Goal: Task Accomplishment & Management: Use online tool/utility

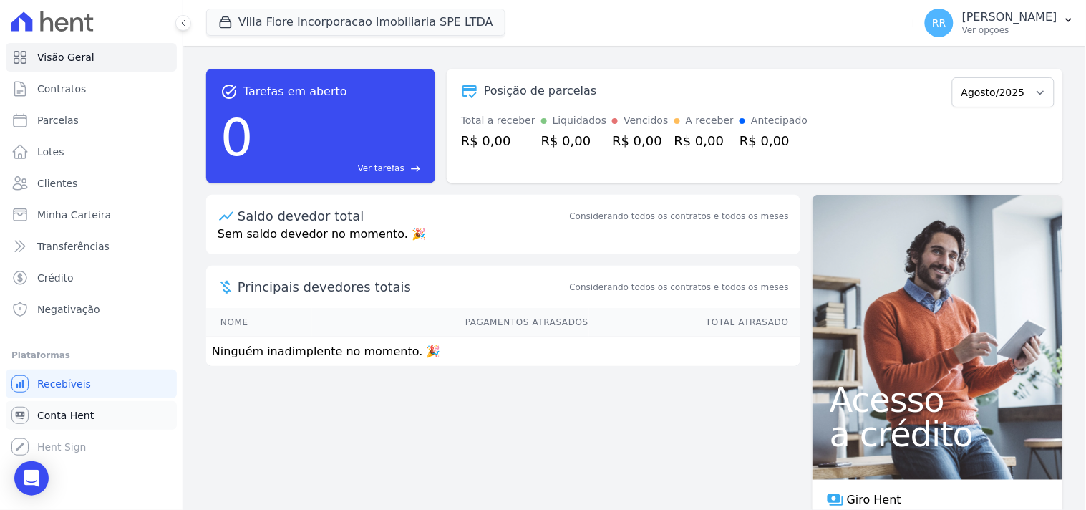
click at [56, 416] on span "Conta Hent" at bounding box center [65, 415] width 57 height 14
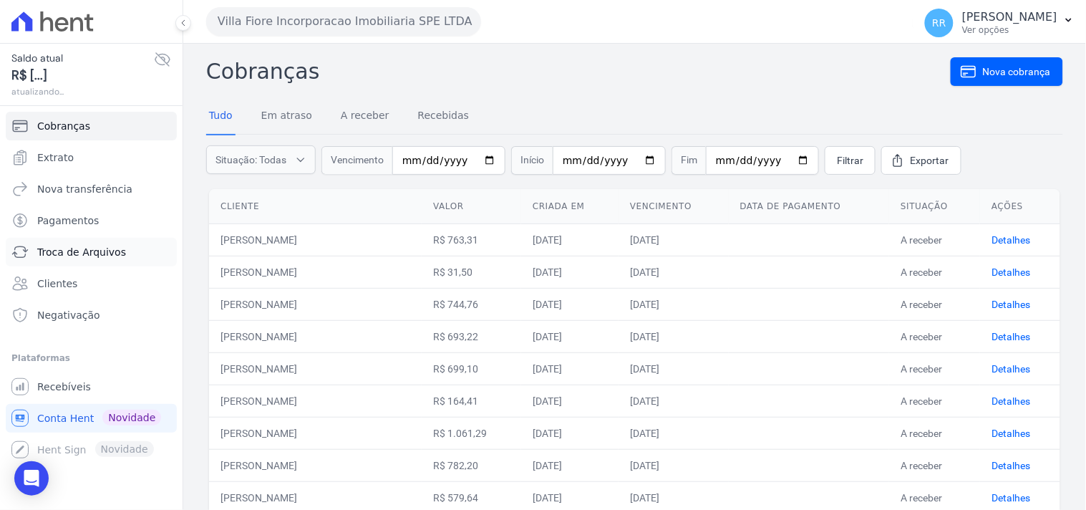
click at [79, 249] on span "Troca de Arquivos" at bounding box center [81, 252] width 89 height 14
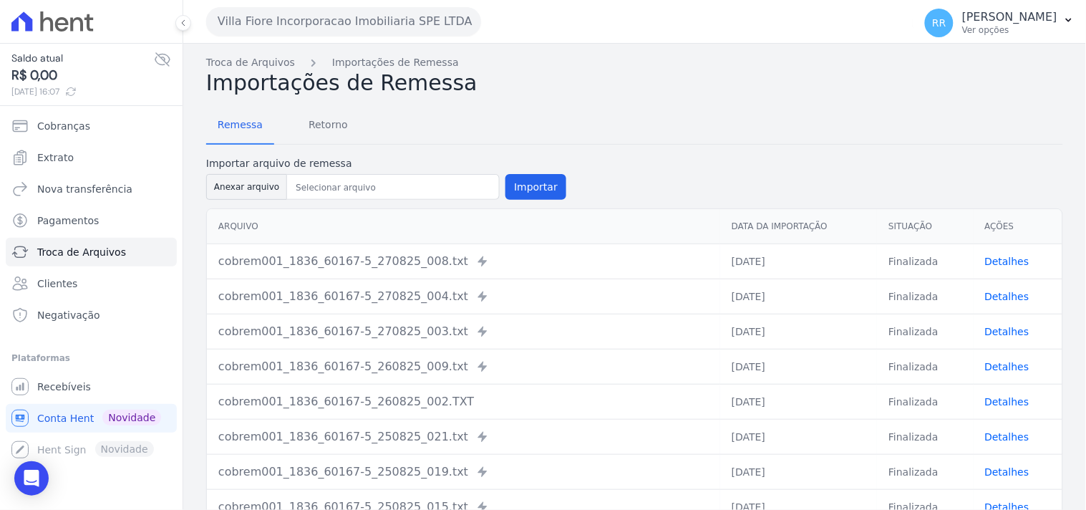
click at [276, 32] on button "Villa Fiore Incorporacao Imobiliaria SPE LTDA" at bounding box center [343, 21] width 275 height 29
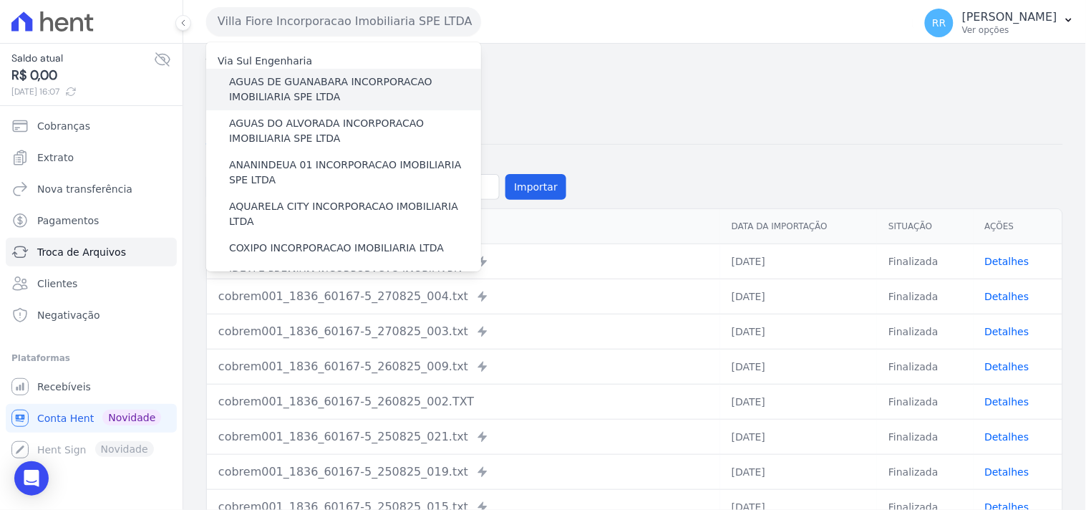
click at [309, 92] on label "AGUAS DE GUANABARA INCORPORACAO IMOBILIARIA SPE LTDA" at bounding box center [355, 89] width 252 height 30
click at [0, 0] on input "AGUAS DE GUANABARA INCORPORACAO IMOBILIARIA SPE LTDA" at bounding box center [0, 0] width 0 height 0
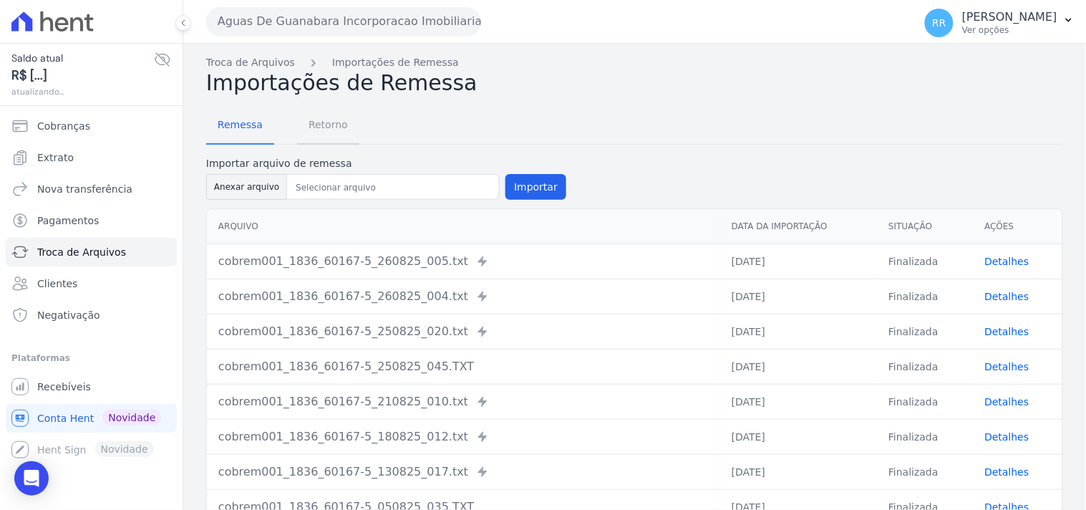
click at [329, 123] on span "Retorno" at bounding box center [328, 124] width 57 height 29
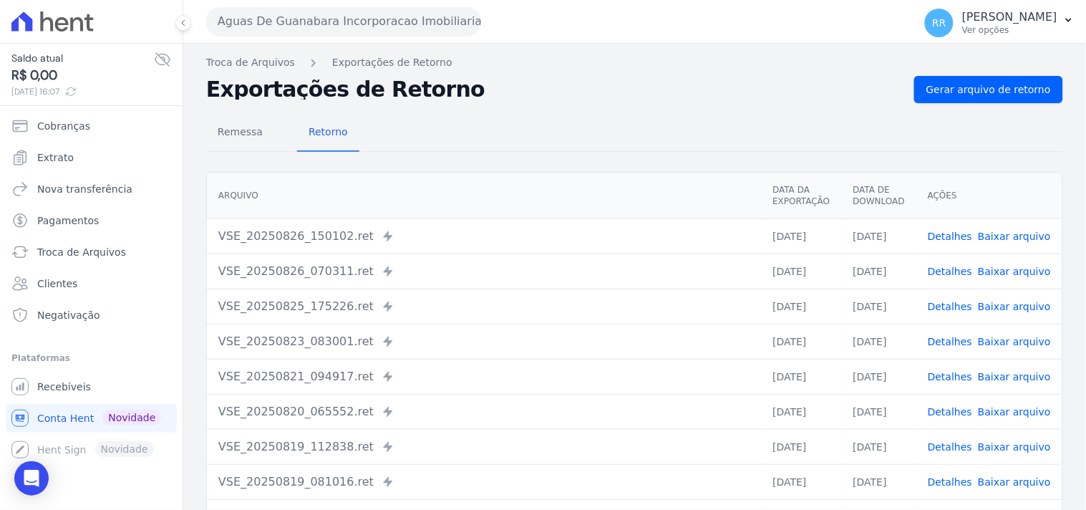
click at [361, 251] on td "VSE_20250826_150102.ret Enviado para Nexxera em: [DATE] 15:01" at bounding box center [484, 235] width 554 height 35
click at [365, 186] on th "Arquivo" at bounding box center [484, 196] width 554 height 47
click at [960, 76] on link "Gerar arquivo de retorno" at bounding box center [988, 89] width 149 height 27
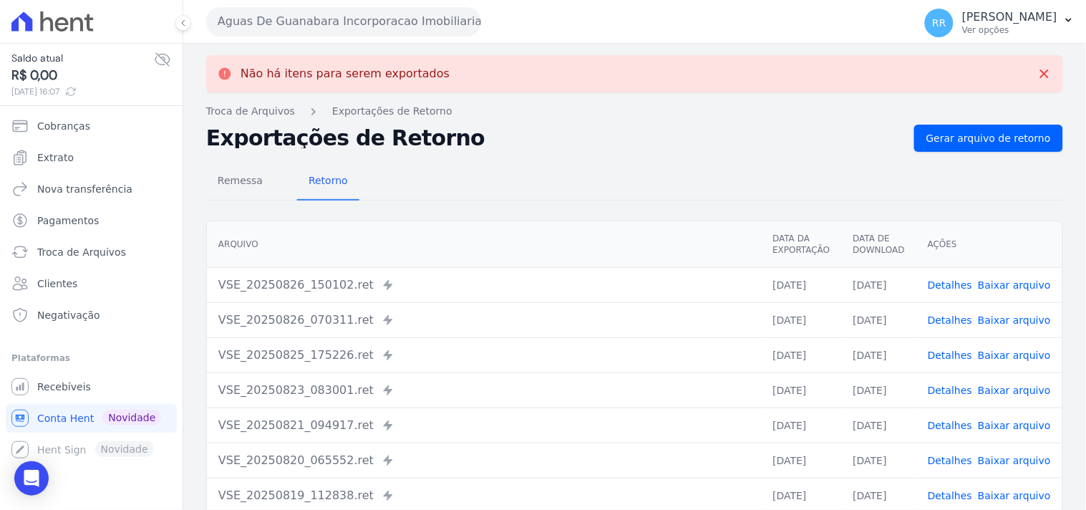
click at [340, 11] on button "Aguas De Guanabara Incorporacao Imobiliaria SPE LTDA" at bounding box center [343, 21] width 275 height 29
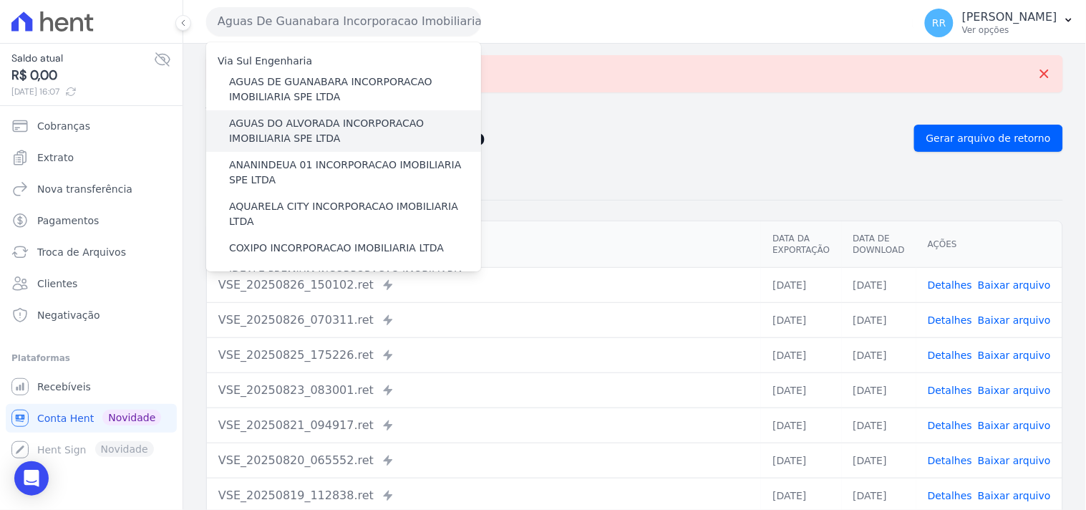
click at [266, 124] on label "AGUAS DO ALVORADA INCORPORACAO IMOBILIARIA SPE LTDA" at bounding box center [355, 131] width 252 height 30
click at [0, 0] on input "AGUAS DO ALVORADA INCORPORACAO IMOBILIARIA SPE LTDA" at bounding box center [0, 0] width 0 height 0
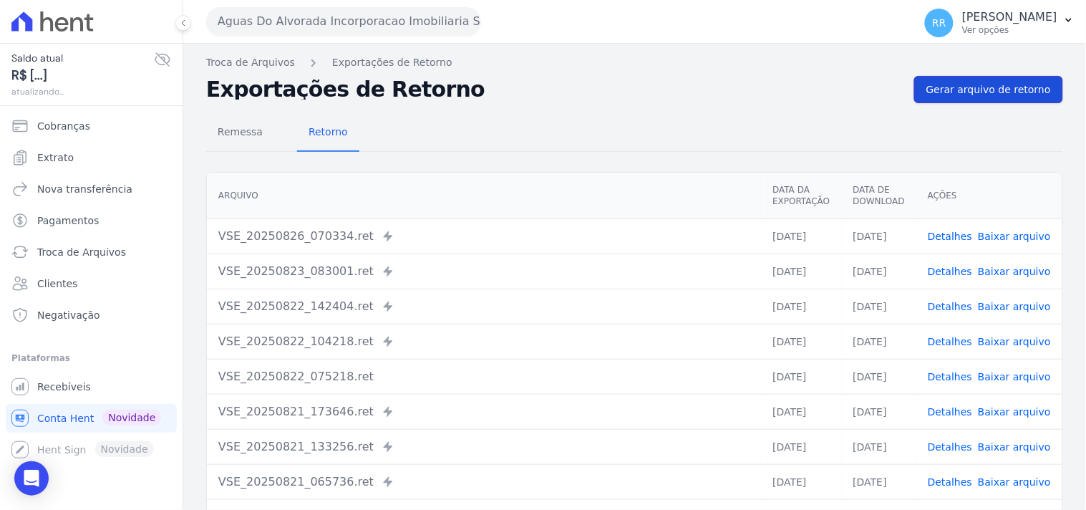
click at [978, 97] on link "Gerar arquivo de retorno" at bounding box center [988, 89] width 149 height 27
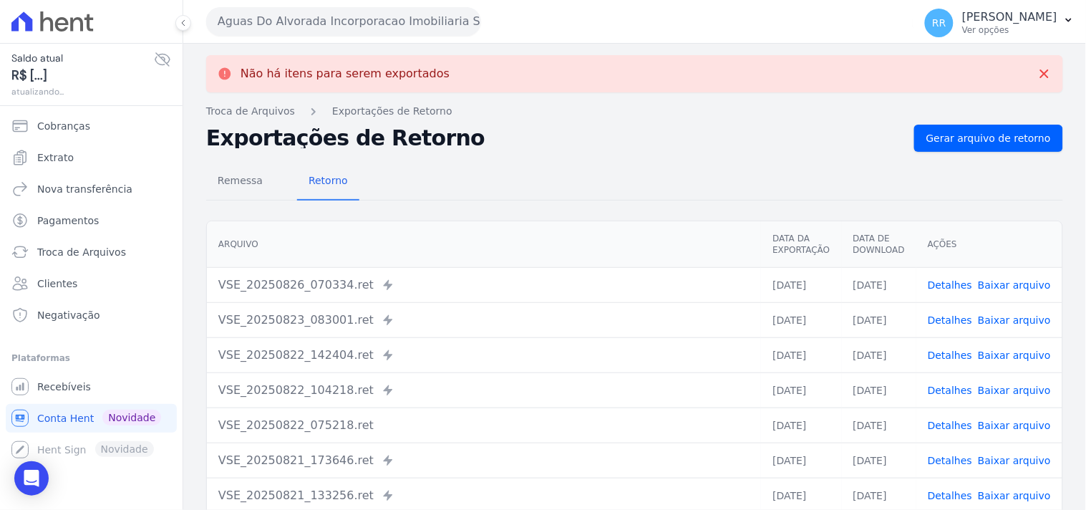
click at [311, 27] on button "Aguas Do Alvorada Incorporacao Imobiliaria SPE LTDA" at bounding box center [343, 21] width 275 height 29
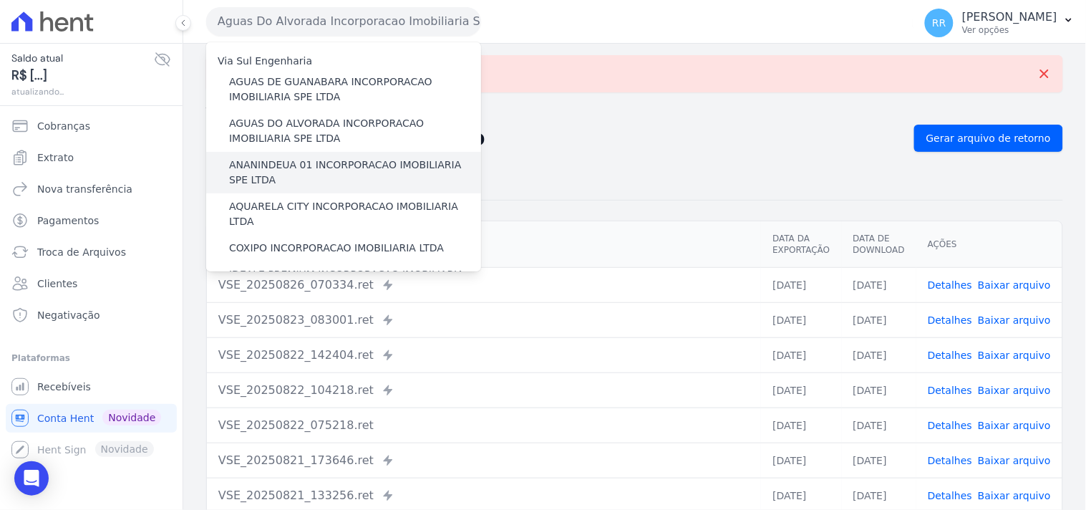
click at [317, 161] on label "ANANINDEUA 01 INCORPORACAO IMOBILIARIA SPE LTDA" at bounding box center [355, 172] width 252 height 30
click at [0, 0] on input "ANANINDEUA 01 INCORPORACAO IMOBILIARIA SPE LTDA" at bounding box center [0, 0] width 0 height 0
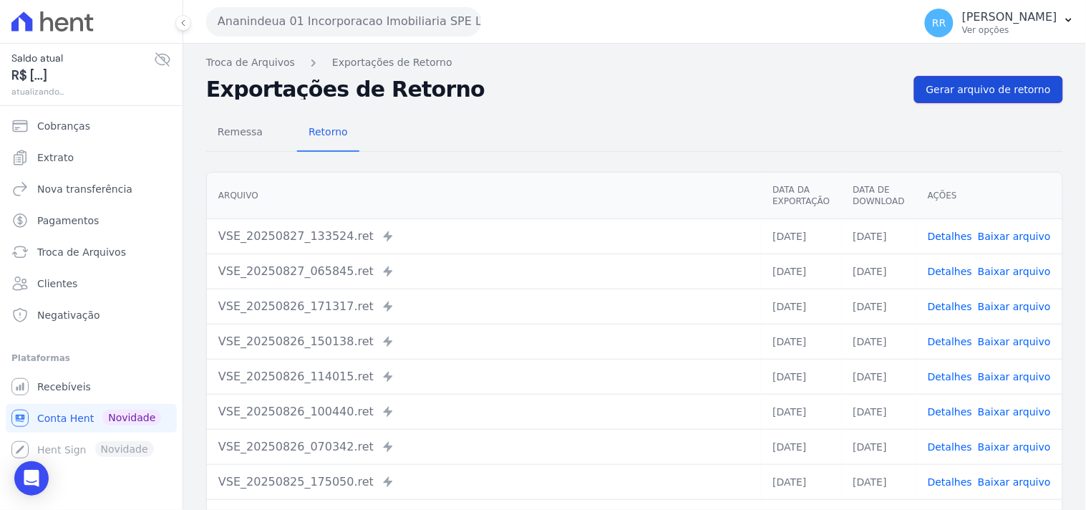
click at [984, 79] on link "Gerar arquivo de retorno" at bounding box center [988, 89] width 149 height 27
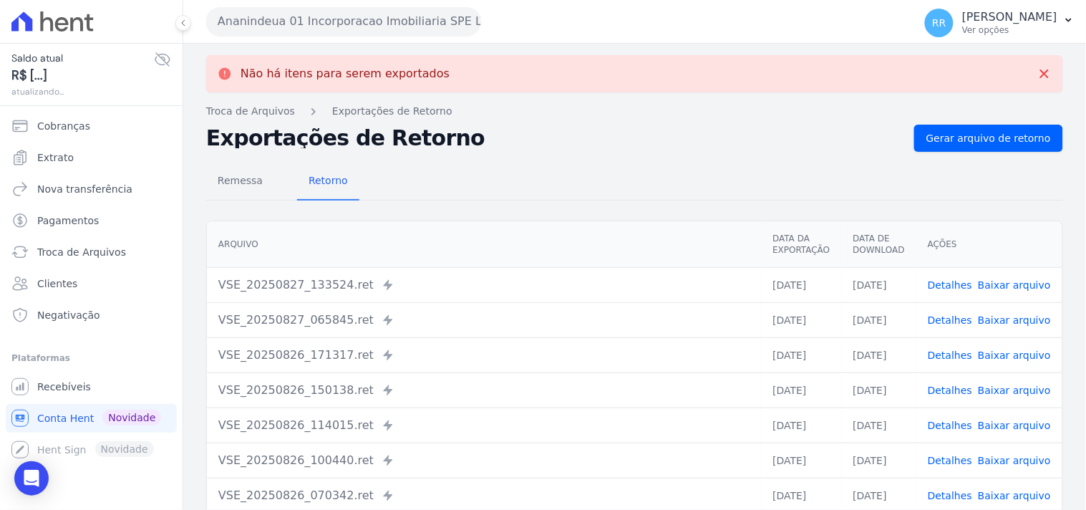
click at [273, 26] on button "Ananindeua 01 Incorporacao Imobiliaria SPE LTDA" at bounding box center [343, 21] width 275 height 29
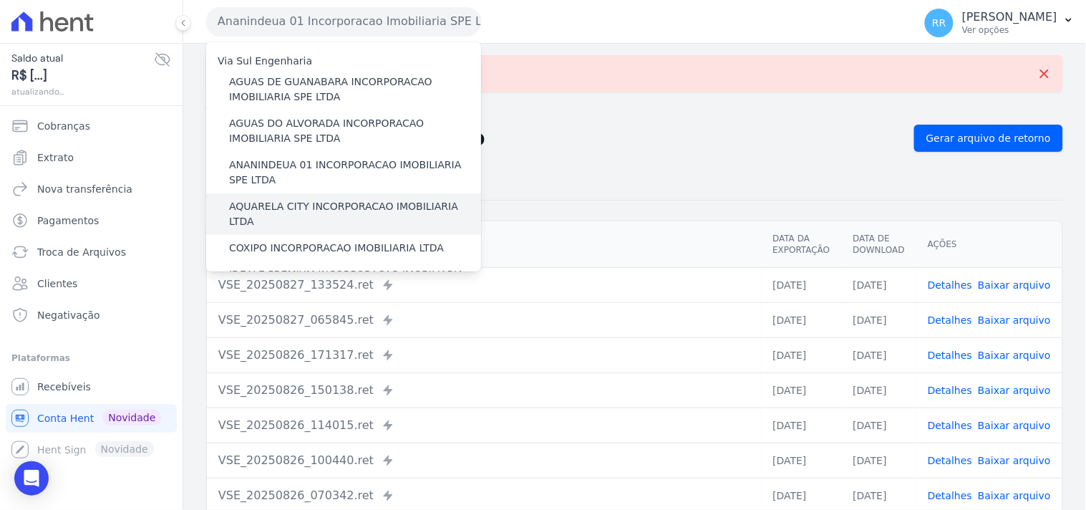
click at [291, 210] on label "AQUARELA CITY INCORPORACAO IMOBILIARIA LTDA" at bounding box center [355, 214] width 252 height 30
click at [0, 0] on input "AQUARELA CITY INCORPORACAO IMOBILIARIA LTDA" at bounding box center [0, 0] width 0 height 0
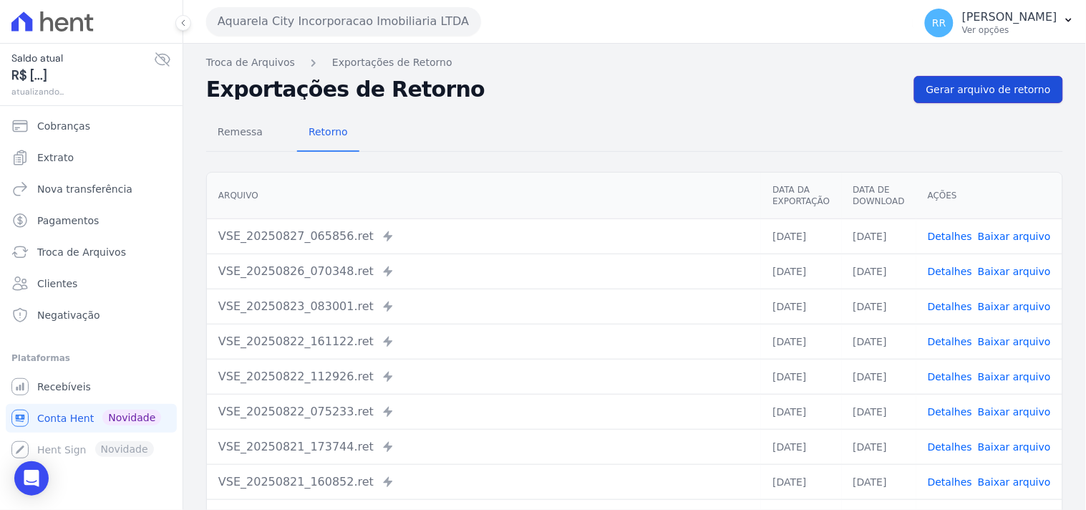
click at [991, 82] on span "Gerar arquivo de retorno" at bounding box center [988, 89] width 125 height 14
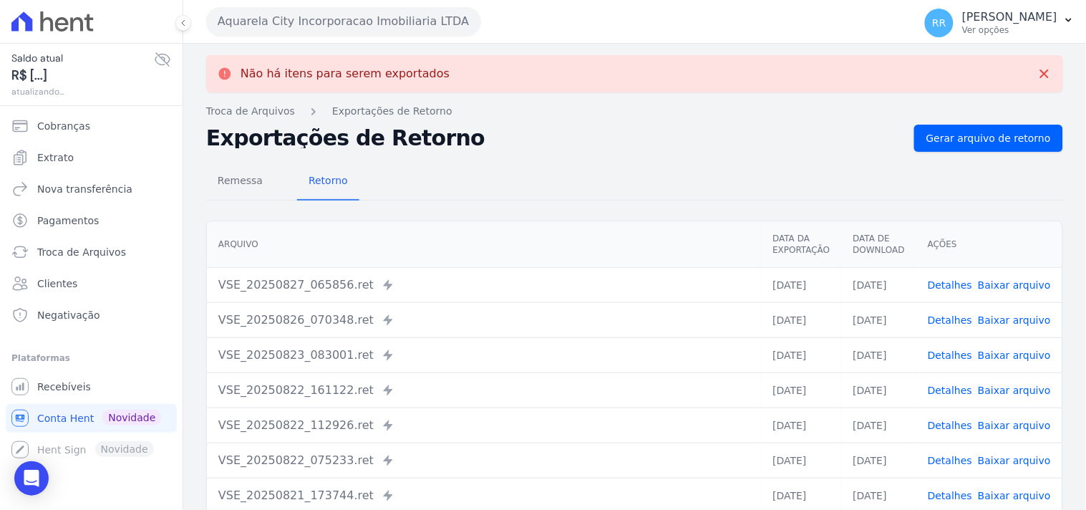
click at [340, 30] on button "Aquarela City Incorporacao Imobiliaria LTDA" at bounding box center [343, 21] width 275 height 29
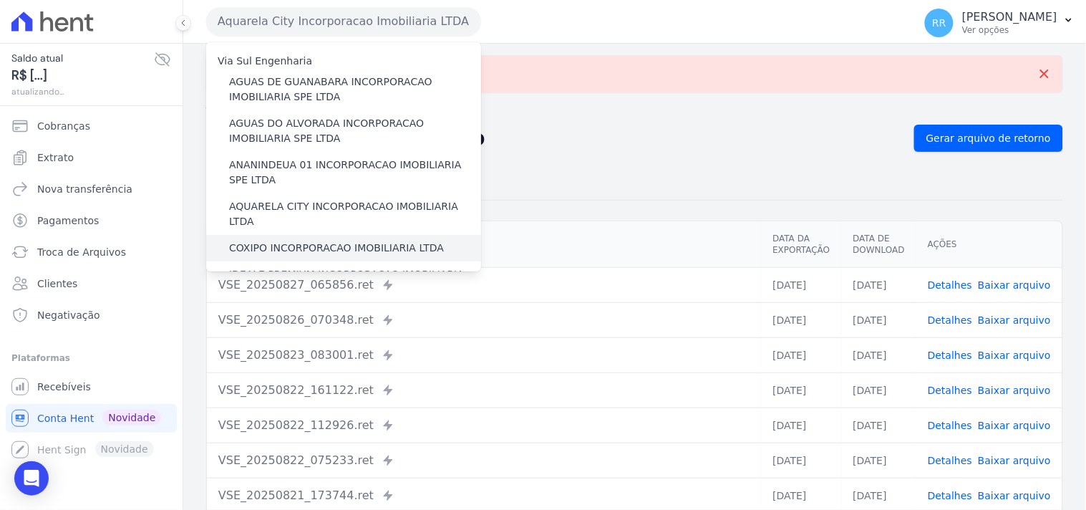
click at [281, 242] on div "COXIPO INCORPORACAO IMOBILIARIA LTDA" at bounding box center [343, 248] width 275 height 26
click at [281, 243] on div "COXIPO INCORPORACAO IMOBILIARIA LTDA" at bounding box center [343, 248] width 275 height 26
click at [284, 241] on label "COXIPO INCORPORACAO IMOBILIARIA LTDA" at bounding box center [336, 248] width 215 height 15
click at [0, 0] on input "COXIPO INCORPORACAO IMOBILIARIA LTDA" at bounding box center [0, 0] width 0 height 0
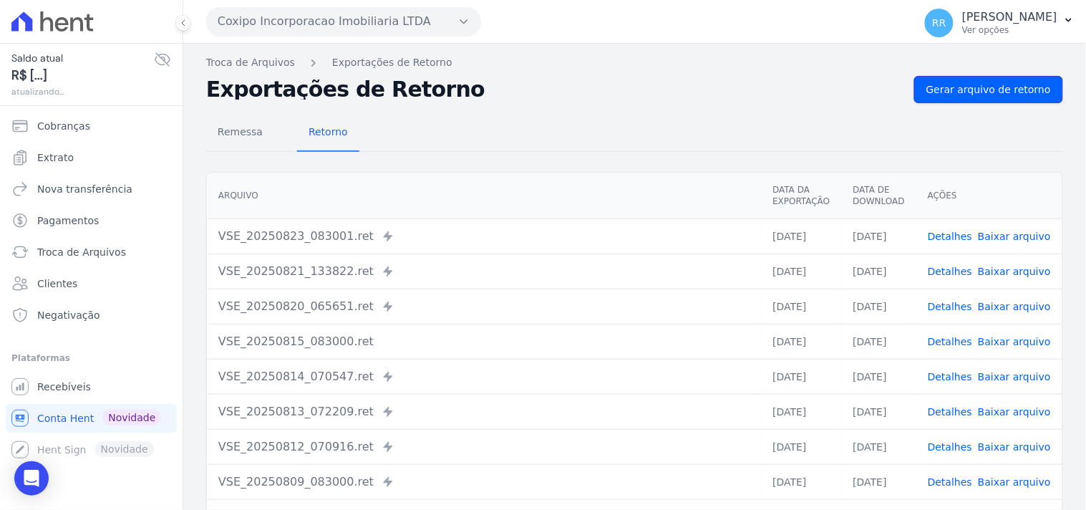
click at [1024, 95] on span "Gerar arquivo de retorno" at bounding box center [988, 89] width 125 height 14
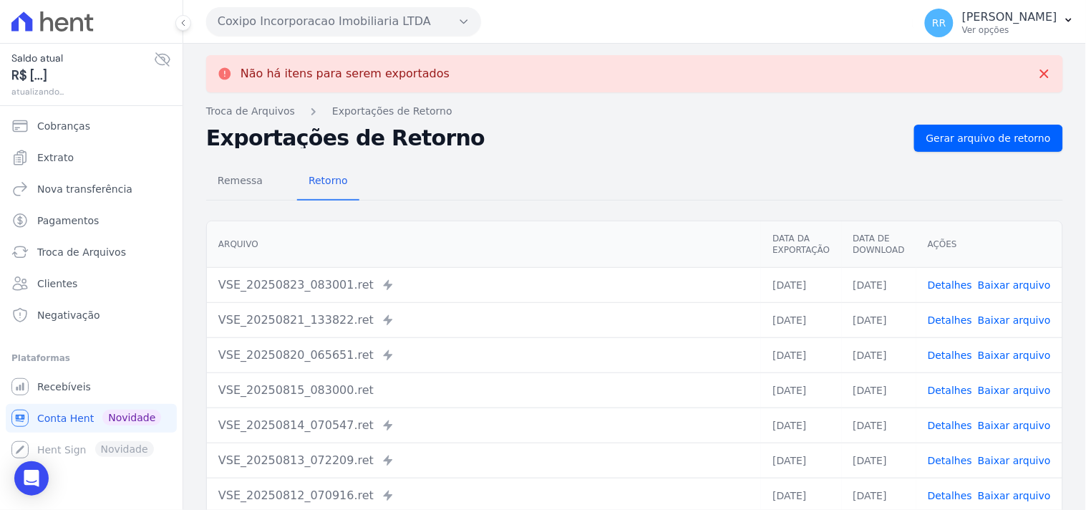
click at [247, 23] on button "Coxipo Incorporacao Imobiliaria LTDA" at bounding box center [343, 21] width 275 height 29
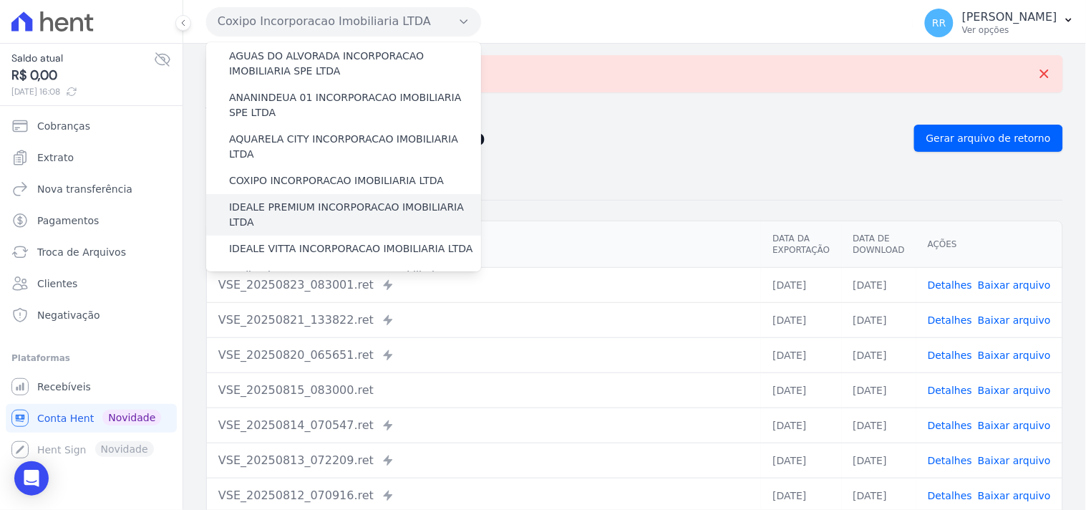
scroll to position [79, 0]
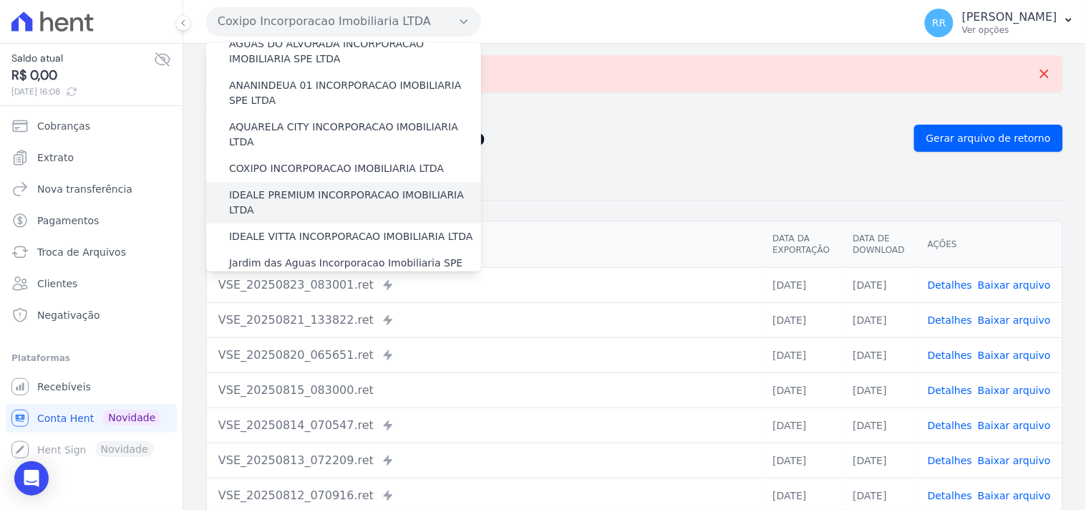
click at [283, 189] on label "IDEALE PREMIUM INCORPORACAO IMOBILIARIA LTDA" at bounding box center [355, 203] width 252 height 30
click at [0, 0] on input "IDEALE PREMIUM INCORPORACAO IMOBILIARIA LTDA" at bounding box center [0, 0] width 0 height 0
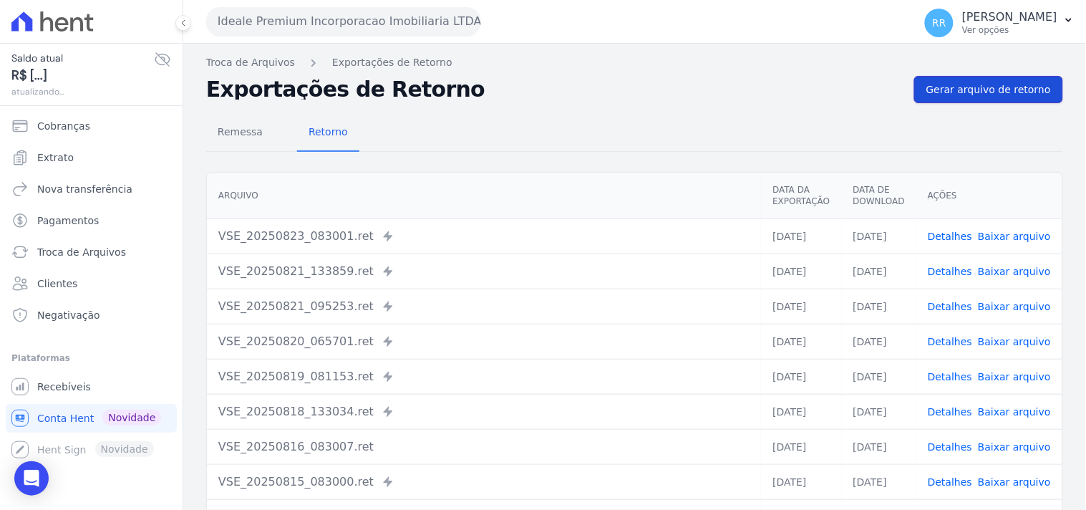
click at [1010, 79] on link "Gerar arquivo de retorno" at bounding box center [988, 89] width 149 height 27
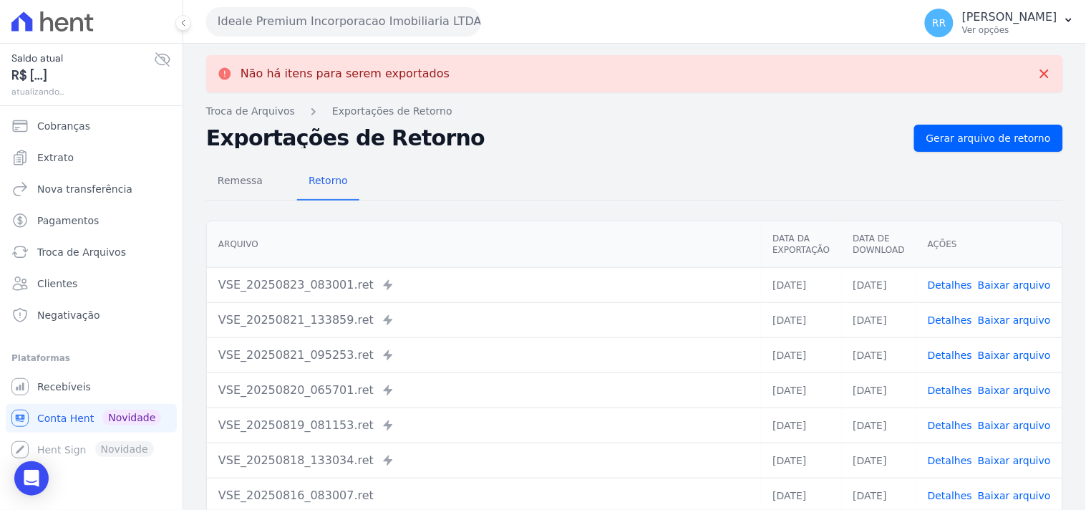
click at [262, 15] on button "Ideale Premium Incorporacao Imobiliaria LTDA" at bounding box center [343, 21] width 275 height 29
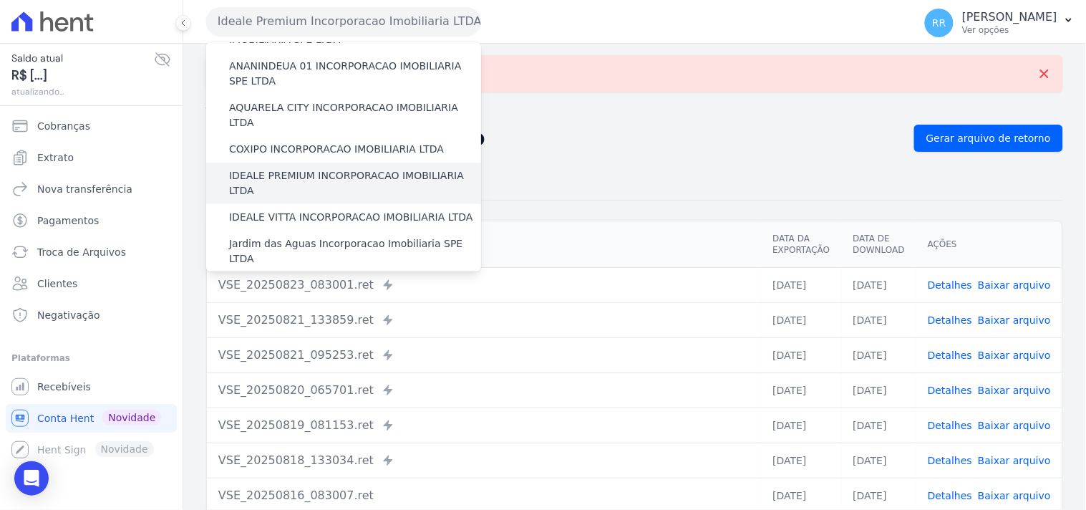
scroll to position [105, 0]
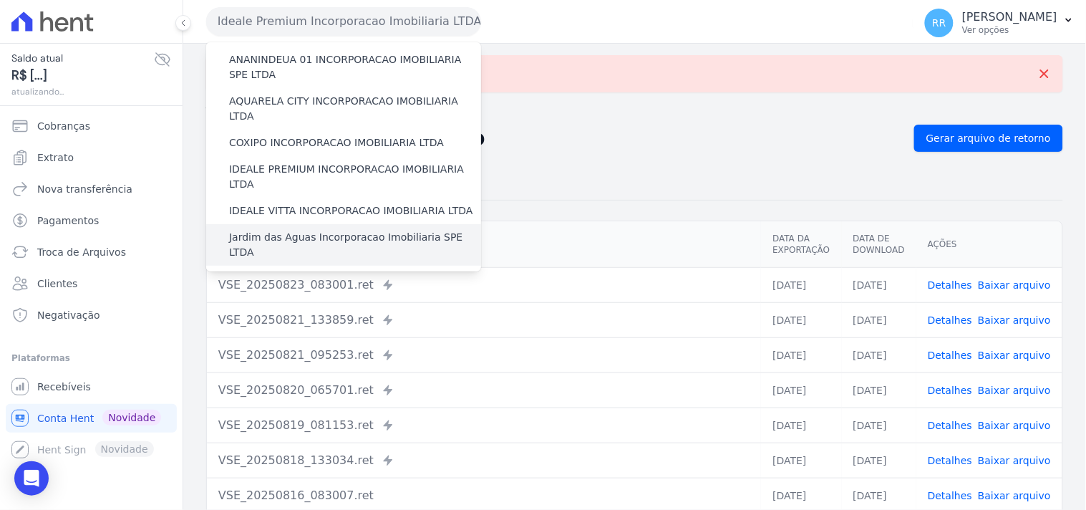
click at [279, 230] on label "Jardim das Aguas Incorporacao Imobiliaria SPE LTDA" at bounding box center [355, 245] width 252 height 30
click at [0, 0] on input "Jardim das Aguas Incorporacao Imobiliaria SPE LTDA" at bounding box center [0, 0] width 0 height 0
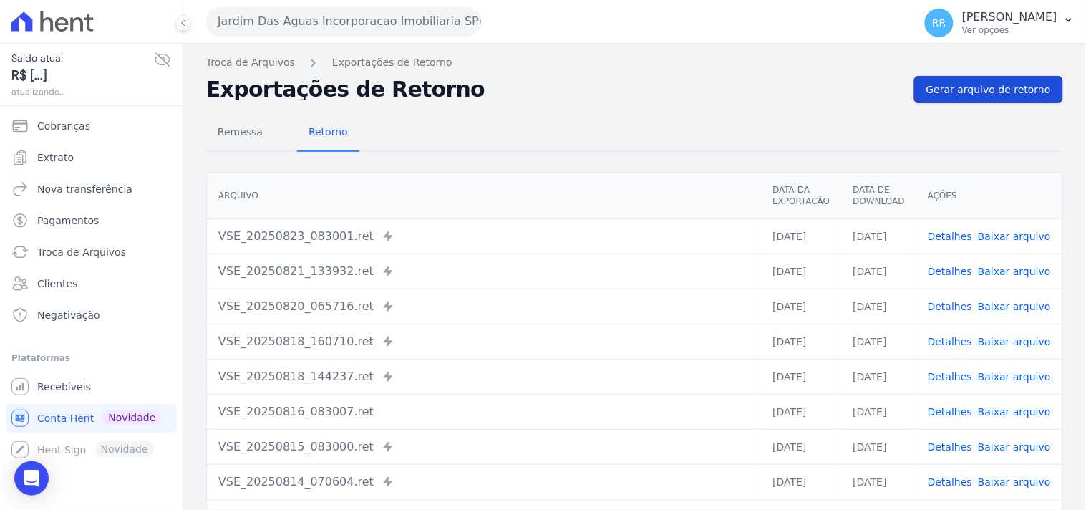
click at [983, 84] on span "Gerar arquivo de retorno" at bounding box center [988, 89] width 125 height 14
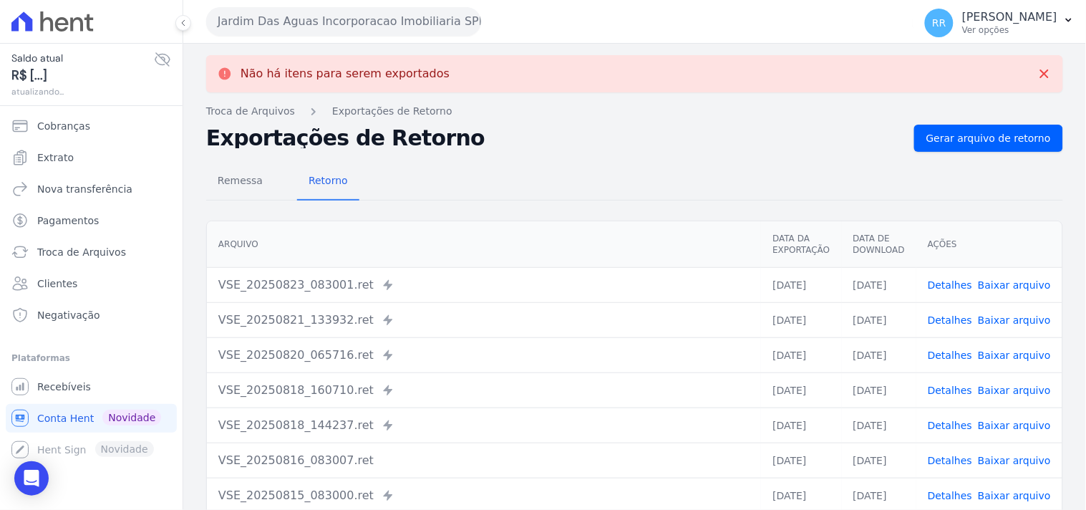
click at [276, 19] on button "Jardim Das Aguas Incorporacao Imobiliaria SPE LTDA" at bounding box center [343, 21] width 275 height 29
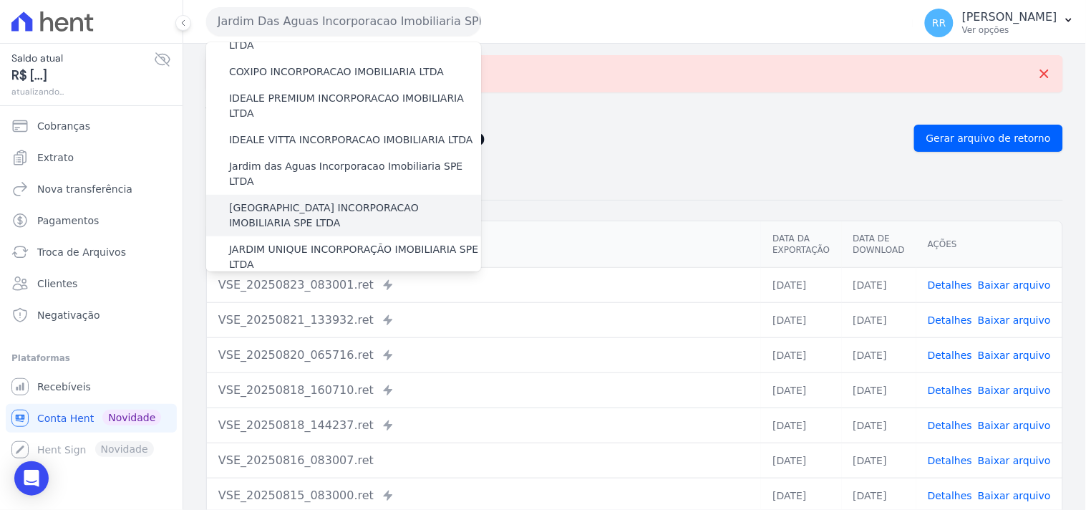
scroll to position [185, 0]
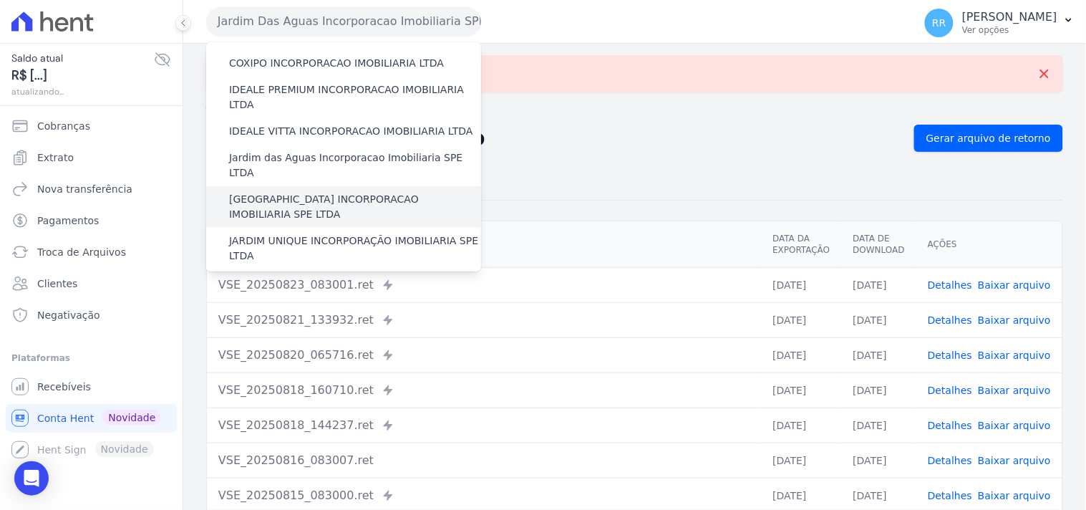
click at [283, 192] on label "[GEOGRAPHIC_DATA] INCORPORACAO IMOBILIARIA SPE LTDA" at bounding box center [355, 207] width 252 height 30
click at [0, 0] on input "[GEOGRAPHIC_DATA] INCORPORACAO IMOBILIARIA SPE LTDA" at bounding box center [0, 0] width 0 height 0
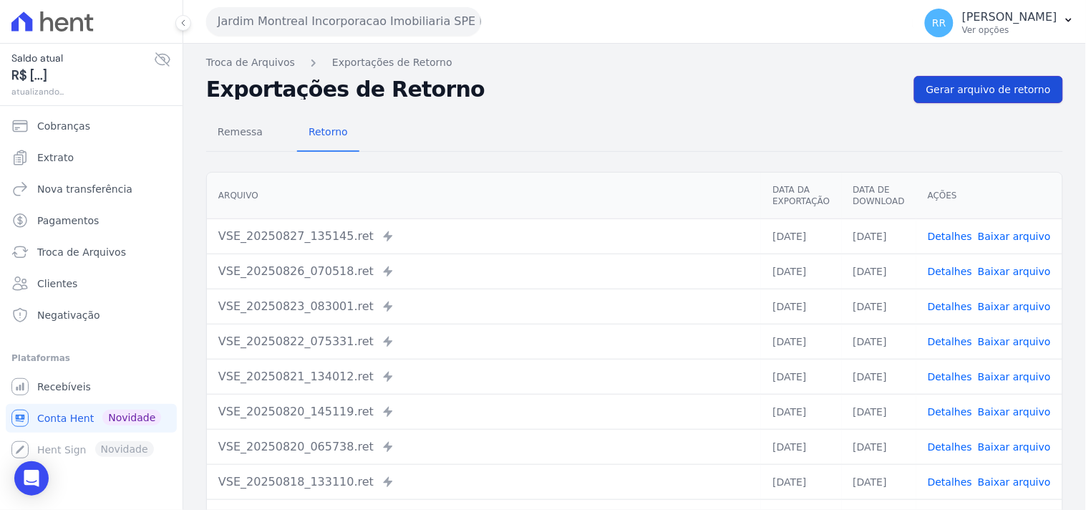
click at [967, 92] on span "Gerar arquivo de retorno" at bounding box center [988, 89] width 125 height 14
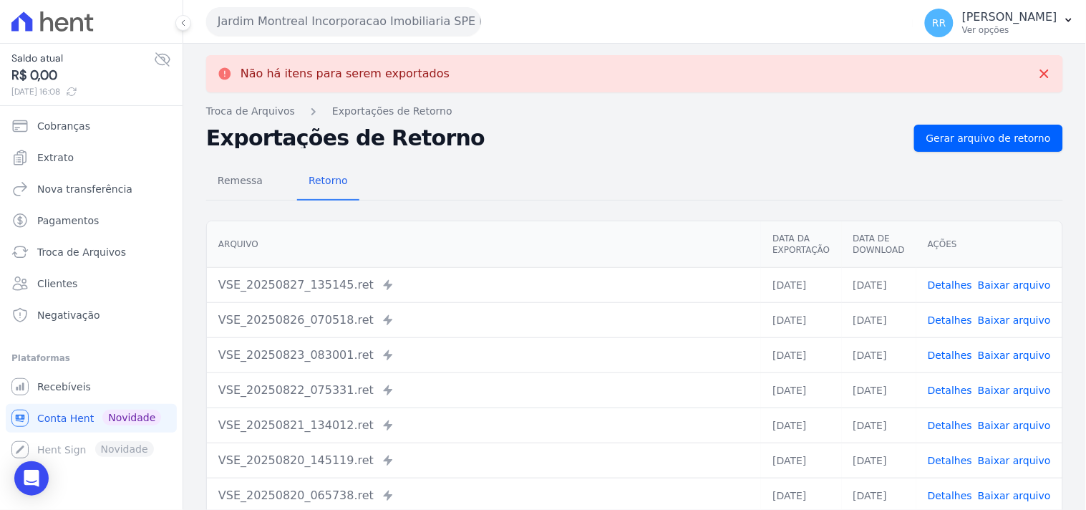
click at [327, 16] on button "Jardim Montreal Incorporacao Imobiliaria SPE LTDA" at bounding box center [343, 21] width 275 height 29
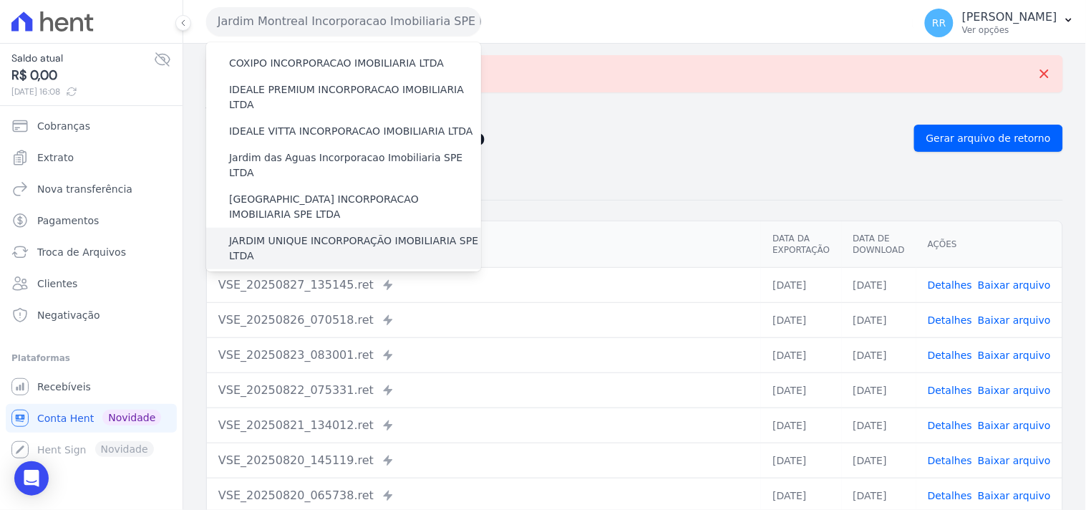
click at [288, 233] on label "JARDIM UNIQUE INCORPORAÇÃO IMOBILIARIA SPE LTDA" at bounding box center [355, 248] width 252 height 30
click at [0, 0] on input "JARDIM UNIQUE INCORPORAÇÃO IMOBILIARIA SPE LTDA" at bounding box center [0, 0] width 0 height 0
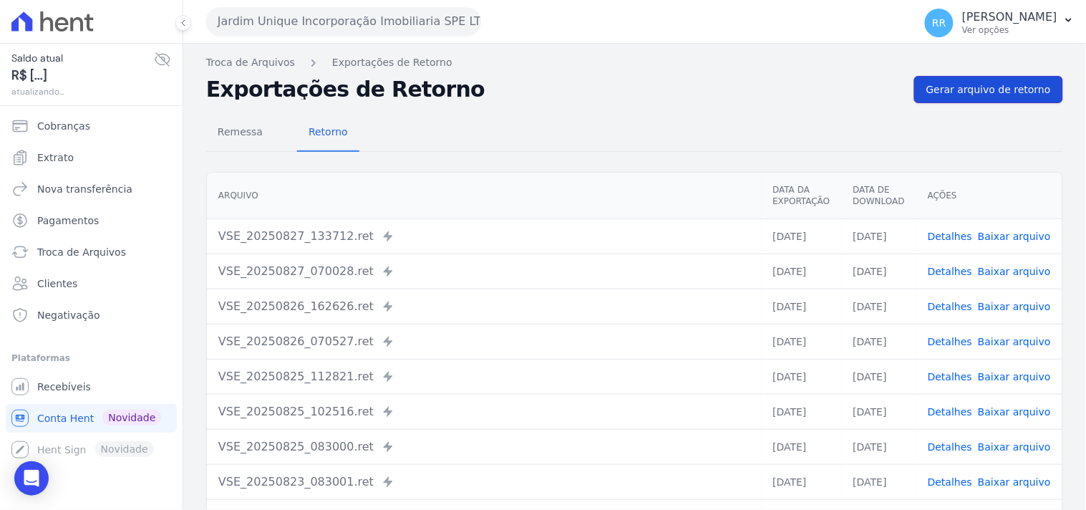
click at [1004, 89] on span "Gerar arquivo de retorno" at bounding box center [988, 89] width 125 height 14
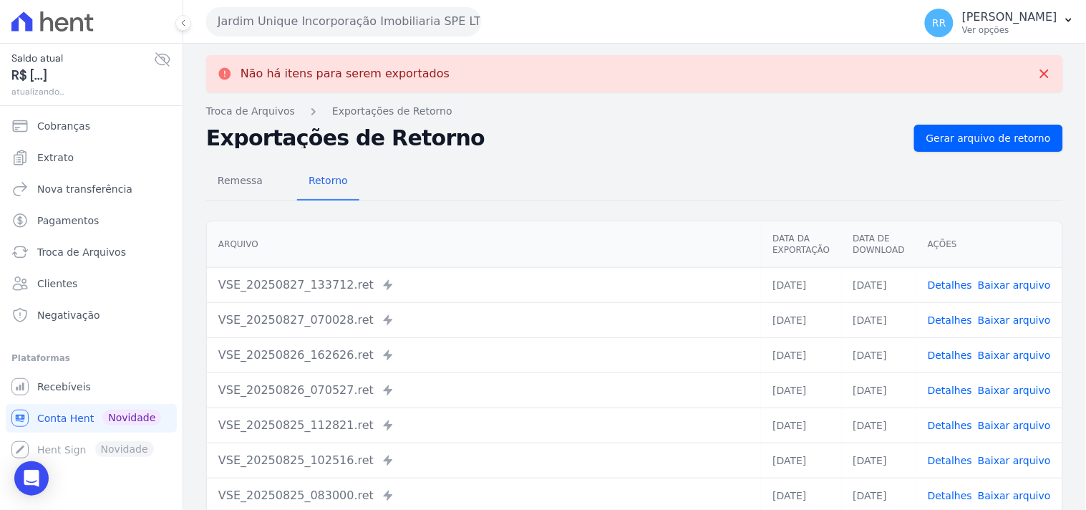
click at [338, 33] on button "Jardim Unique Incorporação Imobiliaria SPE LTDA" at bounding box center [343, 21] width 275 height 29
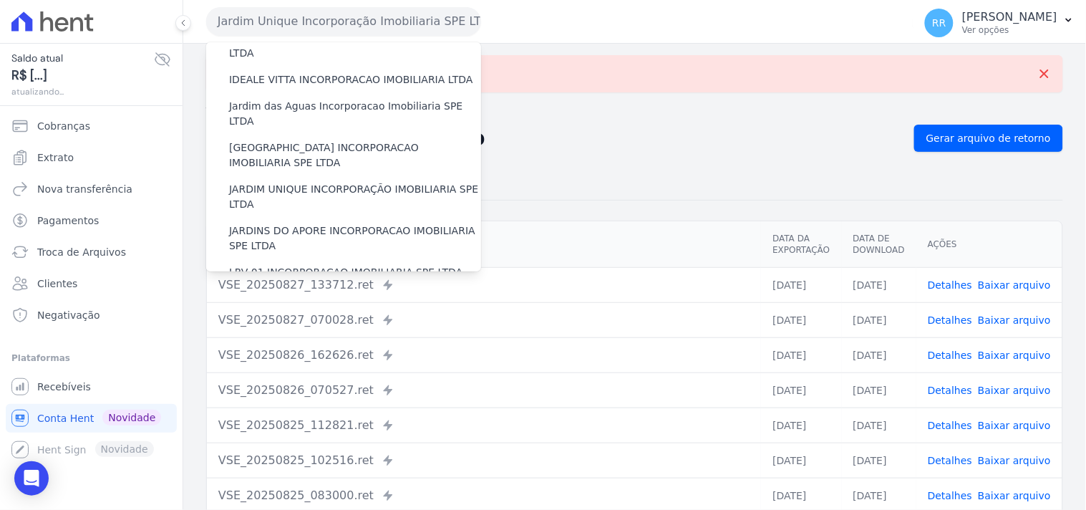
scroll to position [238, 0]
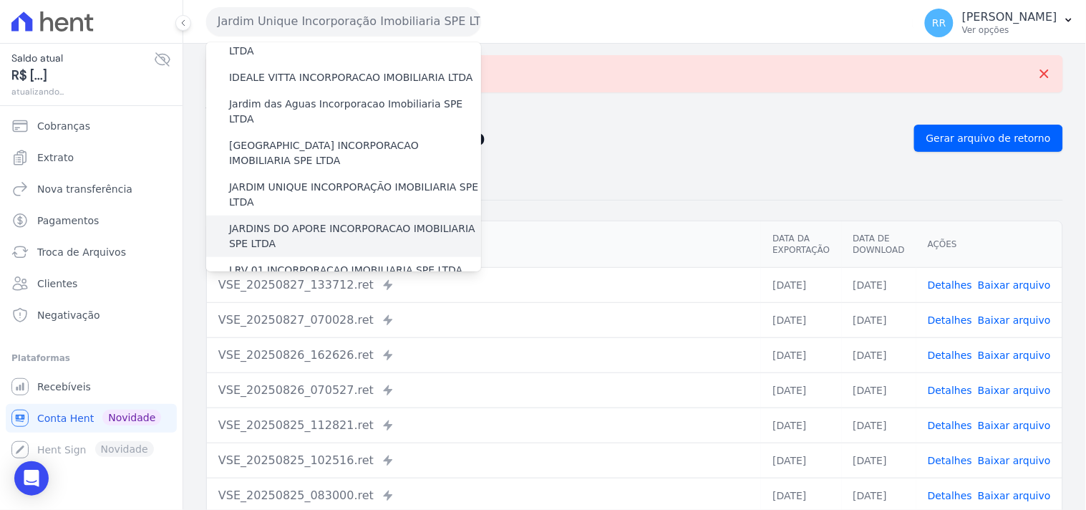
click at [268, 221] on label "JARDINS DO APORE INCORPORACAO IMOBILIARIA SPE LTDA" at bounding box center [355, 236] width 252 height 30
click at [0, 0] on input "JARDINS DO APORE INCORPORACAO IMOBILIARIA SPE LTDA" at bounding box center [0, 0] width 0 height 0
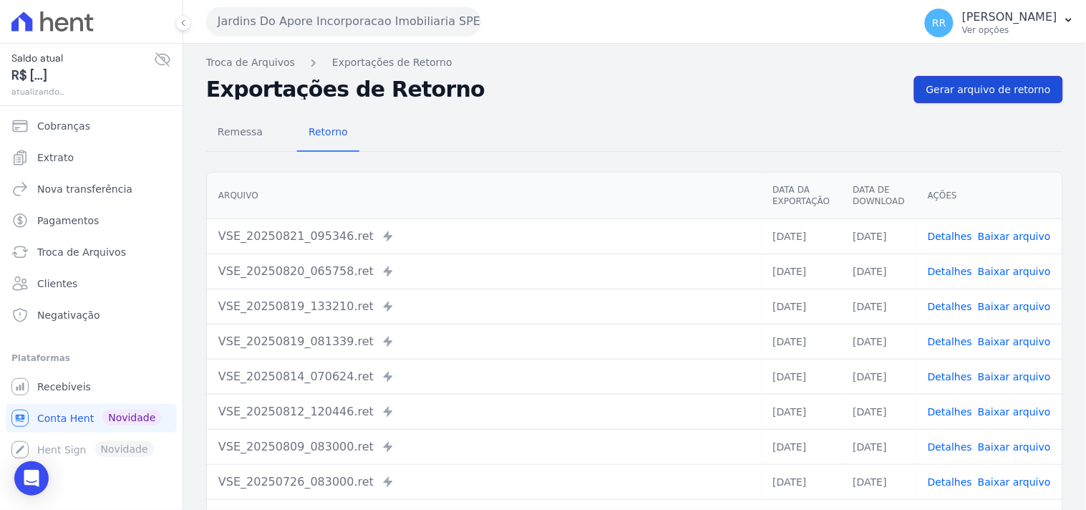
click at [1007, 100] on link "Gerar arquivo de retorno" at bounding box center [988, 89] width 149 height 27
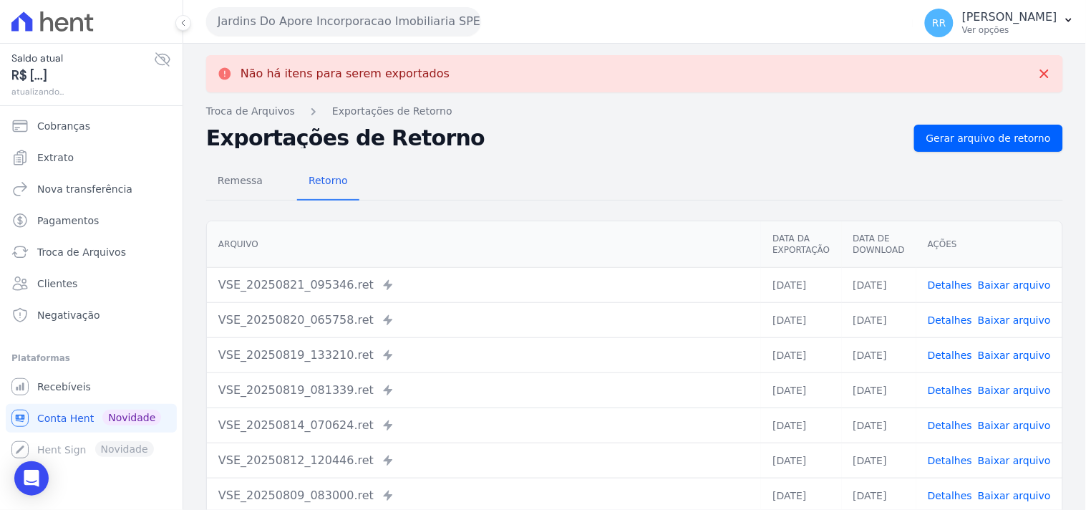
click at [318, 24] on button "Jardins Do Apore Incorporacao Imobiliaria SPE LTDA" at bounding box center [343, 21] width 275 height 29
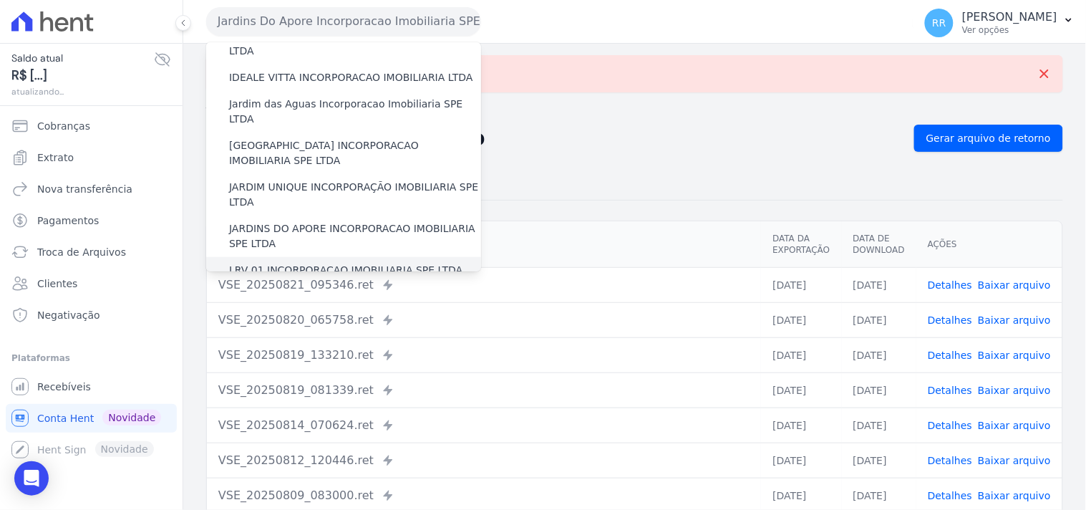
click at [304, 257] on div "LRV 01 INCORPORACAO IMOBILIARIA SPE LTDA" at bounding box center [343, 270] width 275 height 26
click at [301, 263] on label "LRV 01 INCORPORACAO IMOBILIARIA SPE LTDA" at bounding box center [345, 270] width 233 height 15
click at [0, 0] on input "LRV 01 INCORPORACAO IMOBILIARIA SPE LTDA" at bounding box center [0, 0] width 0 height 0
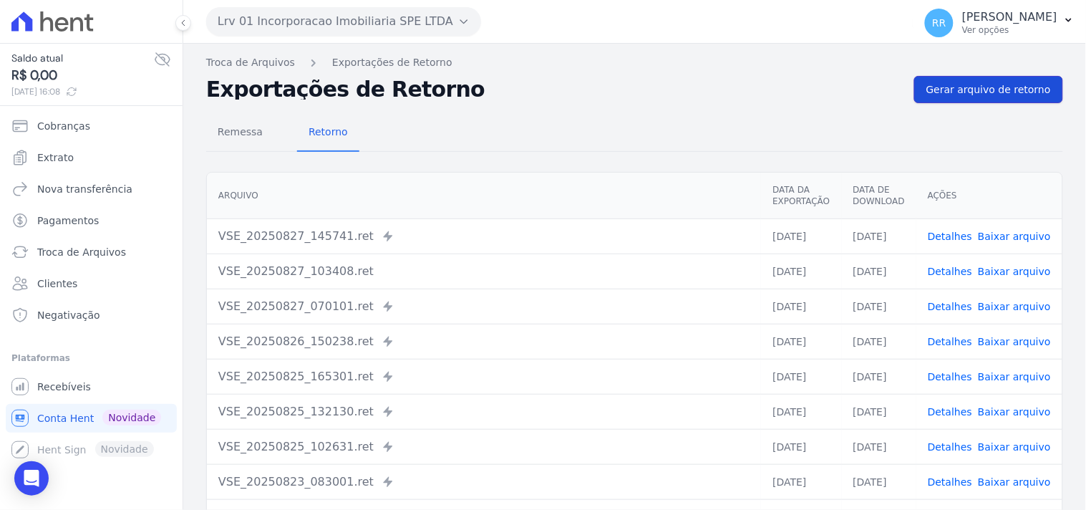
click at [978, 82] on span "Gerar arquivo de retorno" at bounding box center [988, 89] width 125 height 14
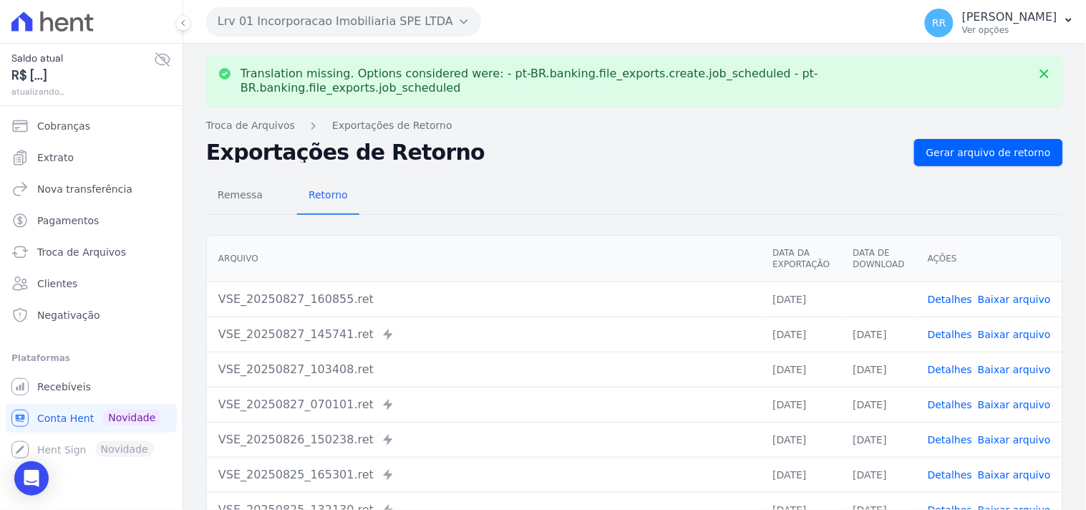
click at [295, 17] on button "Lrv 01 Incorporacao Imobiliaria SPE LTDA" at bounding box center [343, 21] width 275 height 29
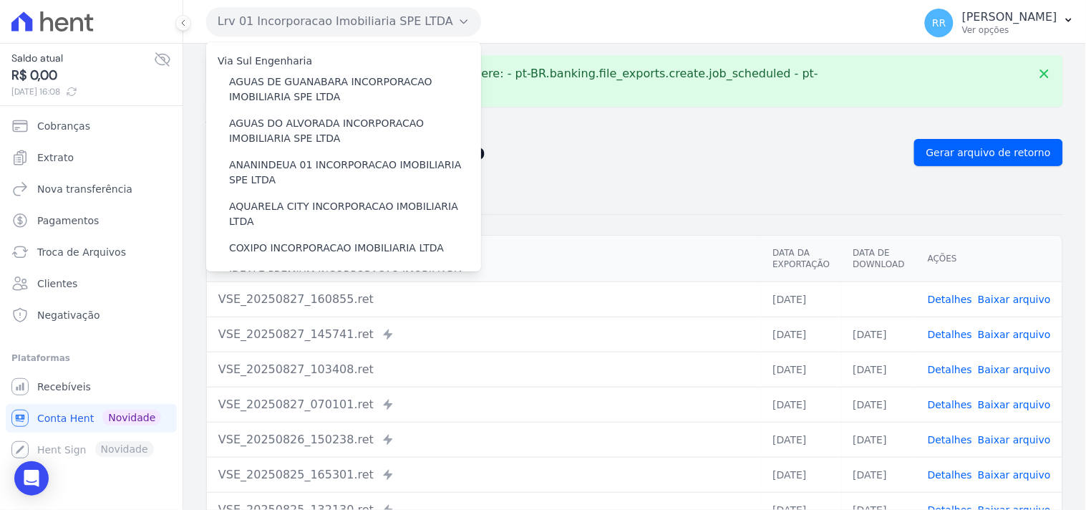
drag, startPoint x: 644, startPoint y: 177, endPoint x: 936, endPoint y: 211, distance: 293.4
click at [647, 179] on div "Remessa Retorno" at bounding box center [634, 196] width 857 height 37
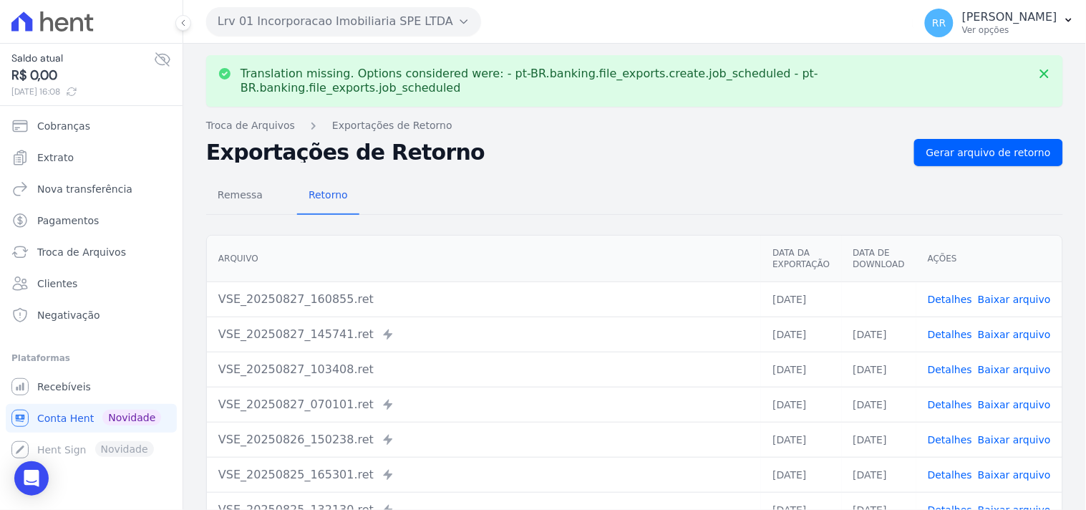
click at [991, 293] on link "Baixar arquivo" at bounding box center [1014, 298] width 73 height 11
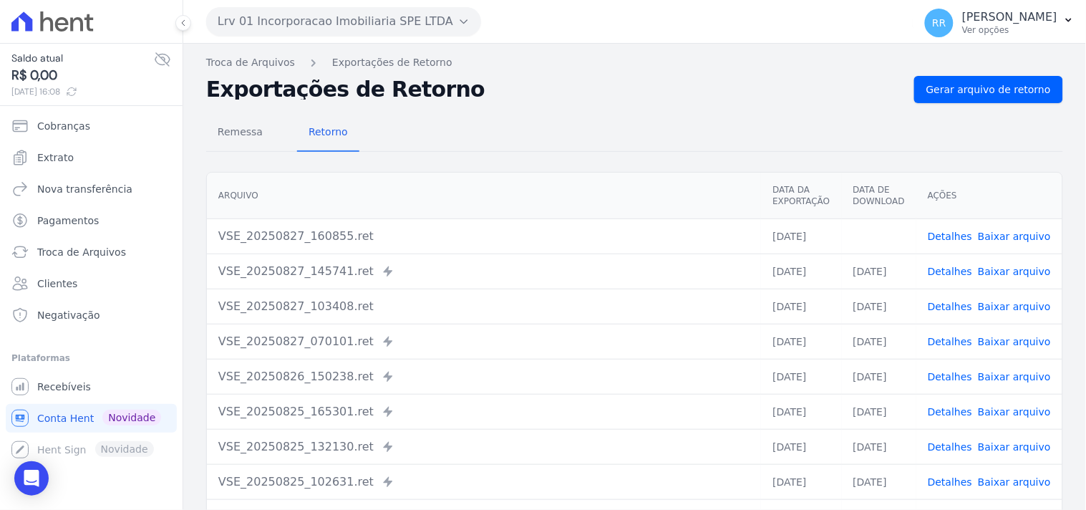
drag, startPoint x: 551, startPoint y: 134, endPoint x: 563, endPoint y: 131, distance: 12.5
click at [551, 134] on div "Remessa Retorno" at bounding box center [634, 133] width 857 height 37
click at [261, 20] on button "Lrv 01 Incorporacao Imobiliaria SPE LTDA" at bounding box center [343, 21] width 275 height 29
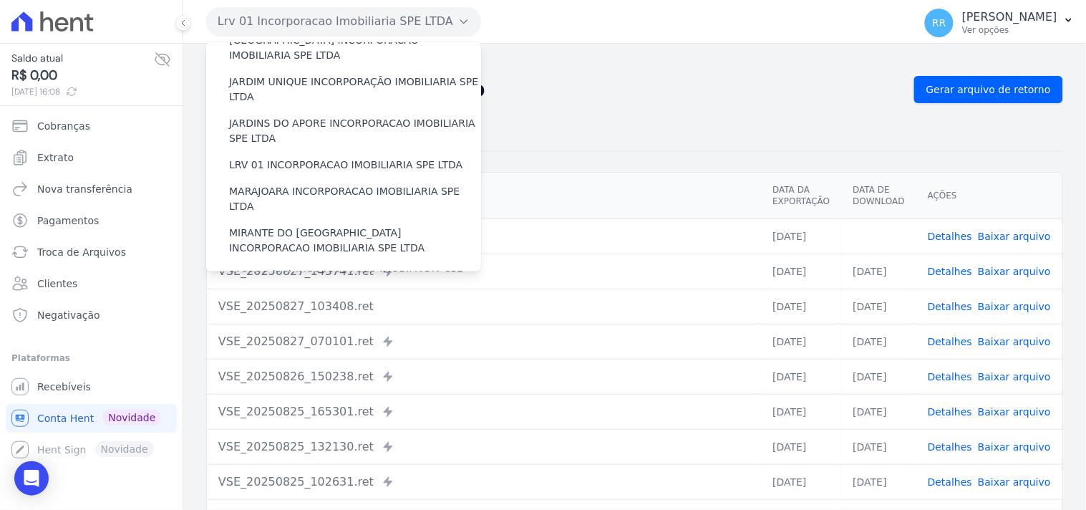
scroll to position [344, 0]
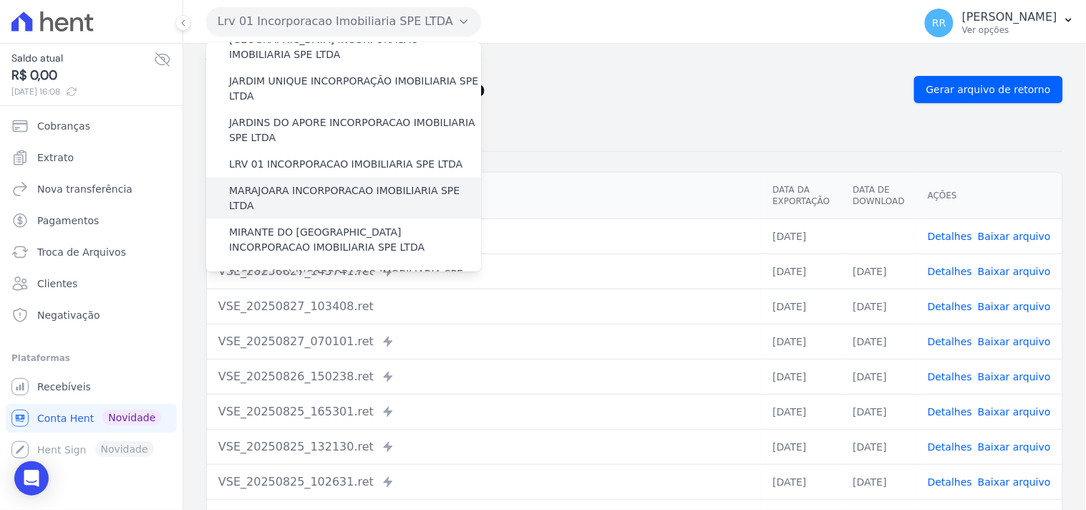
click at [334, 183] on label "MARAJOARA INCORPORACAO IMOBILIARIA SPE LTDA" at bounding box center [355, 198] width 252 height 30
click at [0, 0] on input "MARAJOARA INCORPORACAO IMOBILIARIA SPE LTDA" at bounding box center [0, 0] width 0 height 0
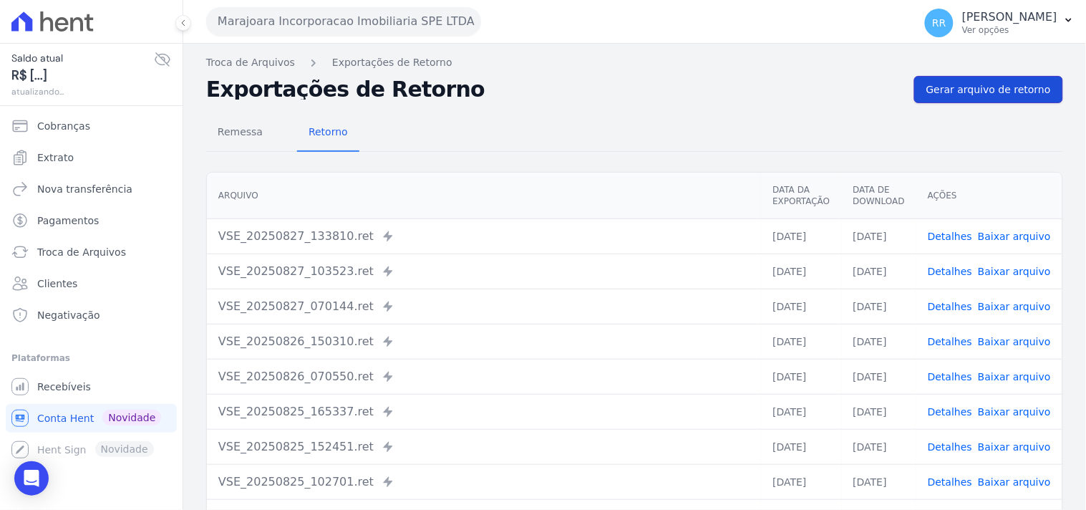
click at [959, 83] on span "Gerar arquivo de retorno" at bounding box center [988, 89] width 125 height 14
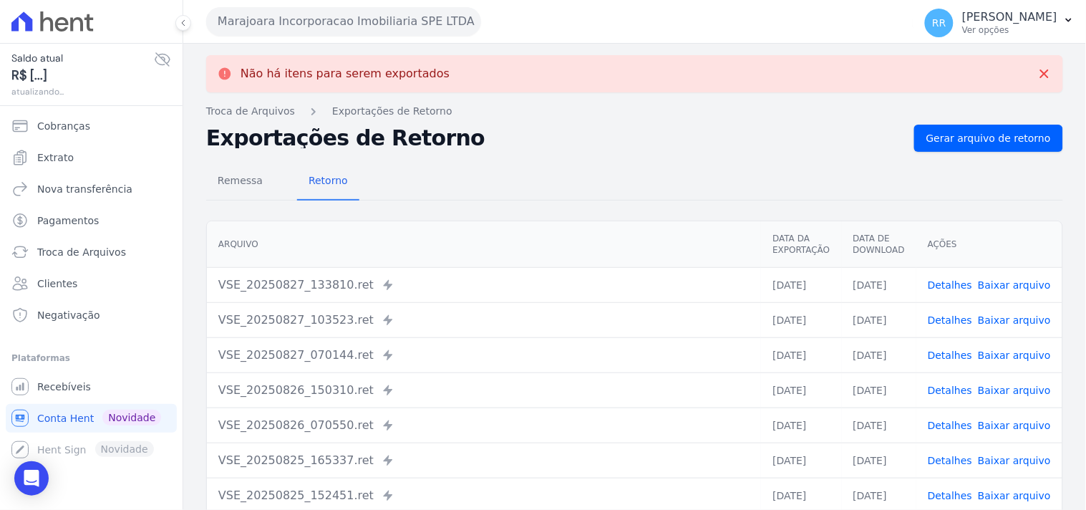
click at [342, 19] on button "Marajoara Incorporacao Imobiliaria SPE LTDA" at bounding box center [343, 21] width 275 height 29
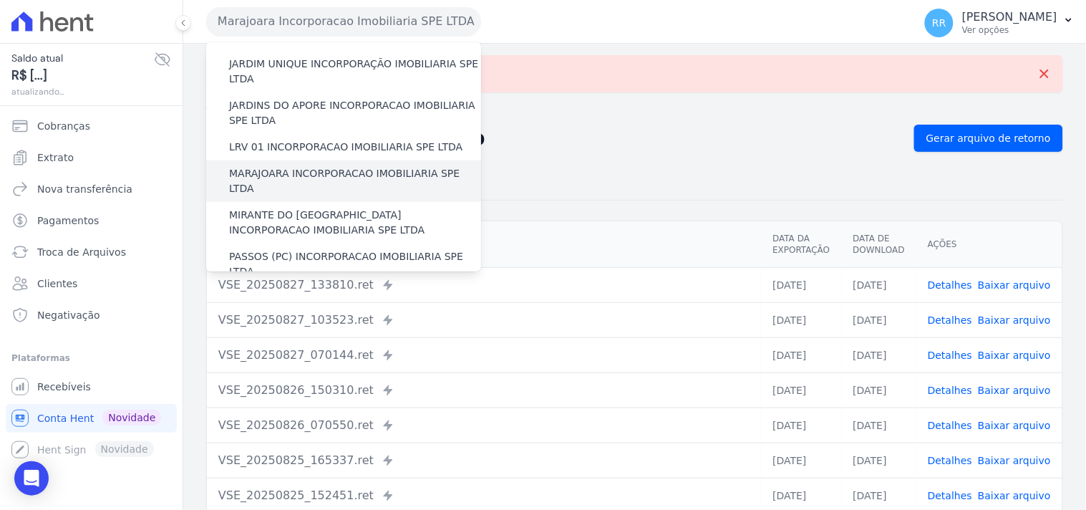
scroll to position [371, 0]
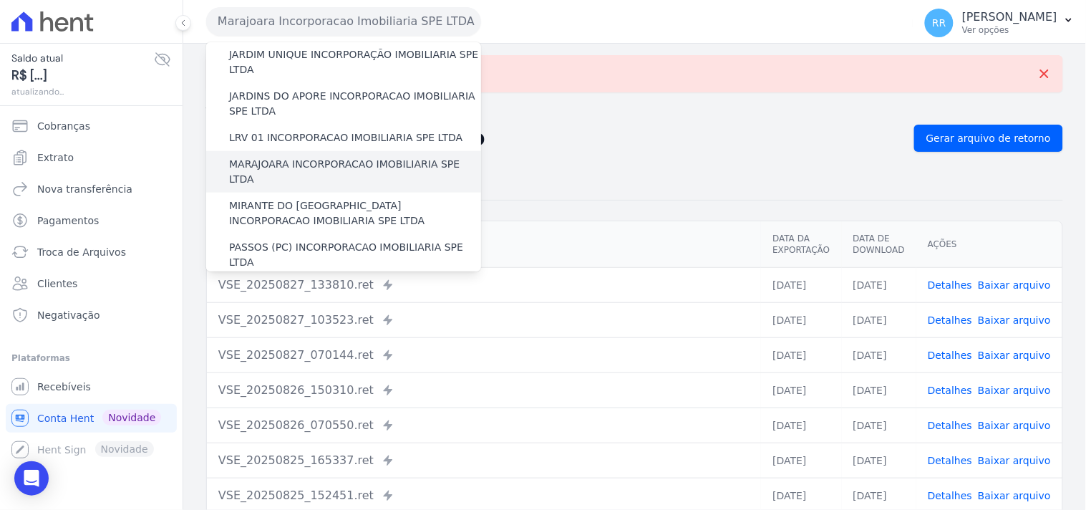
click at [291, 198] on label "MIRANTE DO [GEOGRAPHIC_DATA] INCORPORACAO IMOBILIARIA SPE LTDA" at bounding box center [355, 213] width 252 height 30
click at [0, 0] on input "MIRANTE DO [GEOGRAPHIC_DATA] INCORPORACAO IMOBILIARIA SPE LTDA" at bounding box center [0, 0] width 0 height 0
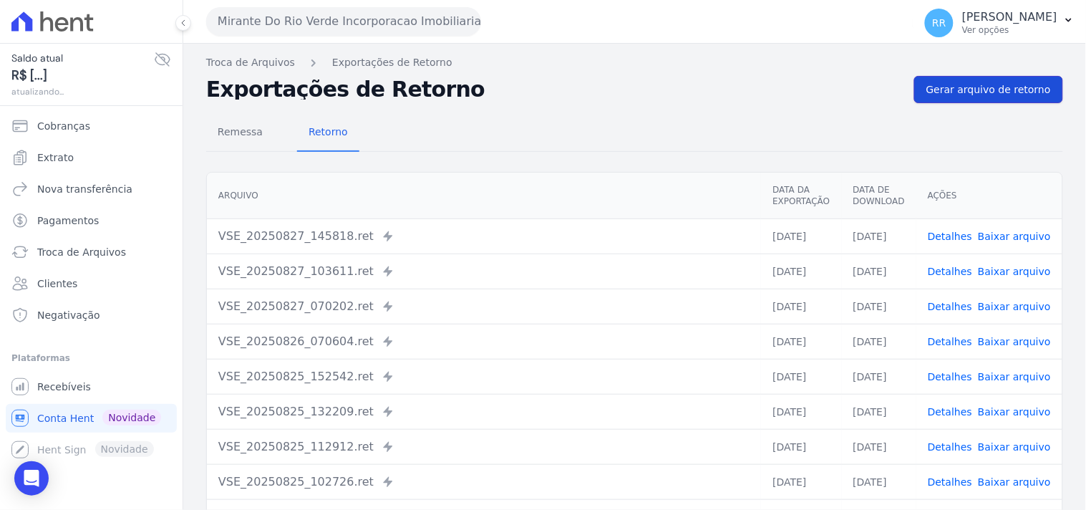
click at [979, 100] on link "Gerar arquivo de retorno" at bounding box center [988, 89] width 149 height 27
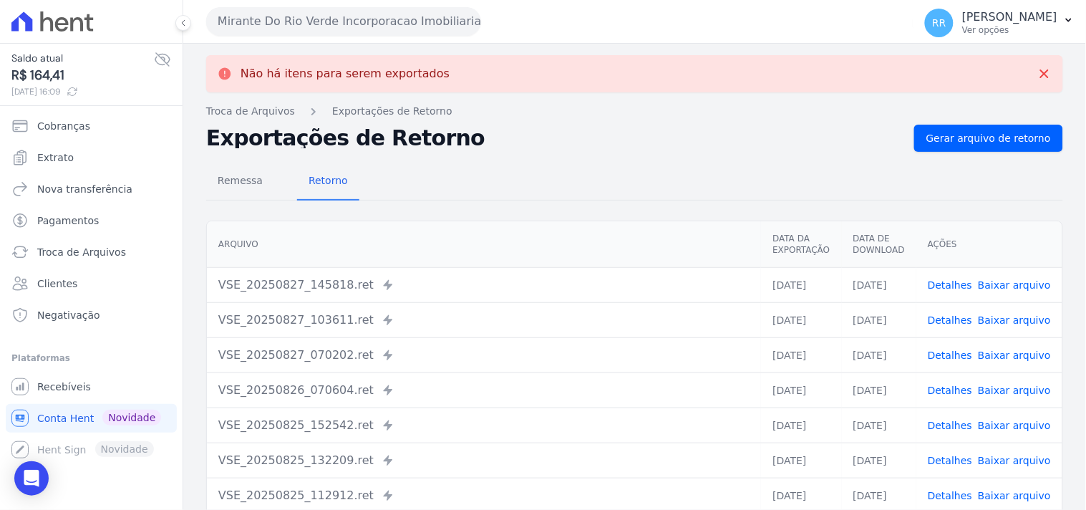
click at [438, 22] on button "Mirante Do Rio Verde Incorporacao Imobiliaria SPE LTDA" at bounding box center [343, 21] width 275 height 29
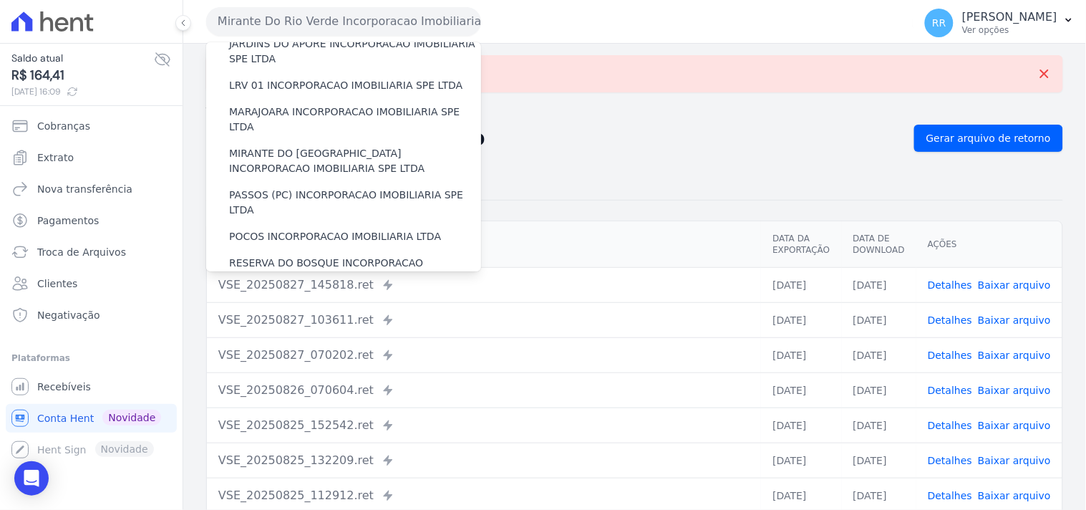
scroll to position [424, 0]
click at [292, 187] on label "PASSOS (PC) INCORPORACAO IMOBILIARIA SPE LTDA" at bounding box center [355, 202] width 252 height 30
click at [0, 0] on input "PASSOS (PC) INCORPORACAO IMOBILIARIA SPE LTDA" at bounding box center [0, 0] width 0 height 0
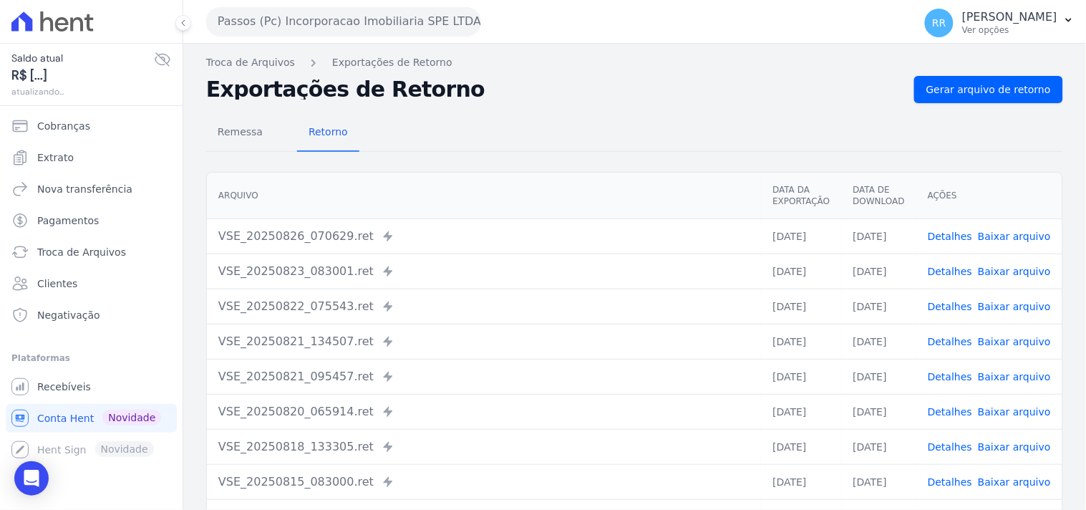
click at [961, 67] on nav "Troca de Arquivos Exportações de Retorno" at bounding box center [634, 62] width 857 height 15
click at [963, 84] on span "Gerar arquivo de retorno" at bounding box center [988, 89] width 125 height 14
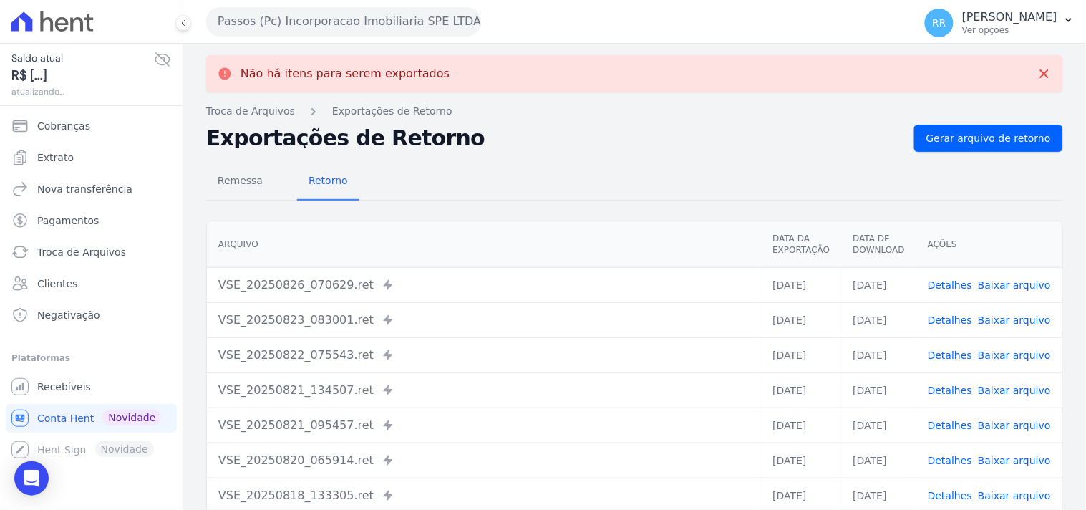
click at [338, 16] on button "Passos (Pc) Incorporacao Imobiliaria SPE LTDA" at bounding box center [343, 21] width 275 height 29
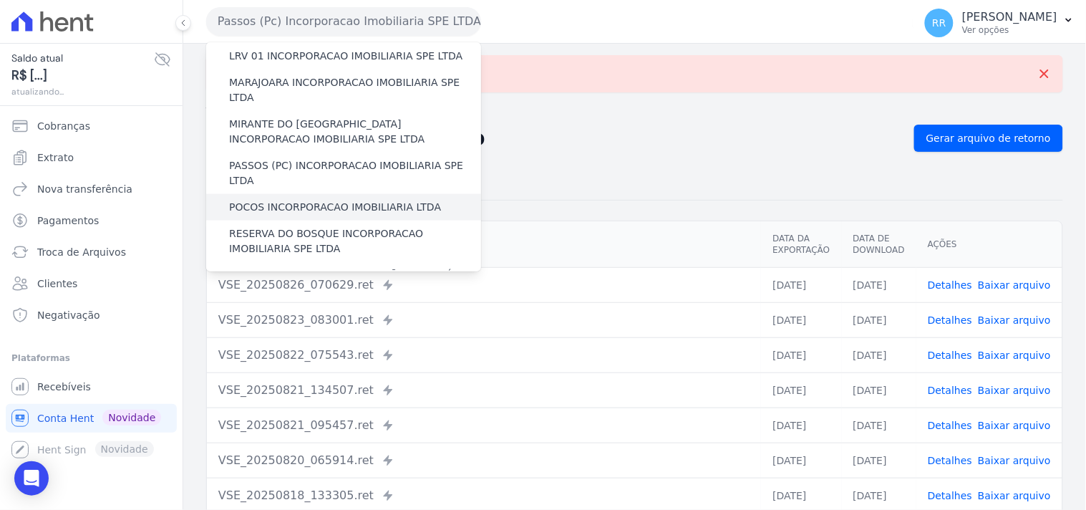
scroll to position [451, 0]
click at [284, 201] on label "POCOS INCORPORACAO IMOBILIARIA LTDA" at bounding box center [335, 208] width 212 height 15
click at [0, 0] on input "POCOS INCORPORACAO IMOBILIARIA LTDA" at bounding box center [0, 0] width 0 height 0
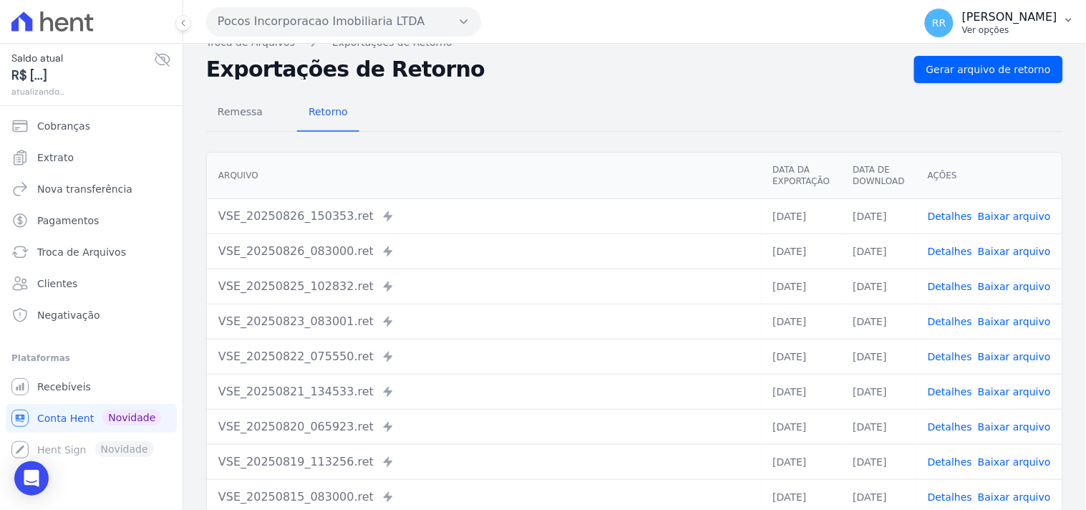
scroll to position [26, 0]
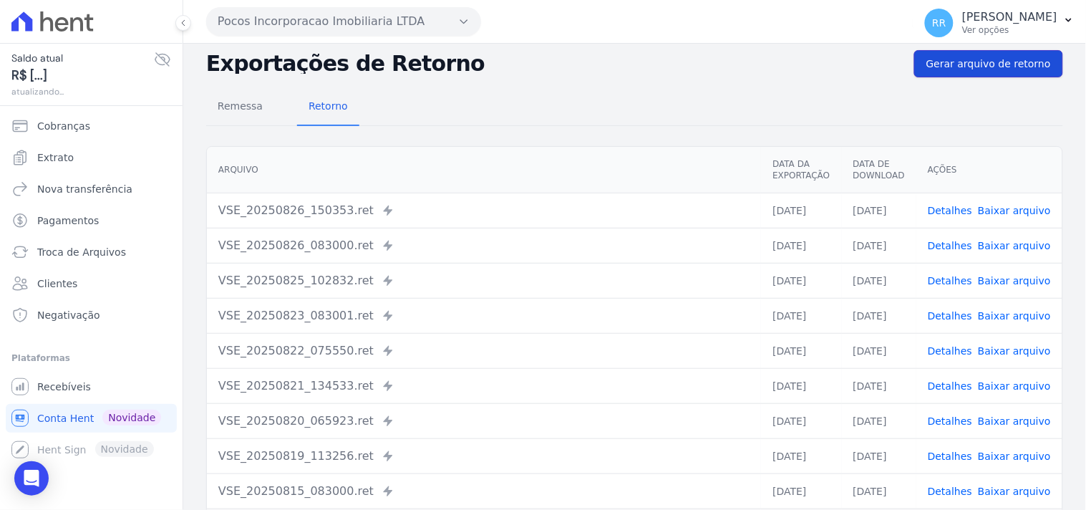
click at [974, 58] on span "Gerar arquivo de retorno" at bounding box center [988, 64] width 125 height 14
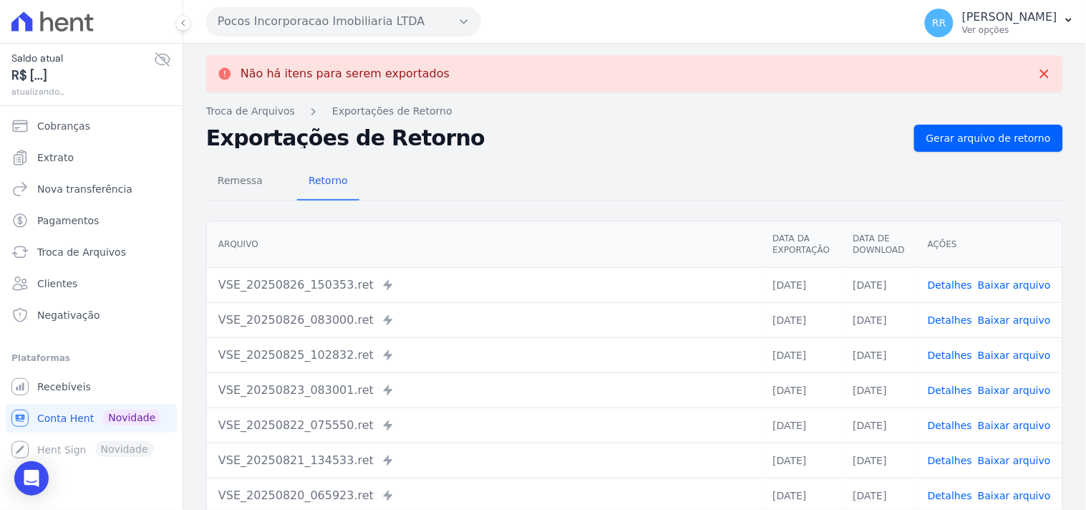
click at [375, 27] on button "Pocos Incorporacao Imobiliaria LTDA" at bounding box center [343, 21] width 275 height 29
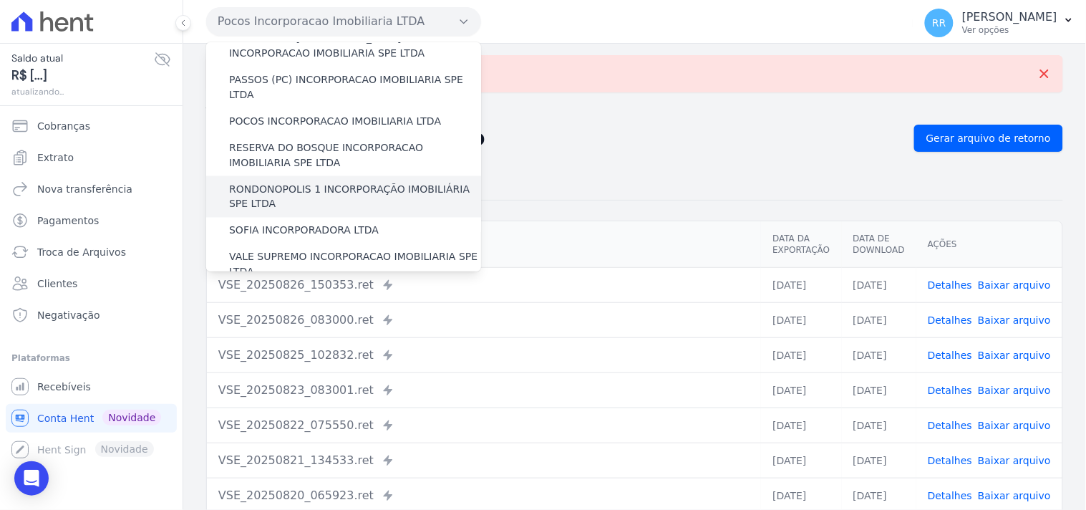
scroll to position [530, 0]
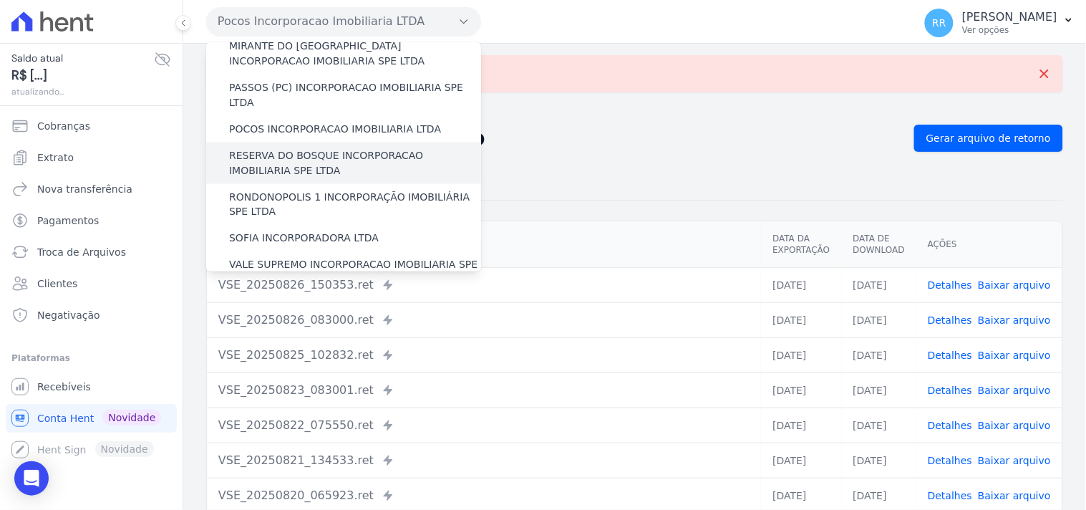
click at [316, 148] on label "RESERVA DO BOSQUE INCORPORACAO IMOBILIARIA SPE LTDA" at bounding box center [355, 163] width 252 height 30
click at [0, 0] on input "RESERVA DO BOSQUE INCORPORACAO IMOBILIARIA SPE LTDA" at bounding box center [0, 0] width 0 height 0
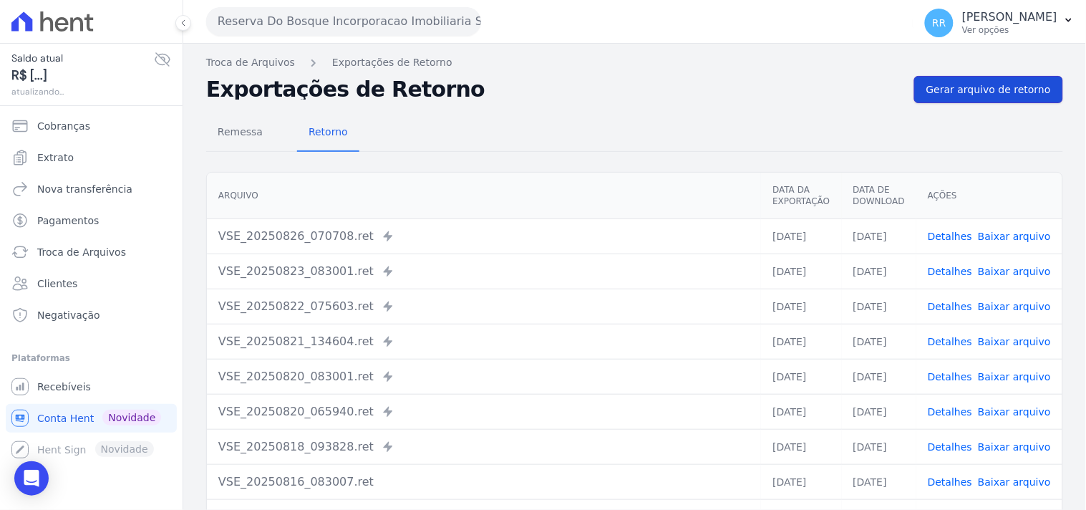
click at [1006, 98] on link "Gerar arquivo de retorno" at bounding box center [988, 89] width 149 height 27
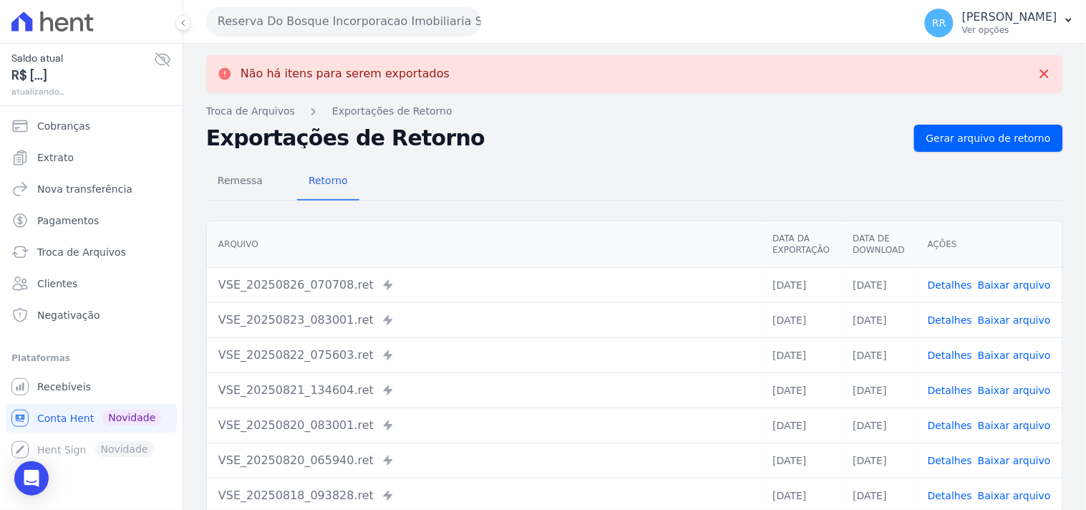
click at [333, 27] on button "Reserva Do Bosque Incorporacao Imobiliaria SPE LTDA" at bounding box center [343, 21] width 275 height 29
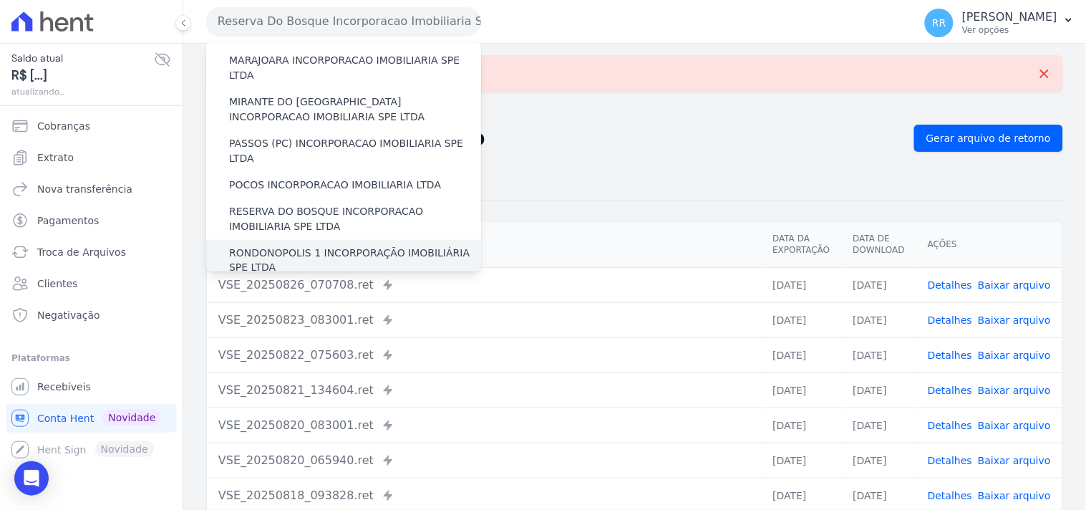
scroll to position [477, 0]
click at [305, 243] on label "RONDONOPOLIS 1 INCORPORAÇÃO IMOBILIÁRIA SPE LTDA" at bounding box center [355, 258] width 252 height 30
click at [0, 0] on input "RONDONOPOLIS 1 INCORPORAÇÃO IMOBILIÁRIA SPE LTDA" at bounding box center [0, 0] width 0 height 0
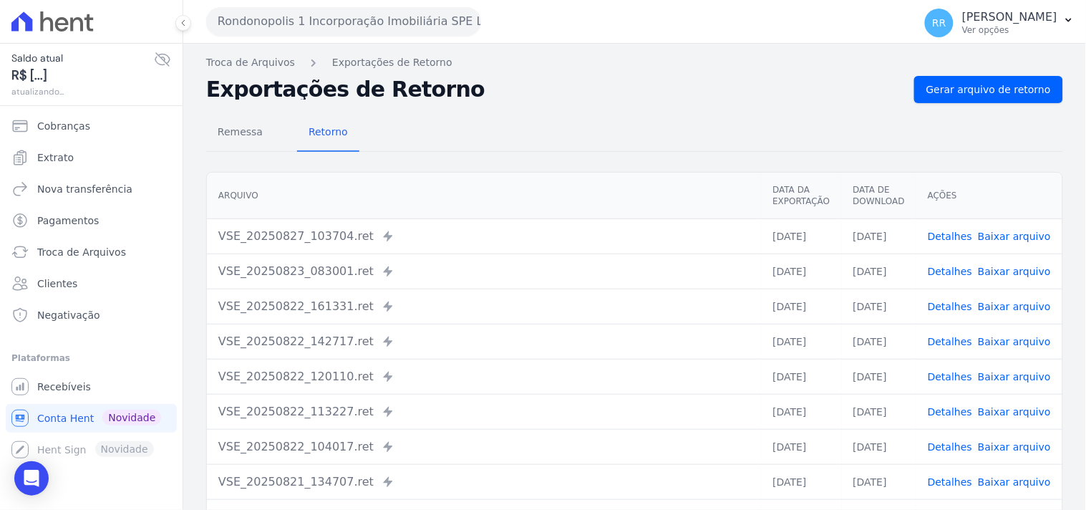
click at [972, 106] on div "Remessa Retorno [GEOGRAPHIC_DATA] Data da Exportação Data de Download Ações VSE…" at bounding box center [634, 362] width 857 height 518
click at [974, 83] on span "Gerar arquivo de retorno" at bounding box center [988, 89] width 125 height 14
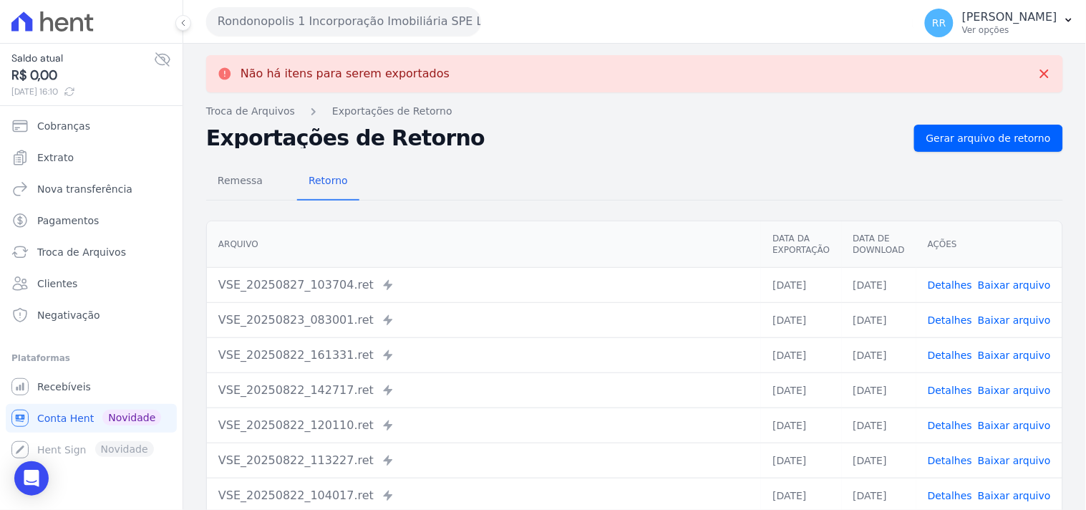
click at [328, 20] on button "Rondonopolis 1 Incorporação Imobiliária SPE LTDA" at bounding box center [343, 21] width 275 height 29
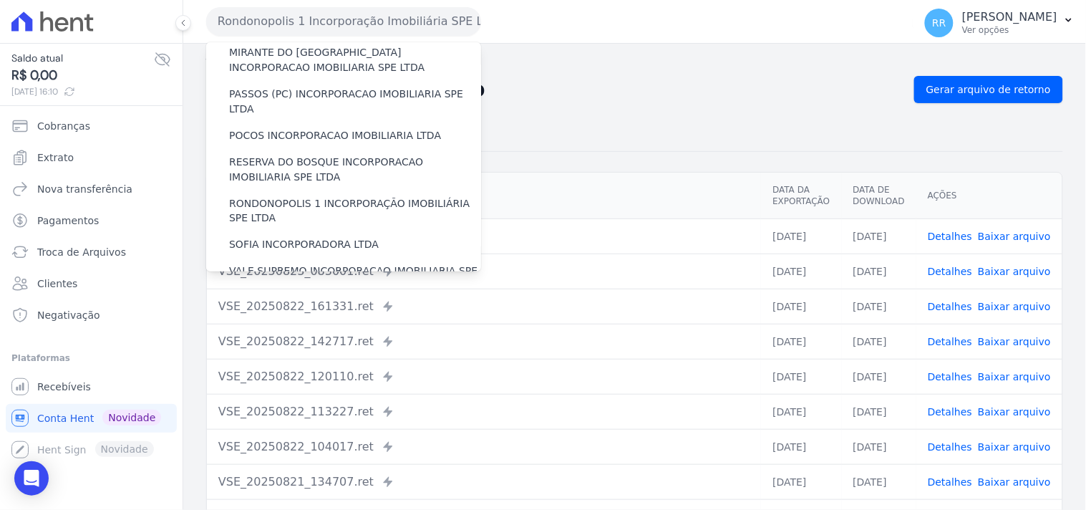
scroll to position [530, 0]
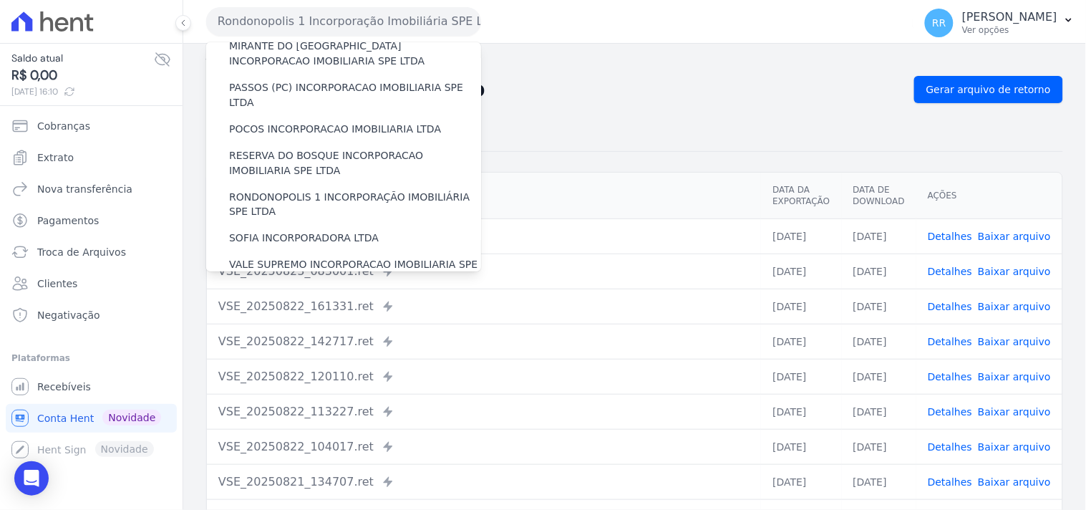
click at [669, 52] on div "Não há itens para serem exportados Troca de [GEOGRAPHIC_DATA] Exportações de Re…" at bounding box center [634, 338] width 903 height 588
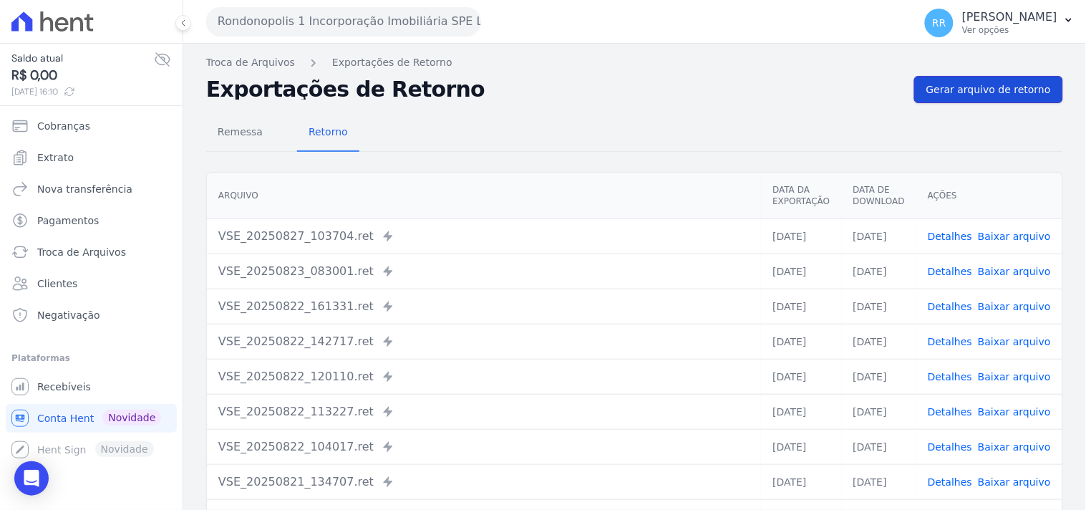
click at [945, 82] on span "Gerar arquivo de retorno" at bounding box center [988, 89] width 125 height 14
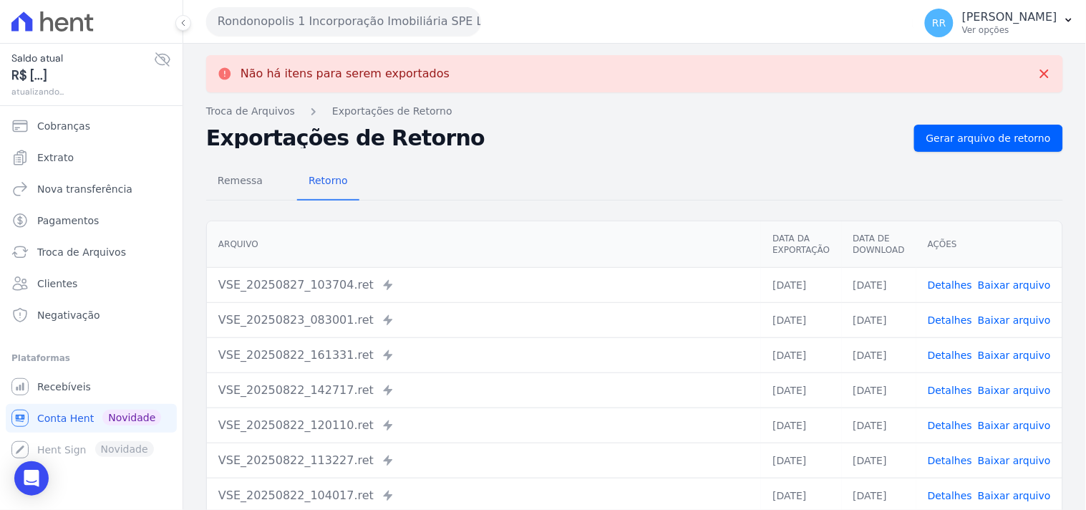
click at [318, 21] on button "Rondonopolis 1 Incorporação Imobiliária SPE LTDA" at bounding box center [343, 21] width 275 height 29
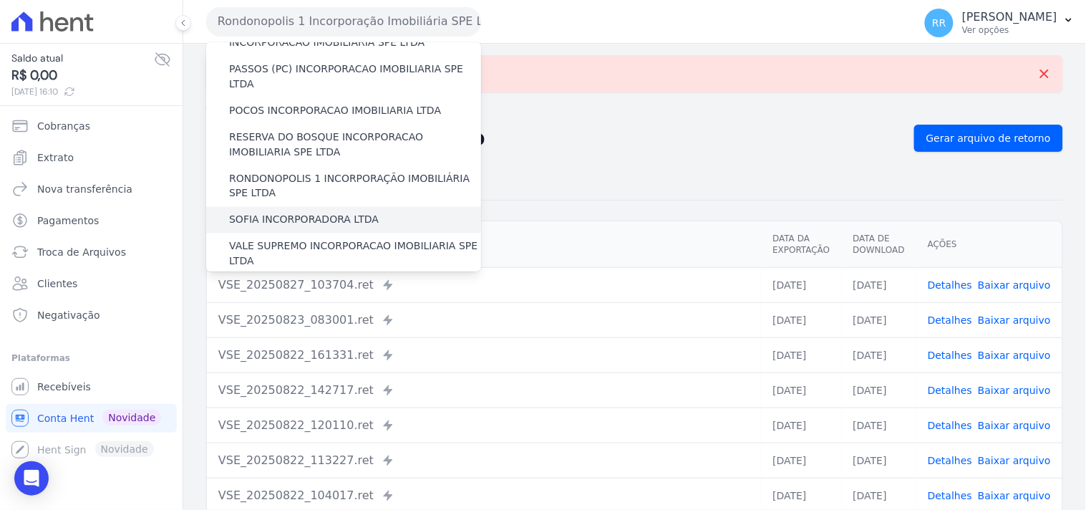
scroll to position [556, 0]
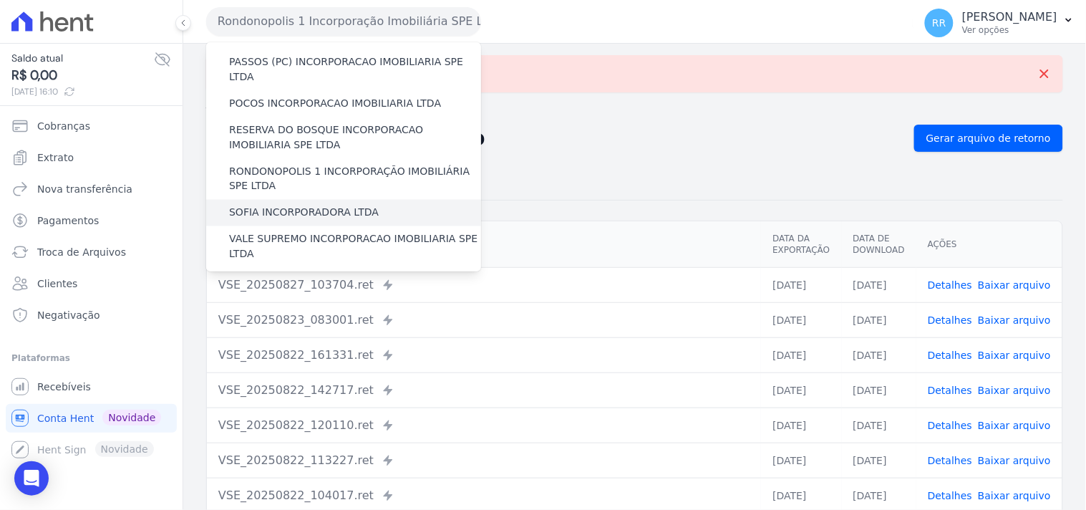
click at [306, 200] on div "SOFIA INCORPORADORA LTDA" at bounding box center [343, 213] width 275 height 26
click at [309, 205] on label "SOFIA INCORPORADORA LTDA" at bounding box center [304, 212] width 150 height 15
click at [0, 0] on input "SOFIA INCORPORADORA LTDA" at bounding box center [0, 0] width 0 height 0
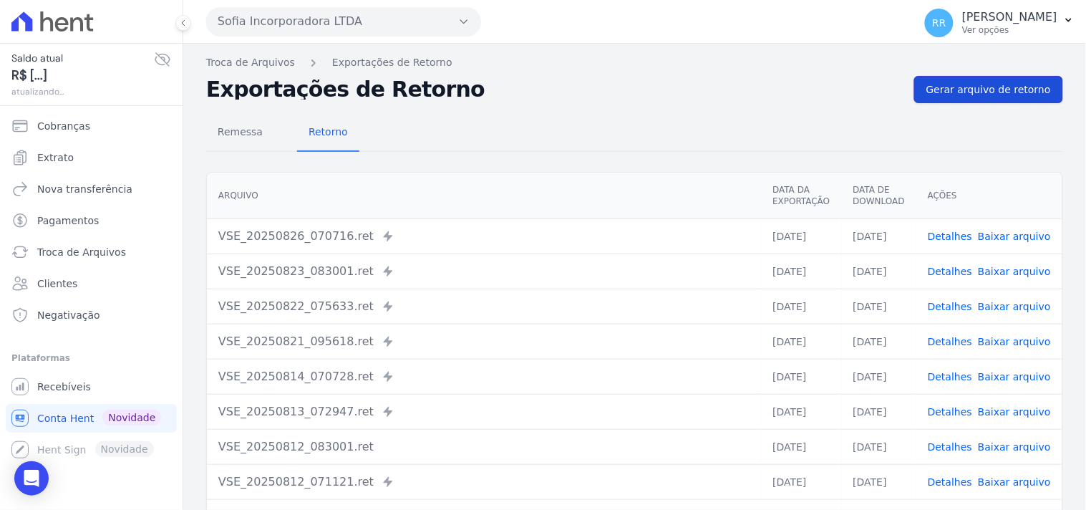
click at [982, 94] on span "Gerar arquivo de retorno" at bounding box center [988, 89] width 125 height 14
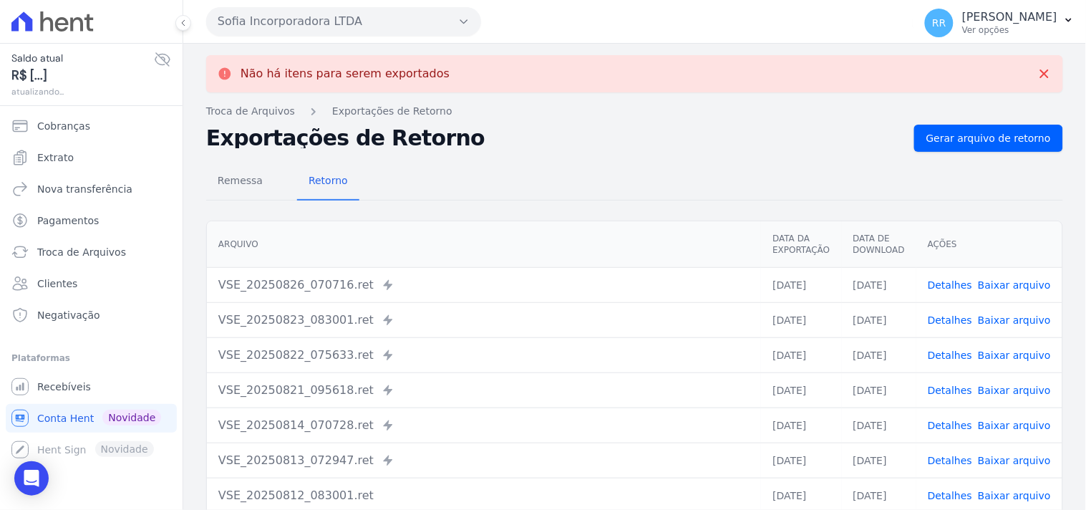
click at [381, 21] on button "Sofia Incorporadora LTDA" at bounding box center [343, 21] width 275 height 29
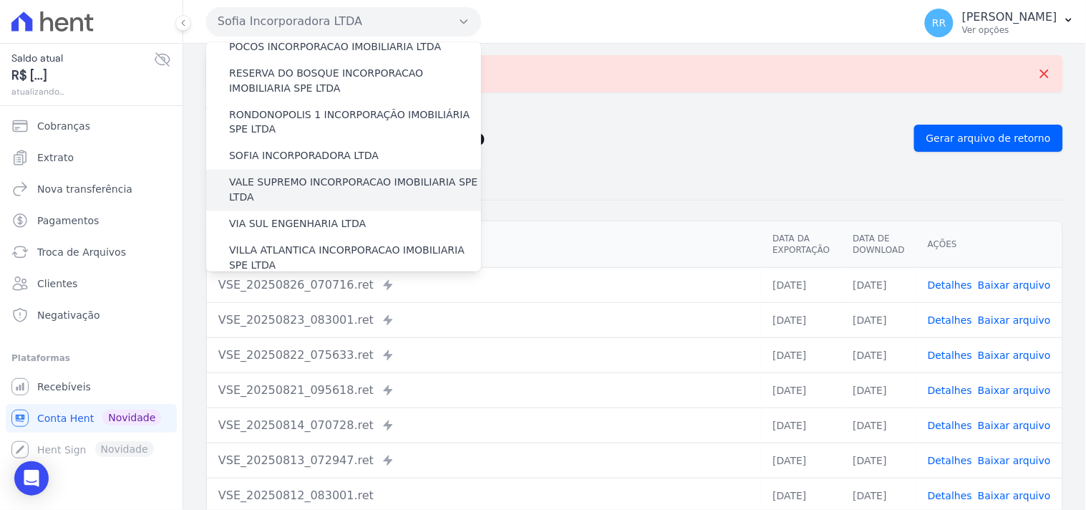
scroll to position [586, 0]
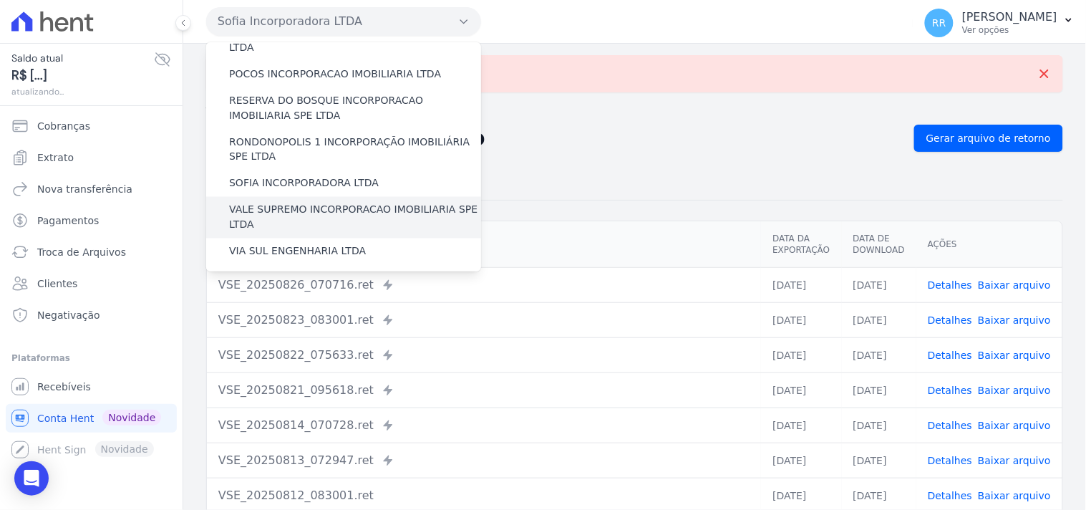
click at [317, 203] on label "VALE SUPREMO INCORPORACAO IMOBILIARIA SPE LTDA" at bounding box center [355, 218] width 252 height 30
click at [0, 0] on input "VALE SUPREMO INCORPORACAO IMOBILIARIA SPE LTDA" at bounding box center [0, 0] width 0 height 0
click at [321, 203] on label "VALE SUPREMO INCORPORACAO IMOBILIARIA SPE LTDA" at bounding box center [355, 218] width 252 height 30
click at [0, 0] on input "VALE SUPREMO INCORPORACAO IMOBILIARIA SPE LTDA" at bounding box center [0, 0] width 0 height 0
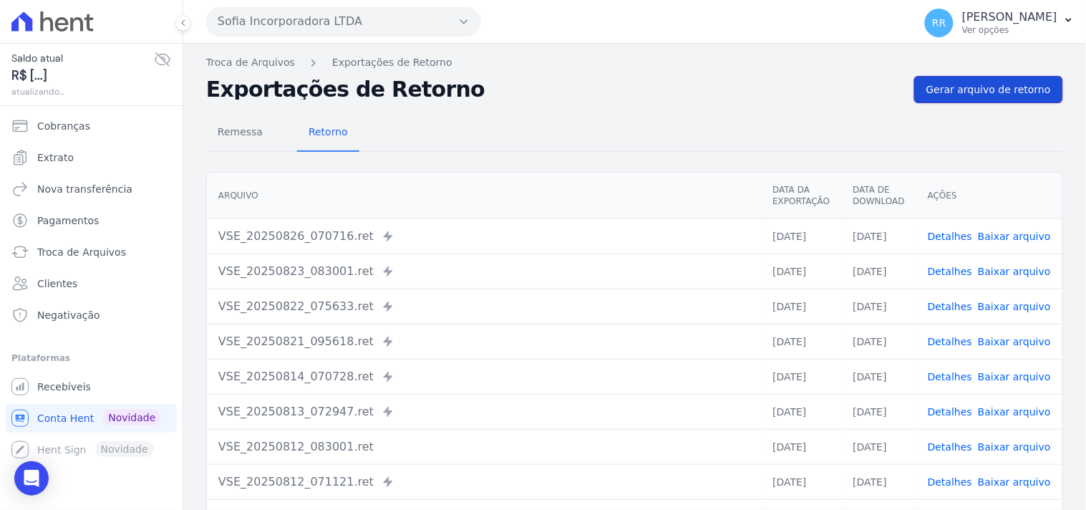
click at [966, 86] on span "Gerar arquivo de retorno" at bounding box center [988, 89] width 125 height 14
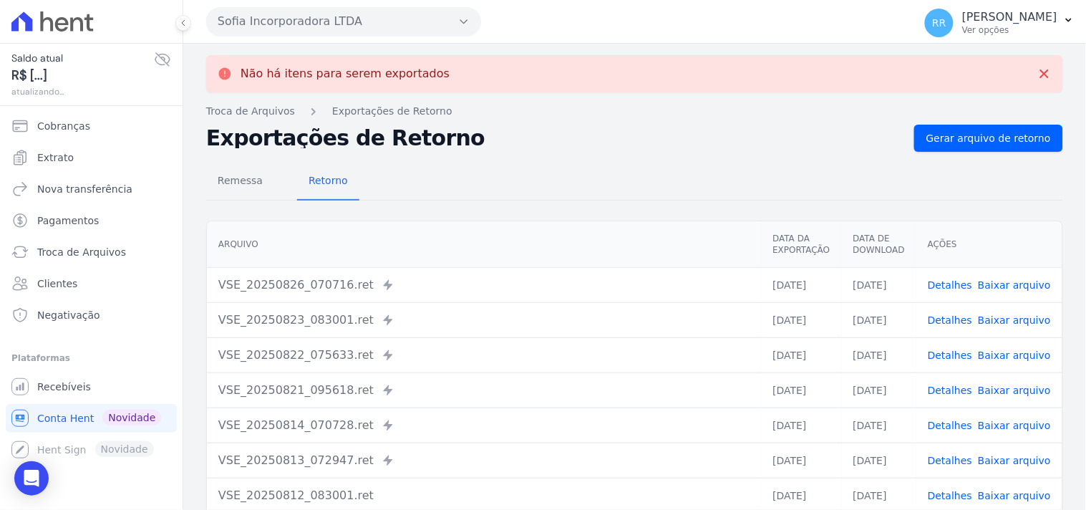
click at [344, 29] on button "Sofia Incorporadora LTDA" at bounding box center [343, 21] width 275 height 29
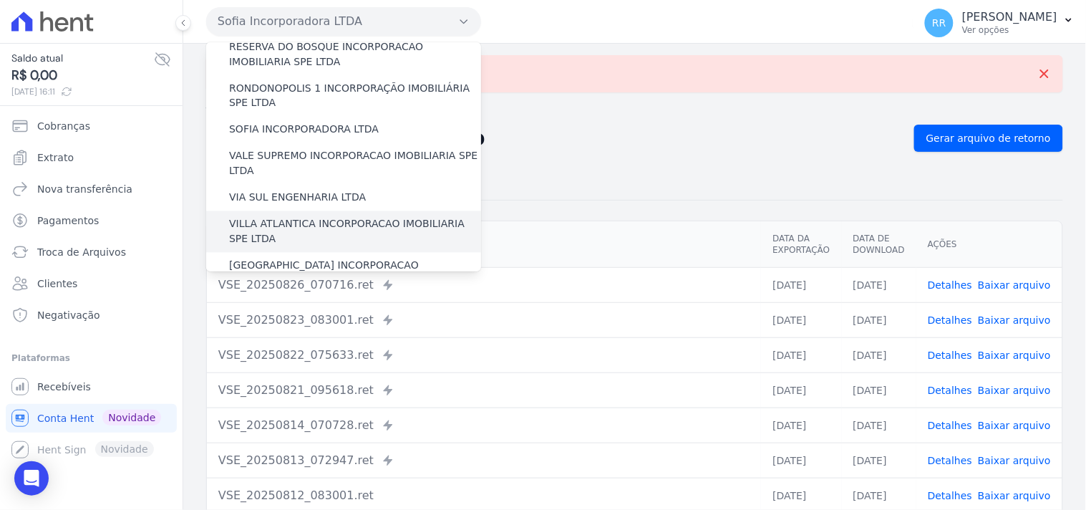
scroll to position [613, 0]
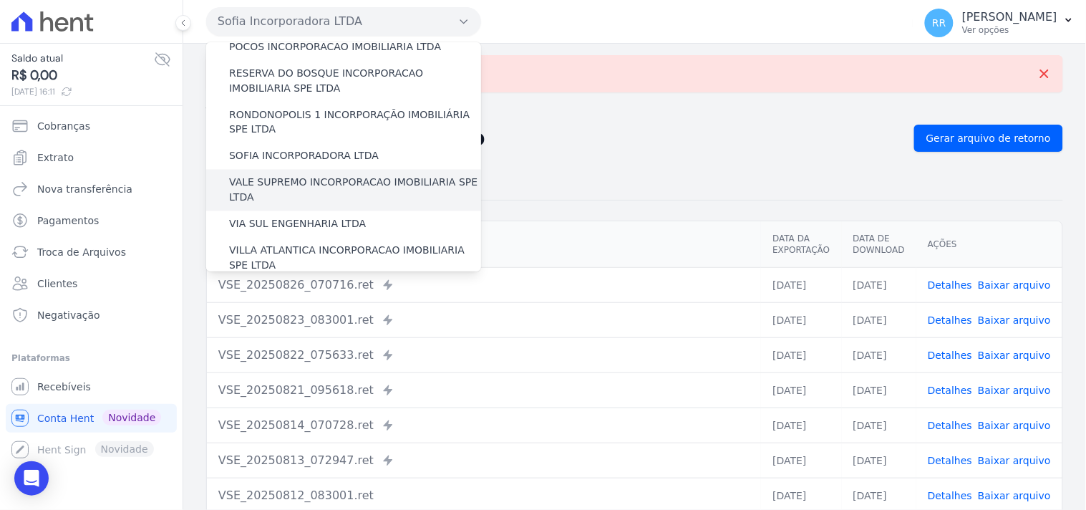
click at [324, 175] on label "VALE SUPREMO INCORPORACAO IMOBILIARIA SPE LTDA" at bounding box center [355, 190] width 252 height 30
click at [0, 0] on input "VALE SUPREMO INCORPORACAO IMOBILIARIA SPE LTDA" at bounding box center [0, 0] width 0 height 0
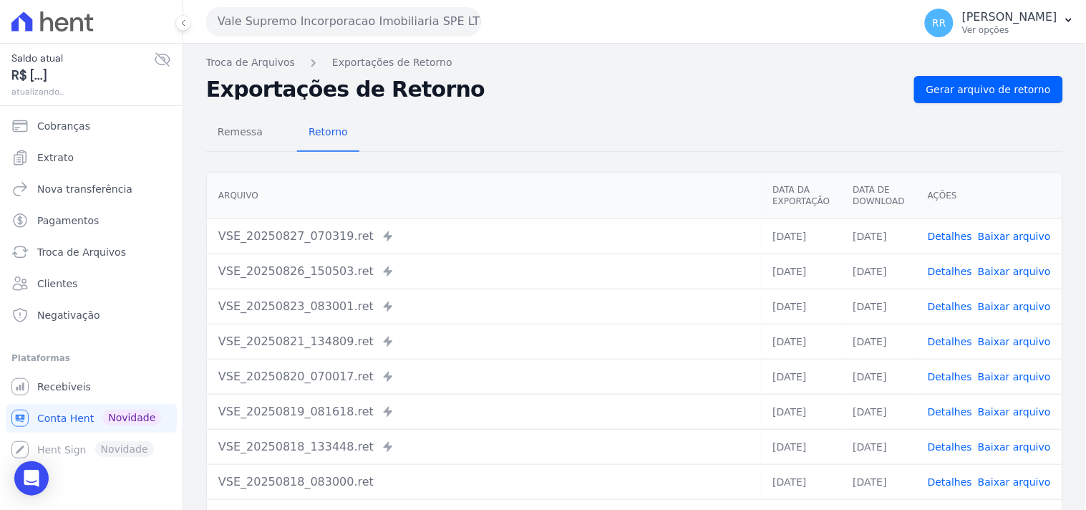
click at [994, 110] on div "Remessa Retorno [GEOGRAPHIC_DATA] Data da Exportação Data de Download Ações VSE…" at bounding box center [634, 362] width 857 height 518
click at [997, 87] on span "Gerar arquivo de retorno" at bounding box center [988, 89] width 125 height 14
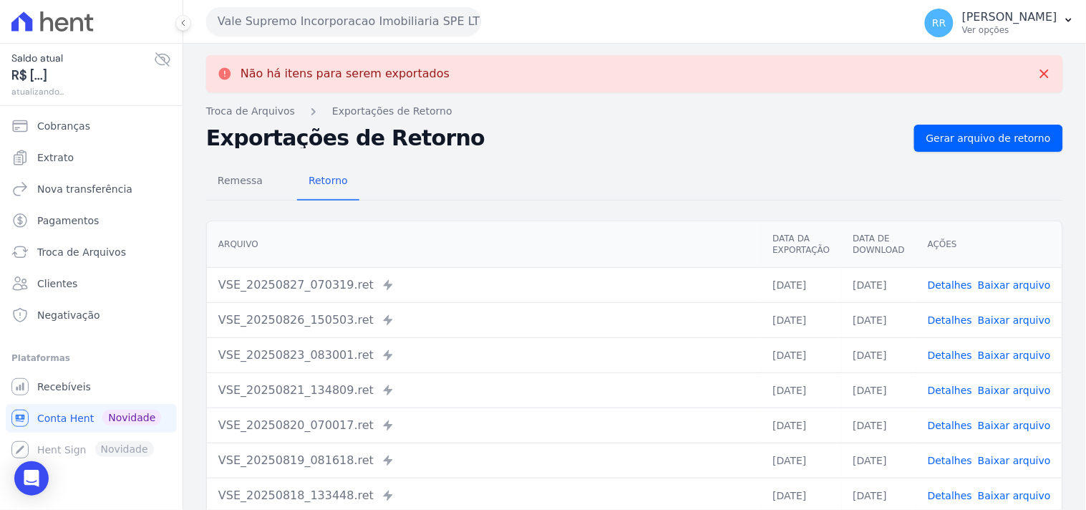
click at [310, 19] on button "Vale Supremo Incorporacao Imobiliaria SPE LTDA" at bounding box center [343, 21] width 275 height 29
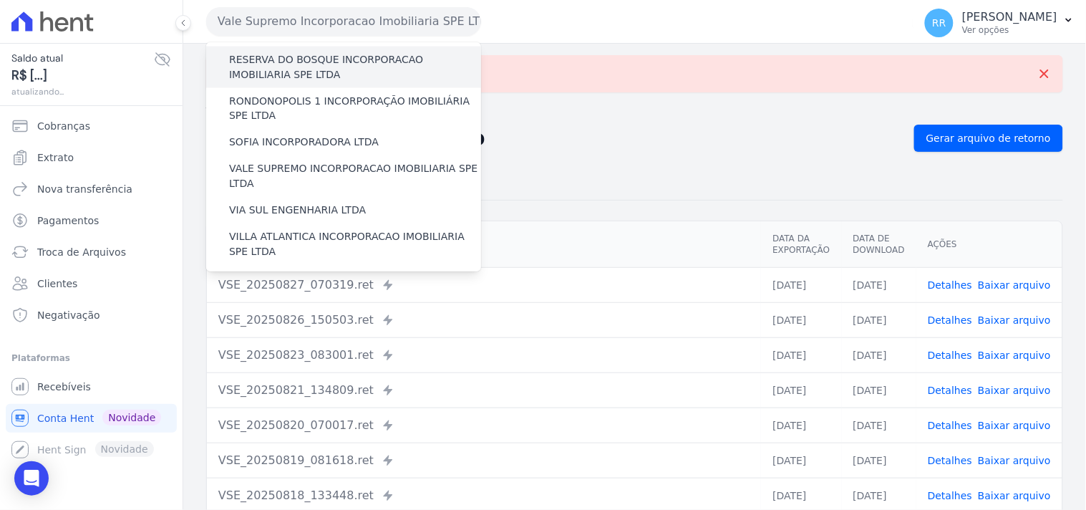
scroll to position [636, 0]
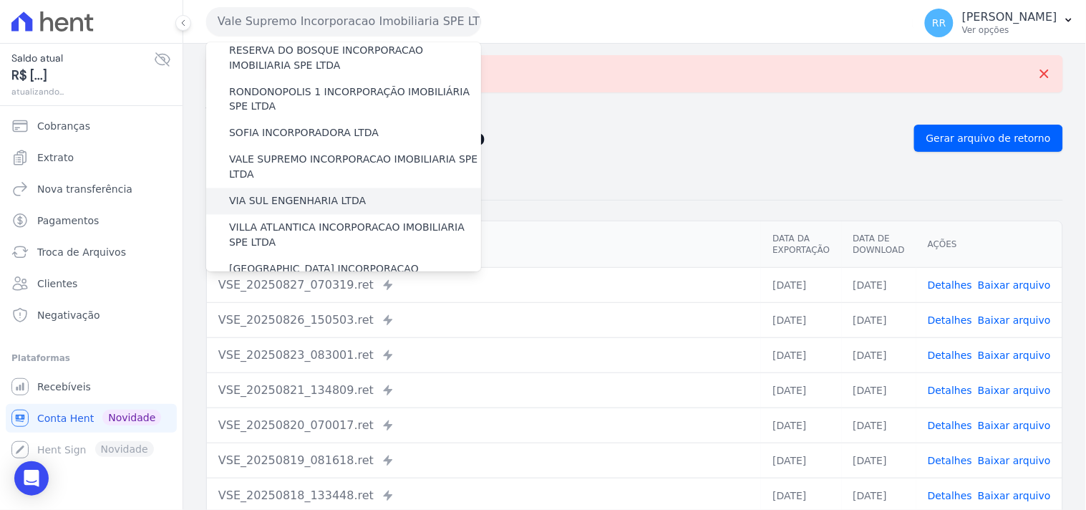
click at [292, 194] on label "VIA SUL ENGENHARIA LTDA" at bounding box center [297, 201] width 137 height 15
click at [0, 0] on input "VIA SUL ENGENHARIA LTDA" at bounding box center [0, 0] width 0 height 0
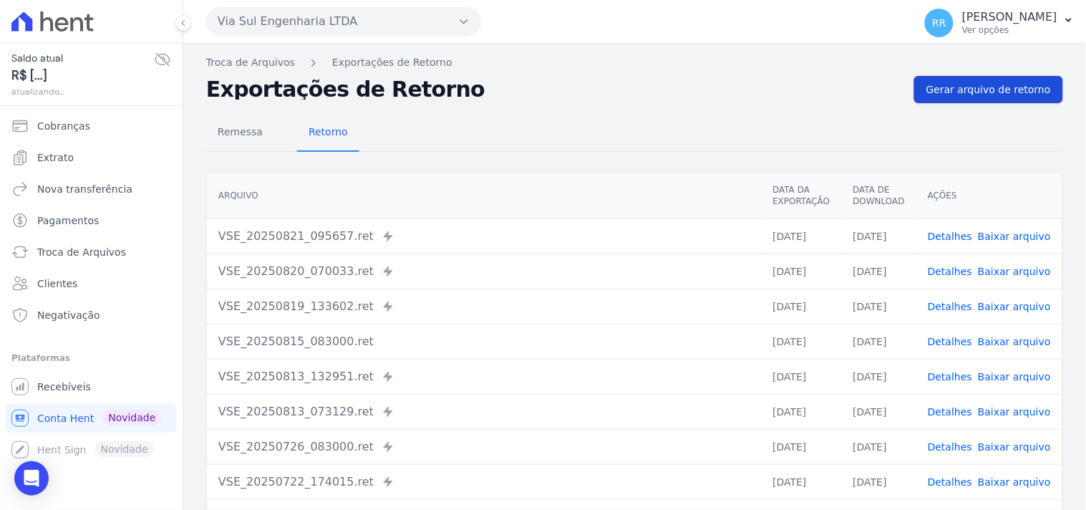
click at [968, 87] on span "Gerar arquivo de retorno" at bounding box center [988, 89] width 125 height 14
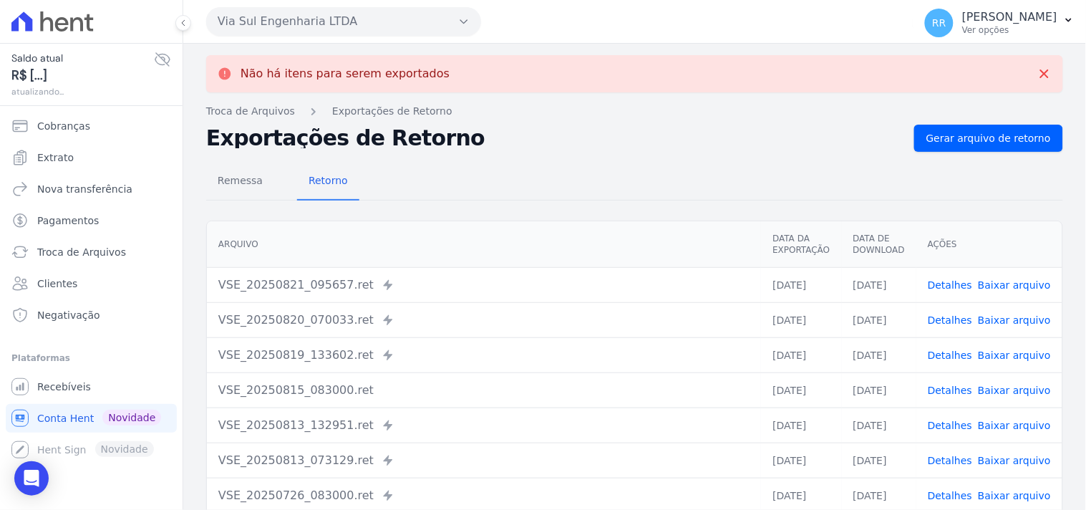
click at [369, 19] on button "Via Sul Engenharia LTDA" at bounding box center [343, 21] width 275 height 29
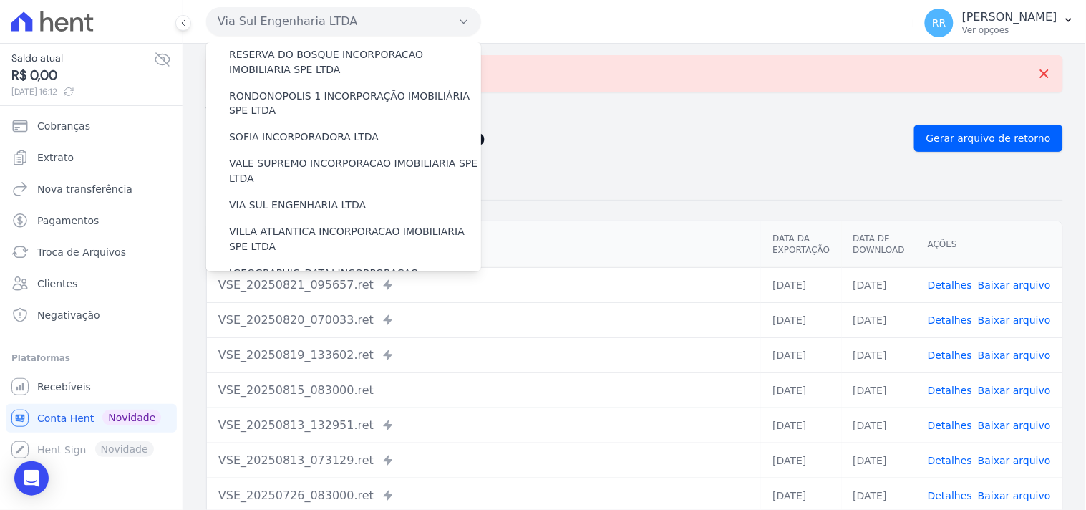
scroll to position [639, 0]
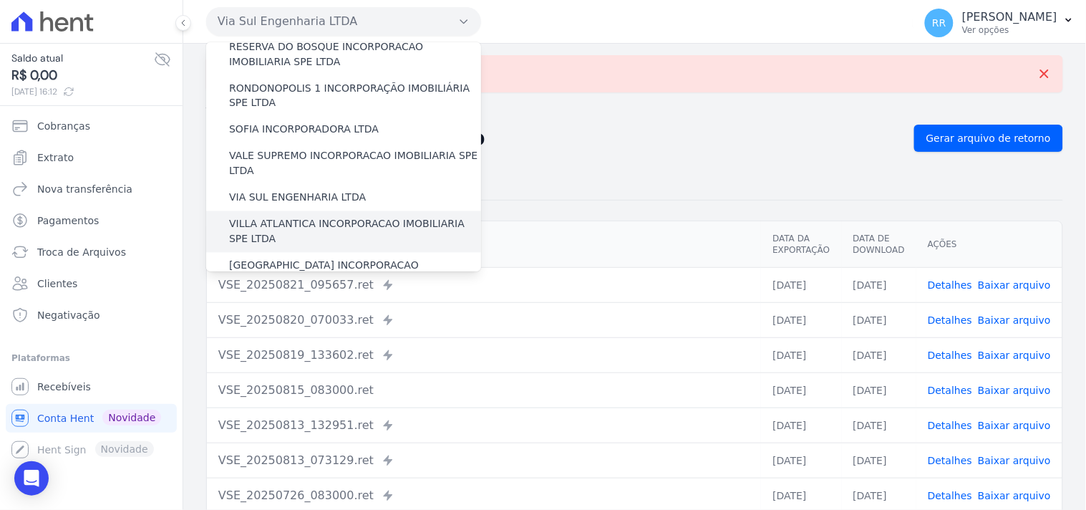
click at [347, 217] on label "VILLA ATLANTICA INCORPORACAO IMOBILIARIA SPE LTDA" at bounding box center [355, 232] width 252 height 30
click at [0, 0] on input "VILLA ATLANTICA INCORPORACAO IMOBILIARIA SPE LTDA" at bounding box center [0, 0] width 0 height 0
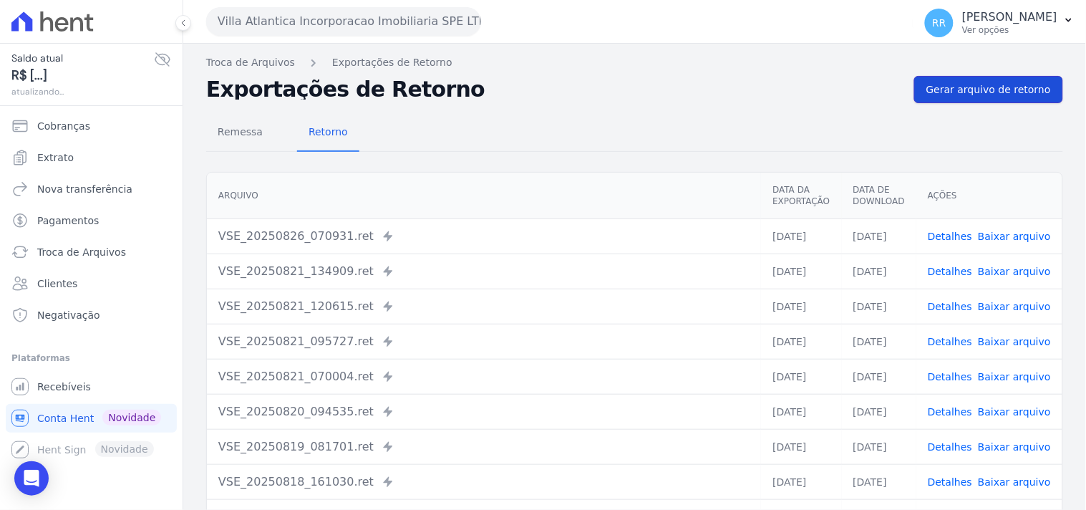
click at [969, 100] on link "Gerar arquivo de retorno" at bounding box center [988, 89] width 149 height 27
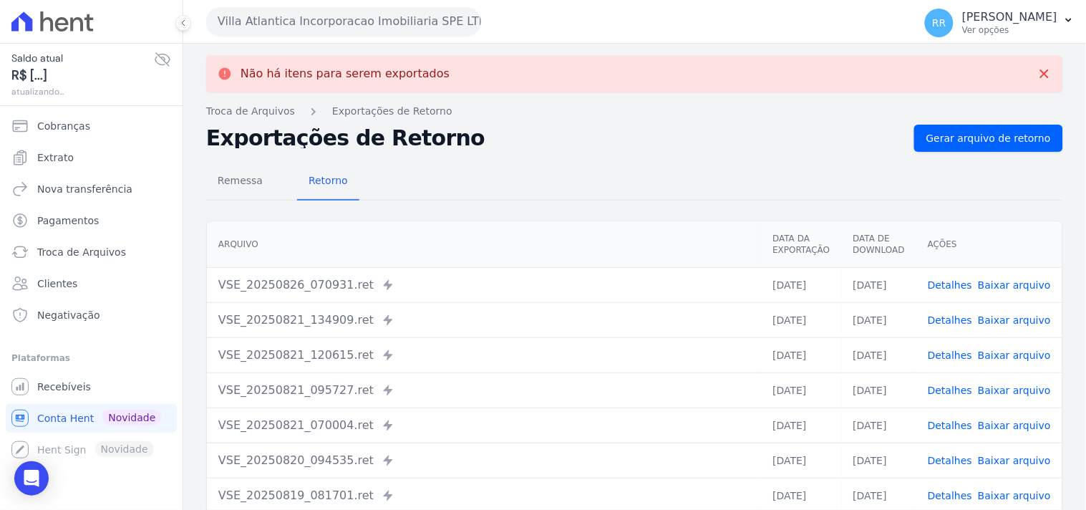
click at [342, 31] on button "Villa Atlantica Incorporacao Imobiliaria SPE LTDA" at bounding box center [343, 21] width 275 height 29
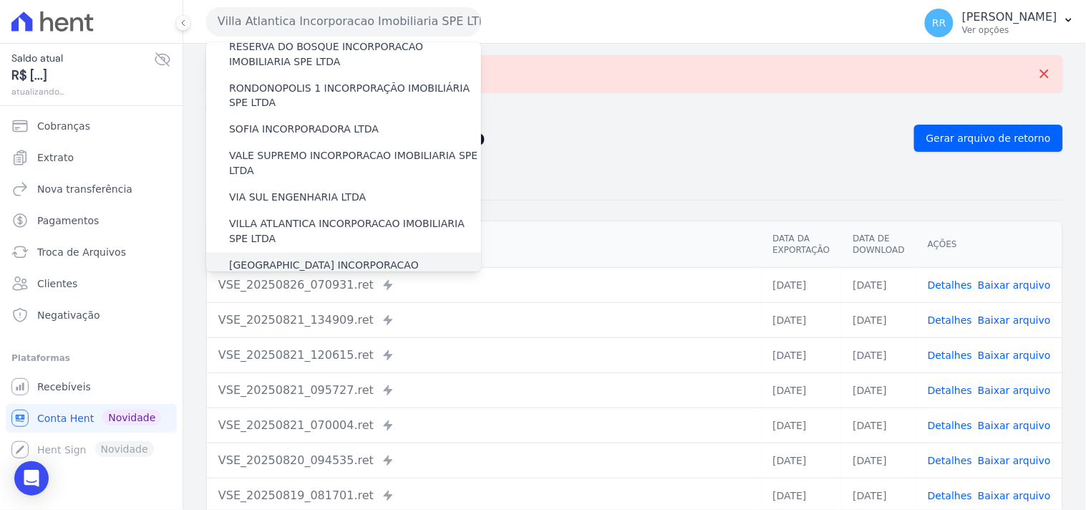
click at [286, 258] on label "[GEOGRAPHIC_DATA] INCORPORACAO IMOBILIARIA SPE LTDA" at bounding box center [355, 273] width 252 height 30
click at [0, 0] on input "[GEOGRAPHIC_DATA] INCORPORACAO IMOBILIARIA SPE LTDA" at bounding box center [0, 0] width 0 height 0
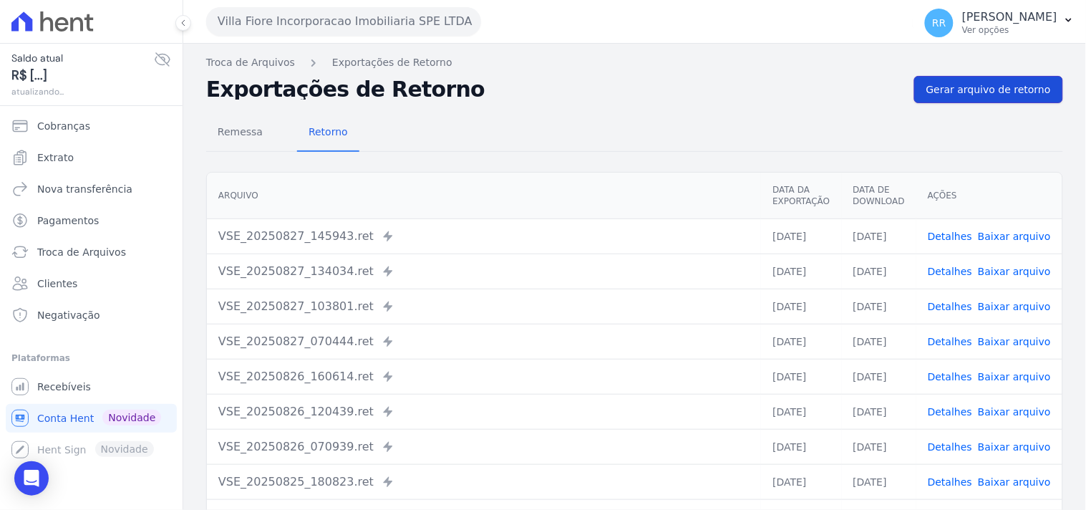
click at [966, 86] on span "Gerar arquivo de retorno" at bounding box center [988, 89] width 125 height 14
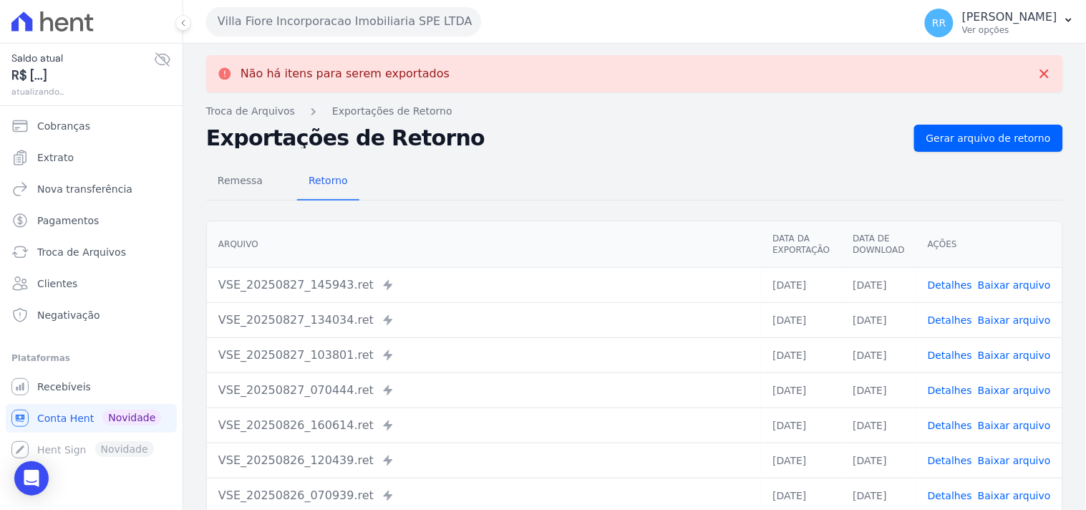
click at [283, 26] on button "Villa Fiore Incorporacao Imobiliaria SPE LTDA" at bounding box center [343, 21] width 275 height 29
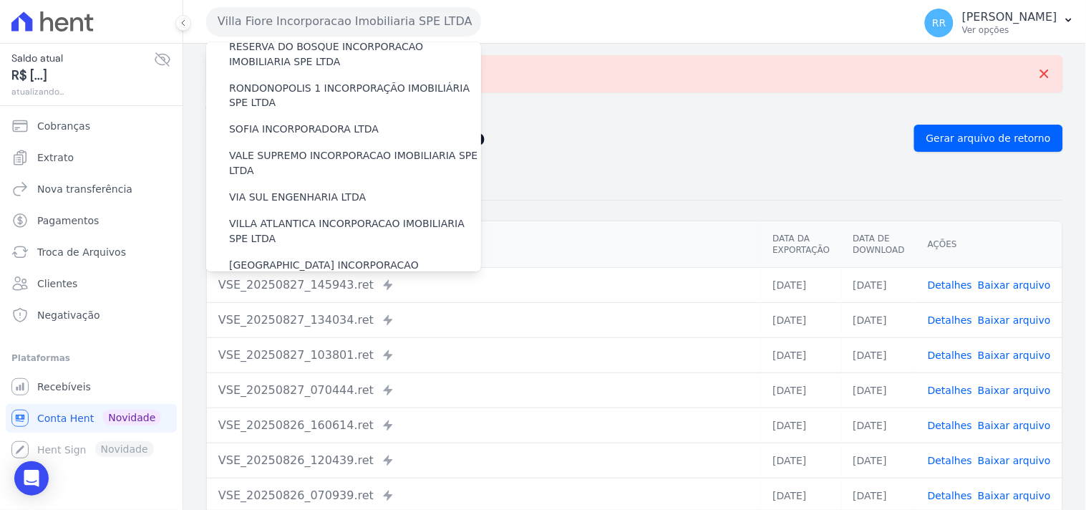
click at [267, 300] on label "VILLA TROPICAL INCORPORAÇÃO IMOBILIÁRIA SPE LTDA" at bounding box center [355, 315] width 252 height 30
click at [0, 0] on input "VILLA TROPICAL INCORPORAÇÃO IMOBILIÁRIA SPE LTDA" at bounding box center [0, 0] width 0 height 0
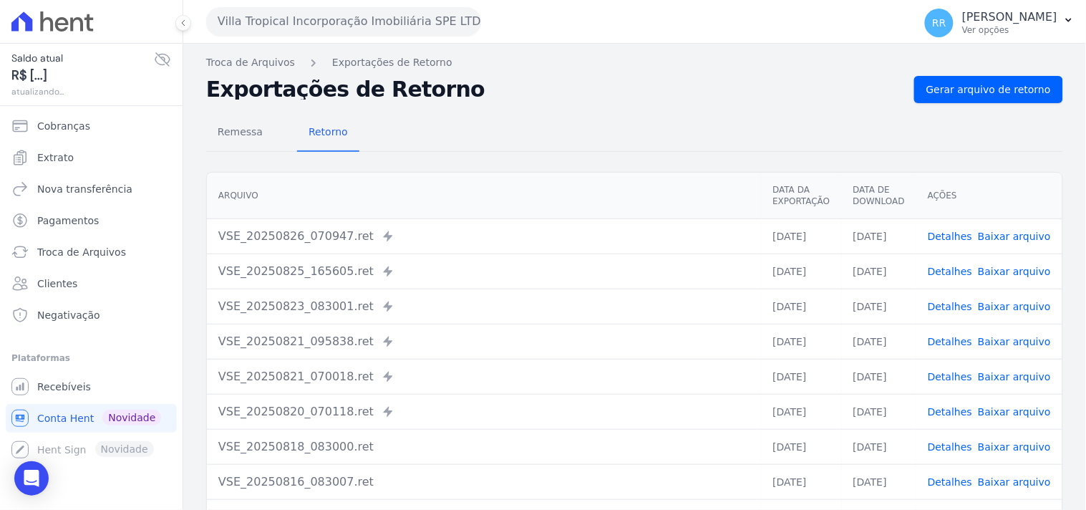
click at [1025, 108] on div "Remessa Retorno [GEOGRAPHIC_DATA] Data da Exportação Data de Download Ações VSE…" at bounding box center [634, 362] width 857 height 518
click at [1025, 103] on div "Remessa Retorno [GEOGRAPHIC_DATA] Data da Exportação Data de Download Ações VSE…" at bounding box center [634, 362] width 857 height 518
click at [1025, 96] on div "Troca de Arquivos Exportações de Retorno Exportações de Retorno Gerar arquivo d…" at bounding box center [634, 338] width 903 height 588
click at [1025, 96] on span "Gerar arquivo de retorno" at bounding box center [988, 89] width 125 height 14
click at [798, 123] on div "Remessa Retorno" at bounding box center [634, 133] width 857 height 37
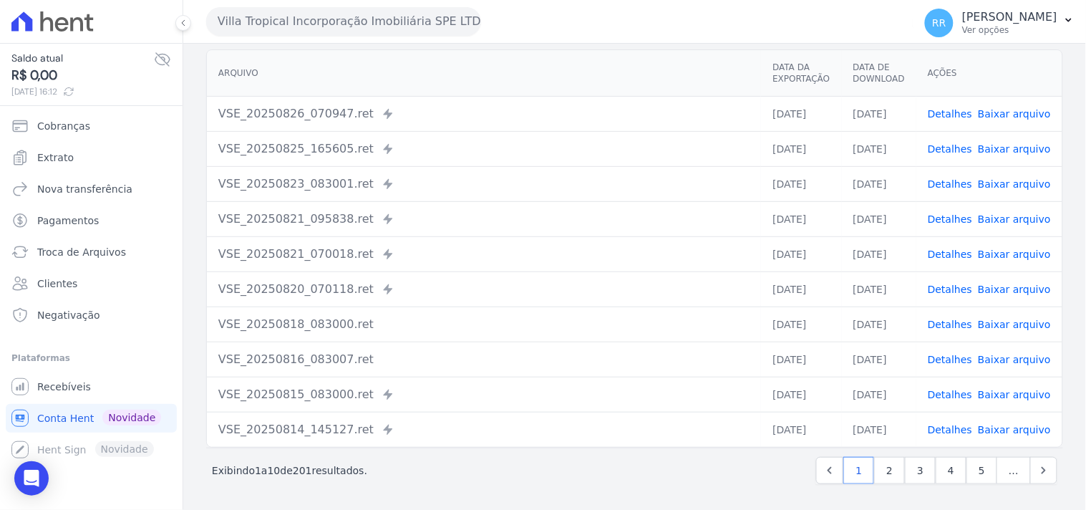
scroll to position [43, 0]
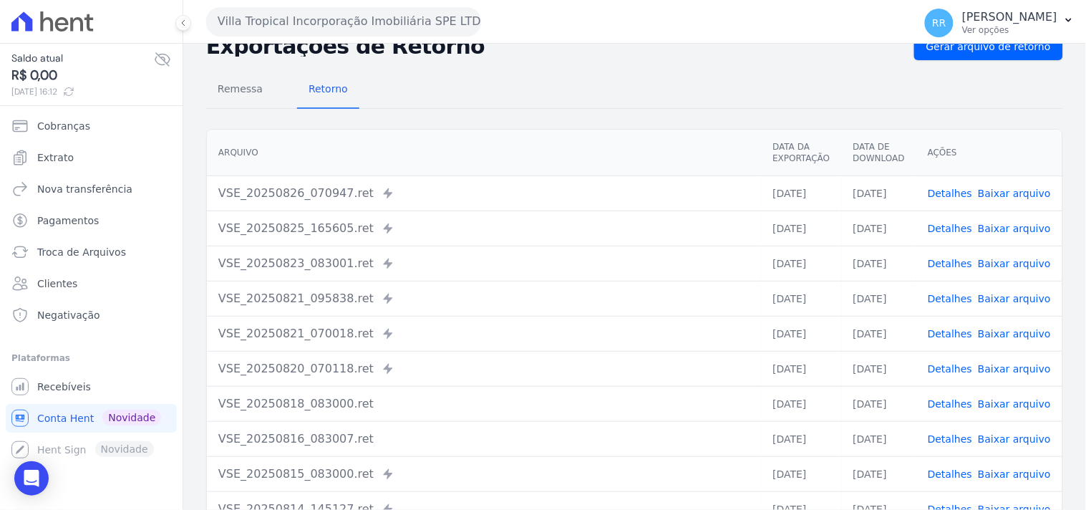
click at [353, 25] on button "Villa Tropical Incorporação Imobiliária SPE LTDA" at bounding box center [343, 21] width 275 height 29
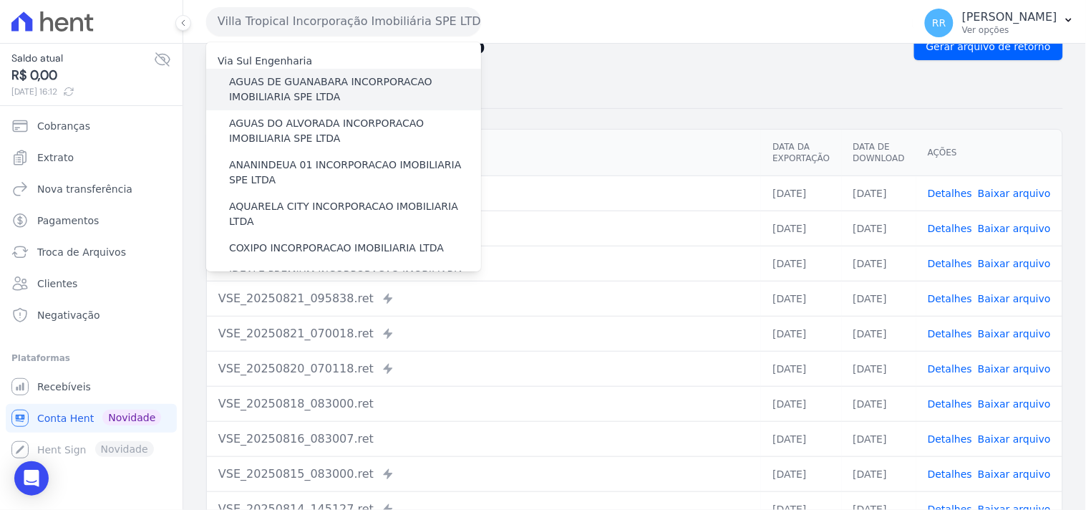
click at [373, 88] on label "AGUAS DE GUANABARA INCORPORACAO IMOBILIARIA SPE LTDA" at bounding box center [355, 89] width 252 height 30
click at [0, 0] on input "AGUAS DE GUANABARA INCORPORACAO IMOBILIARIA SPE LTDA" at bounding box center [0, 0] width 0 height 0
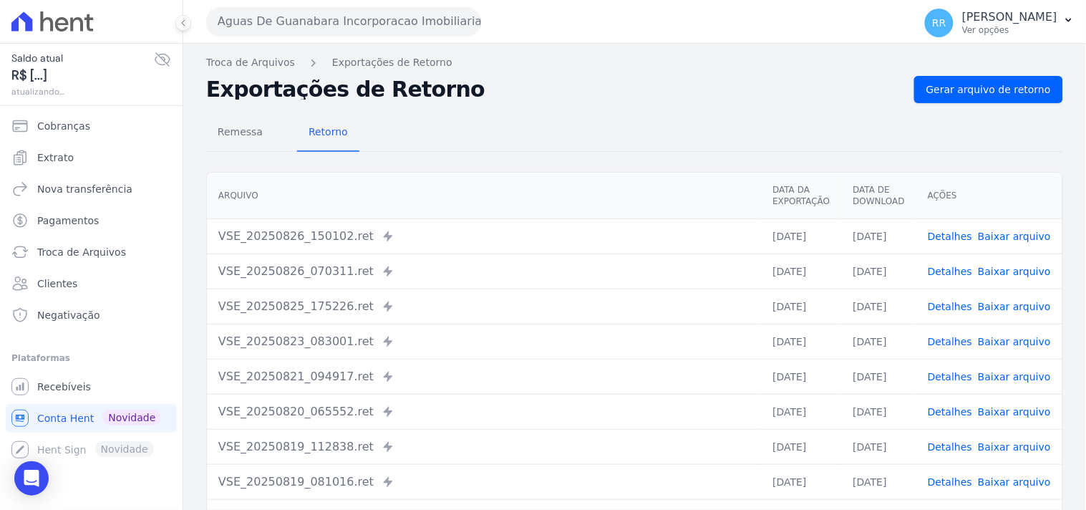
click at [704, 249] on td "VSE_20250826_150102.ret Enviado para Nexxera em: [DATE] 15:01" at bounding box center [484, 235] width 554 height 35
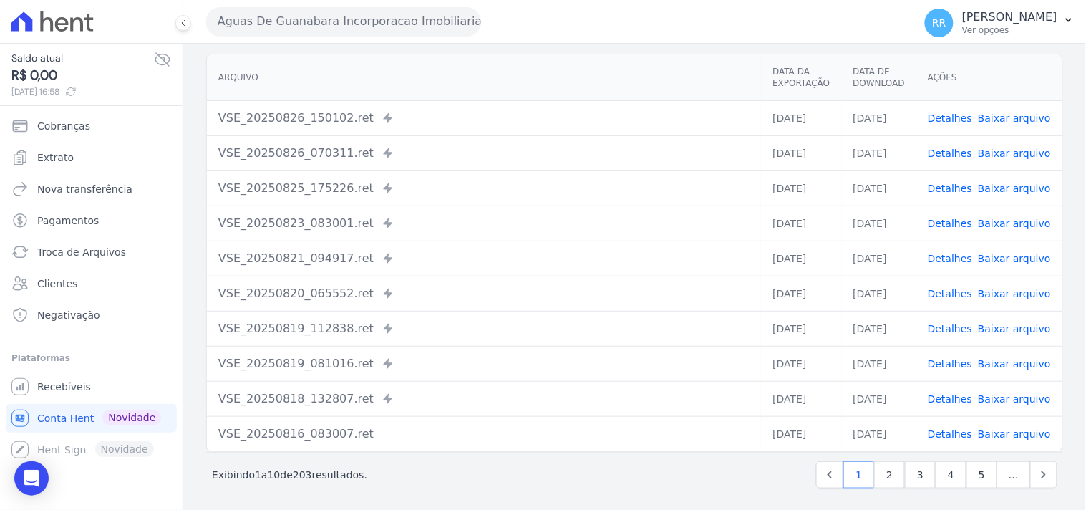
scroll to position [122, 0]
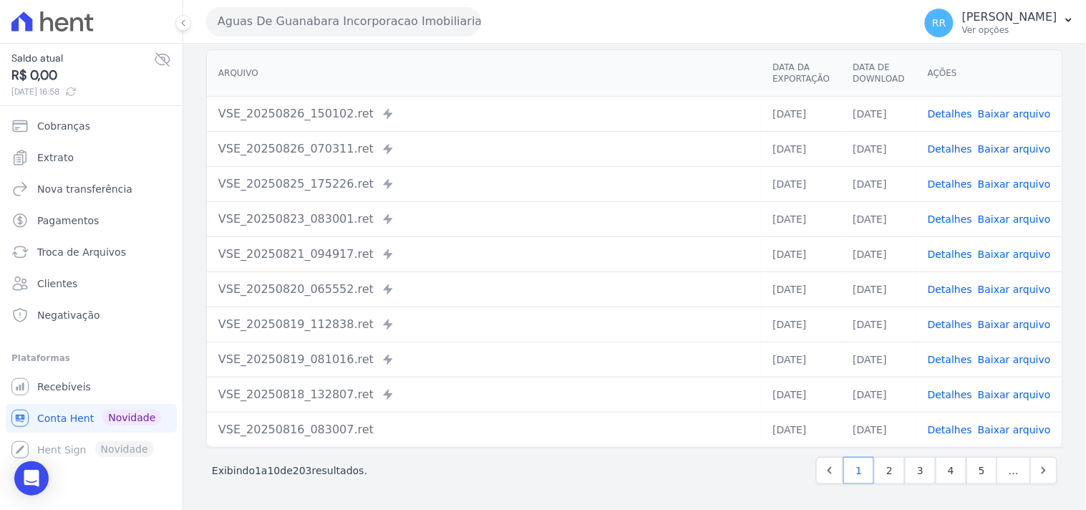
click at [478, 314] on td "VSE_20250819_112838.ret Enviado para Nexxera em: [DATE] 11:28" at bounding box center [484, 323] width 554 height 35
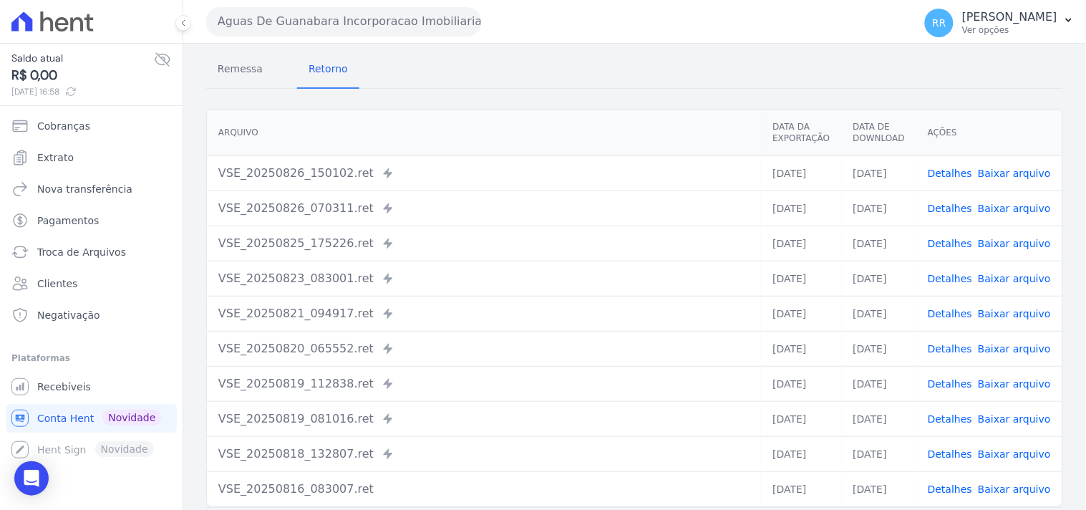
scroll to position [69, 0]
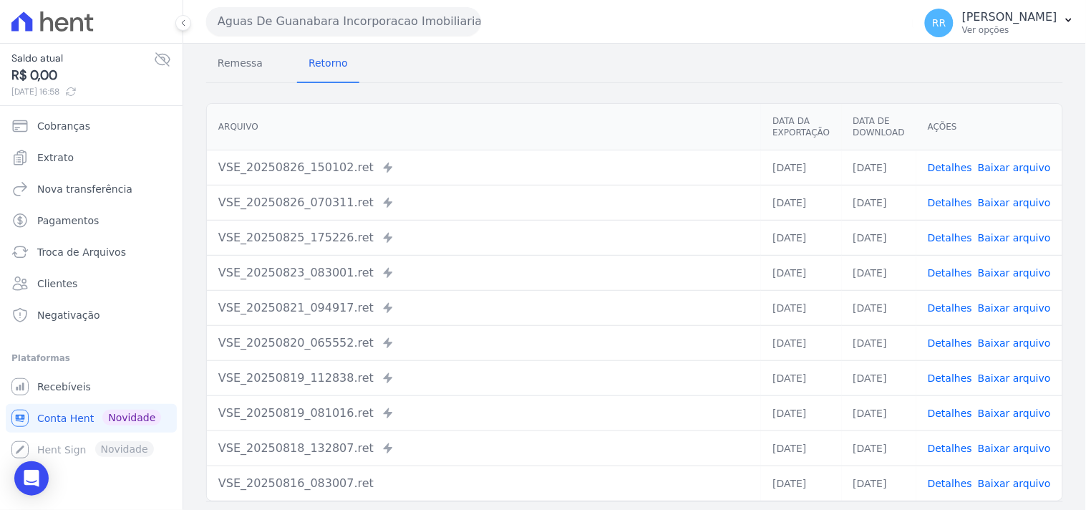
click at [511, 295] on td "VSE_20250821_094917.ret Enviado para Nexxera em: [DATE] 09:49" at bounding box center [484, 307] width 554 height 35
click at [540, 284] on td "VSE_20250823_083001.ret Enviado para Nexxera em: [DATE] 08:30" at bounding box center [484, 272] width 554 height 35
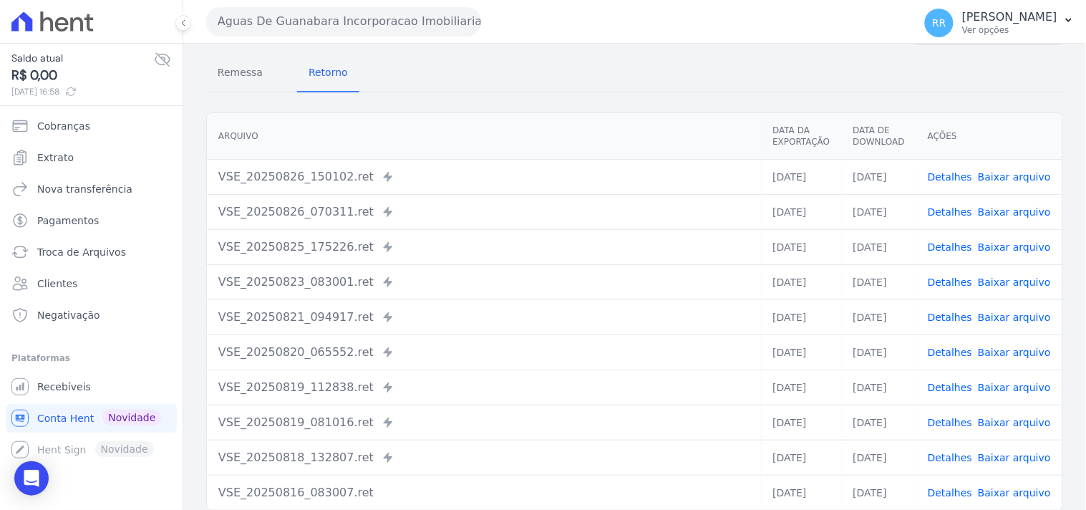
scroll to position [122, 0]
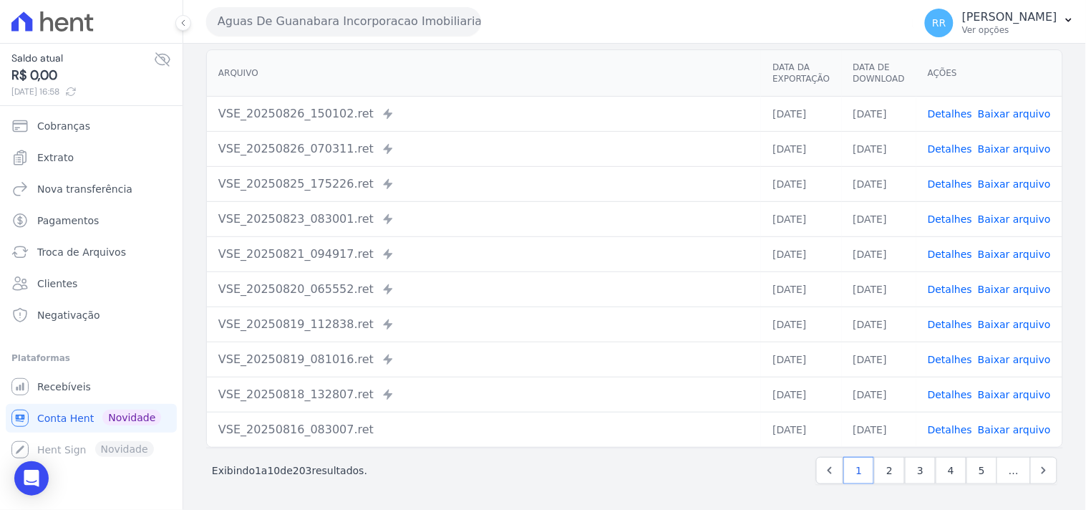
click at [936, 110] on link "Detalhes" at bounding box center [950, 113] width 44 height 11
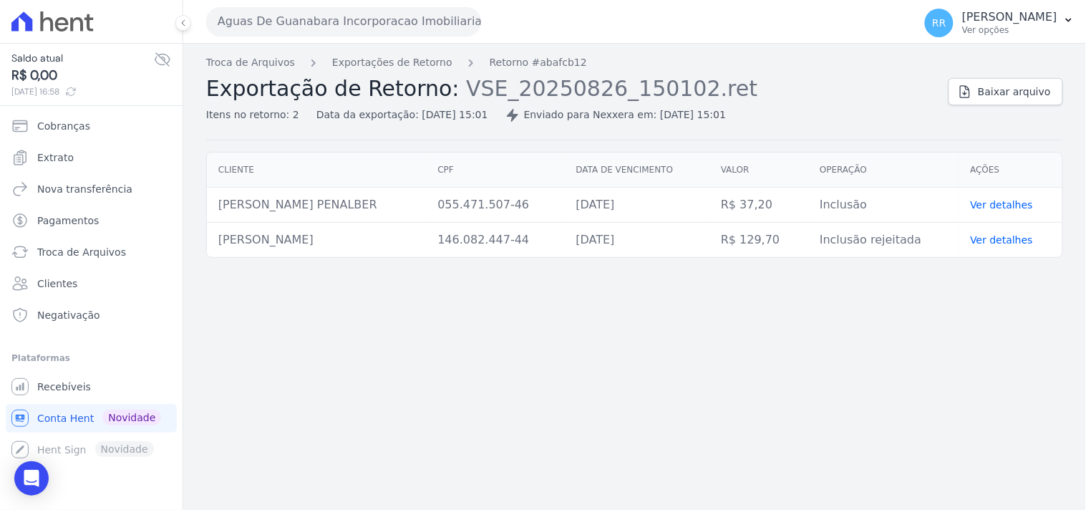
click at [992, 194] on td "Ver detalhes" at bounding box center [1010, 205] width 103 height 35
click at [1004, 209] on link "Ver detalhes" at bounding box center [1002, 204] width 63 height 11
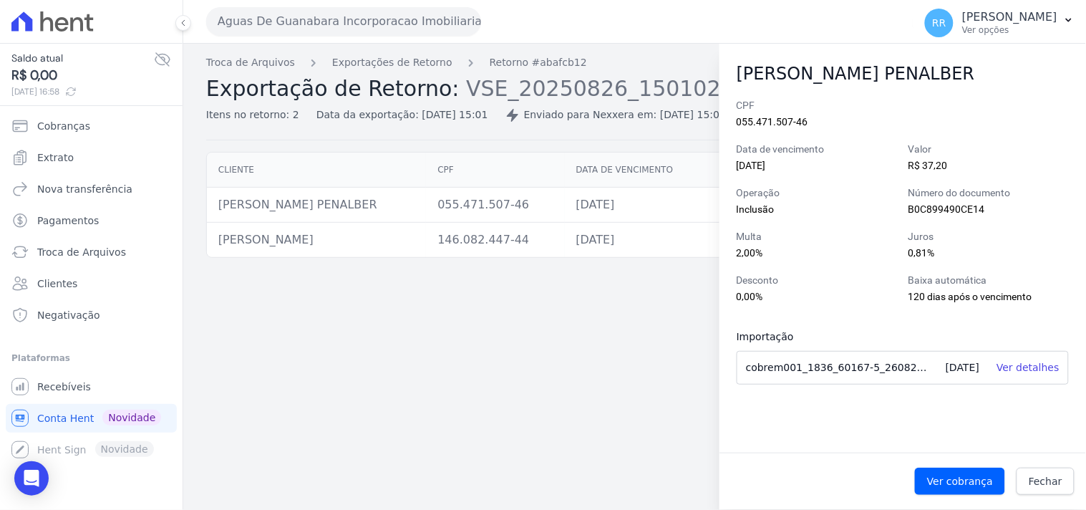
click at [320, 349] on div "Troca de Arquivos Exportações de Retorno Retorno #abafcb12 Exportação de Retorn…" at bounding box center [634, 277] width 903 height 466
click at [103, 246] on span "Troca de Arquivos" at bounding box center [81, 252] width 89 height 14
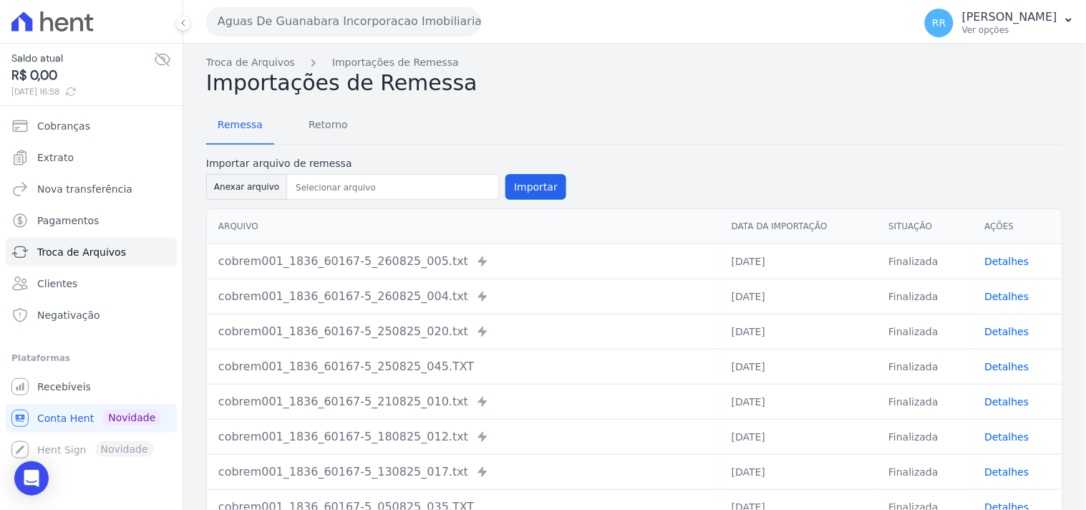
click at [459, 139] on div "Remessa Retorno" at bounding box center [634, 125] width 857 height 37
click at [684, 83] on h2 "Importações de Remessa" at bounding box center [634, 83] width 857 height 26
click at [580, 77] on h2 "Importações de Remessa" at bounding box center [634, 83] width 857 height 26
drag, startPoint x: 573, startPoint y: 89, endPoint x: 686, endPoint y: 94, distance: 112.5
click at [591, 95] on div "Troca de Arquivos Importações de Remessa Importações de Remessa Remessa Retorno…" at bounding box center [634, 350] width 903 height 613
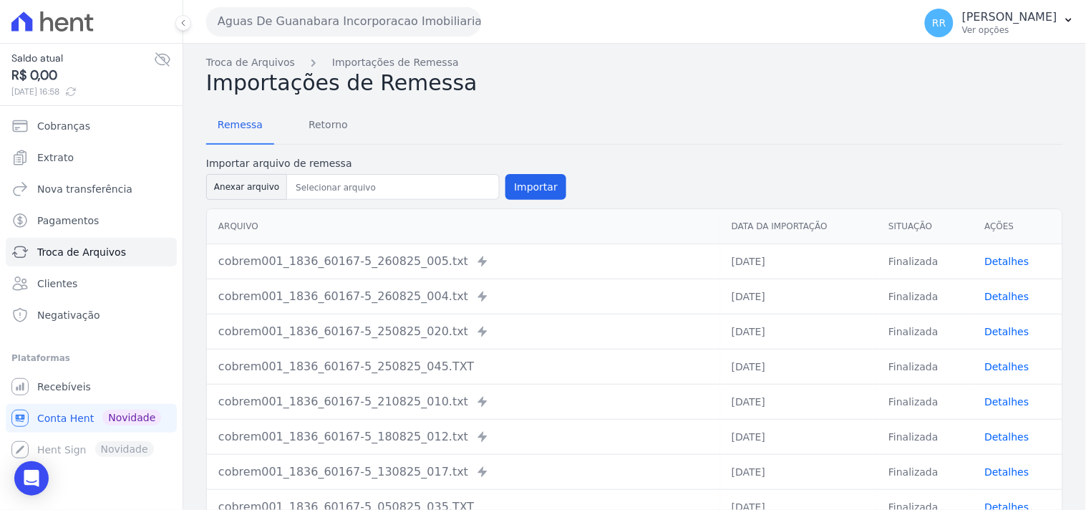
click at [696, 93] on h2 "Importações de Remessa" at bounding box center [634, 83] width 857 height 26
click at [681, 89] on h2 "Importações de Remessa" at bounding box center [634, 83] width 857 height 26
click at [492, 91] on h2 "Importações de Remessa" at bounding box center [634, 83] width 857 height 26
click at [674, 112] on div "Remessa Retorno" at bounding box center [634, 125] width 857 height 37
click at [301, 124] on span "Retorno" at bounding box center [328, 124] width 57 height 29
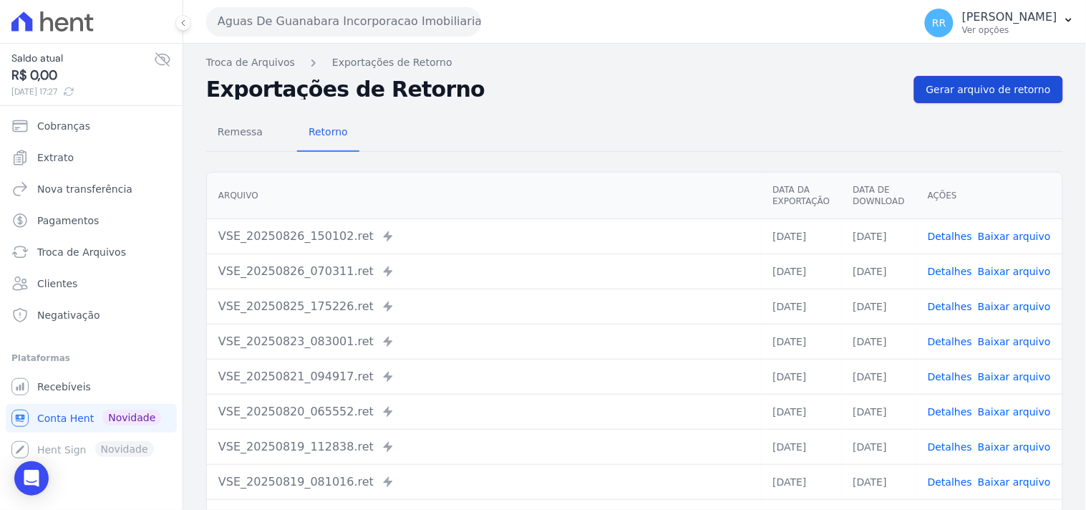
click at [984, 84] on span "Gerar arquivo de retorno" at bounding box center [988, 89] width 125 height 14
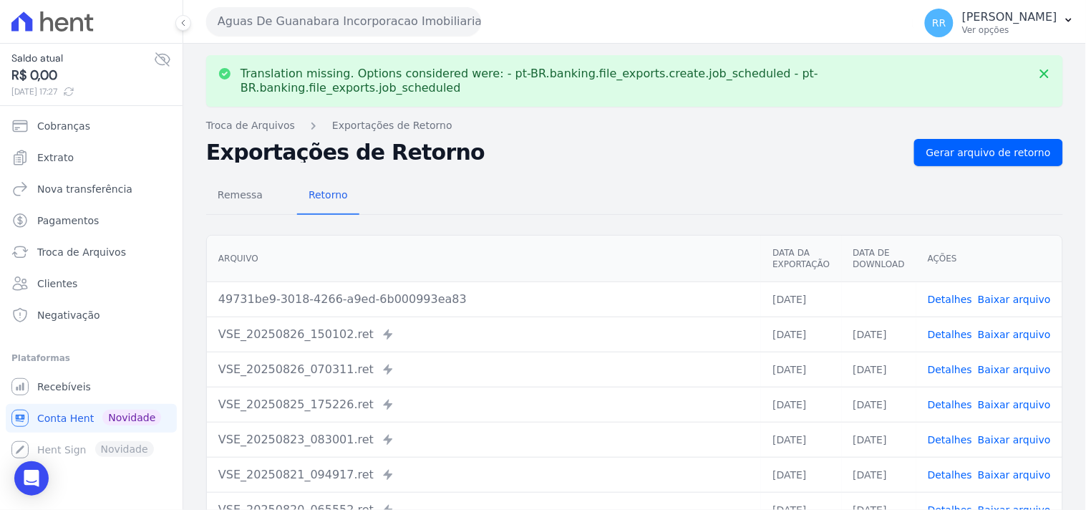
click at [1015, 293] on link "Baixar arquivo" at bounding box center [1014, 298] width 73 height 11
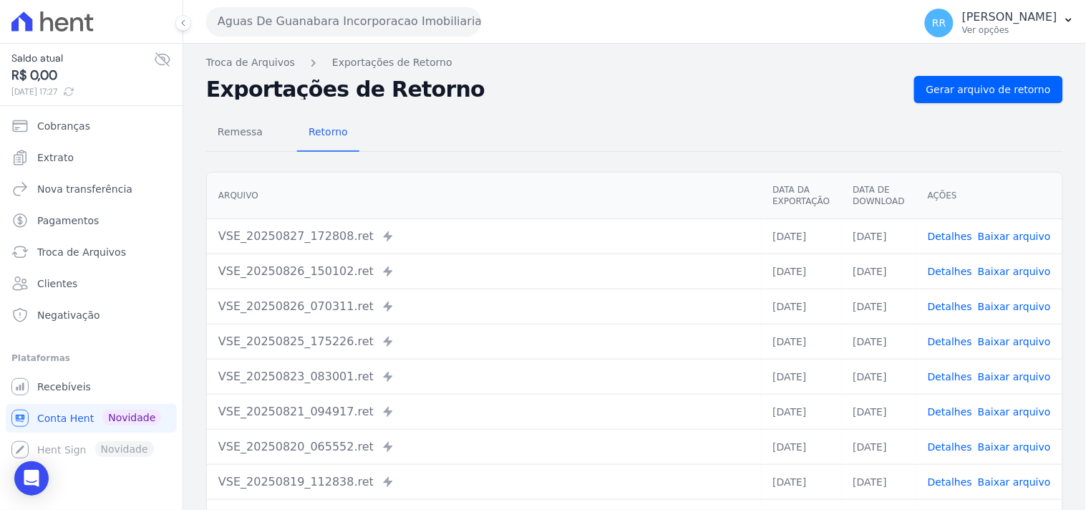
click at [410, 16] on button "Aguas De Guanabara Incorporacao Imobiliaria SPE LTDA" at bounding box center [343, 21] width 275 height 29
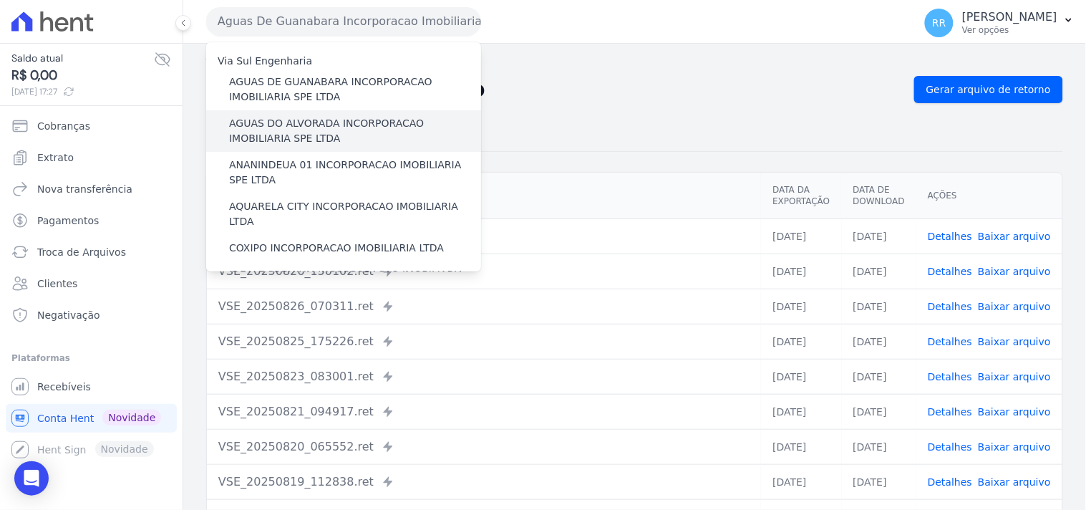
click at [299, 116] on label "AGUAS DO ALVORADA INCORPORACAO IMOBILIARIA SPE LTDA" at bounding box center [355, 131] width 252 height 30
click at [0, 0] on input "AGUAS DO ALVORADA INCORPORACAO IMOBILIARIA SPE LTDA" at bounding box center [0, 0] width 0 height 0
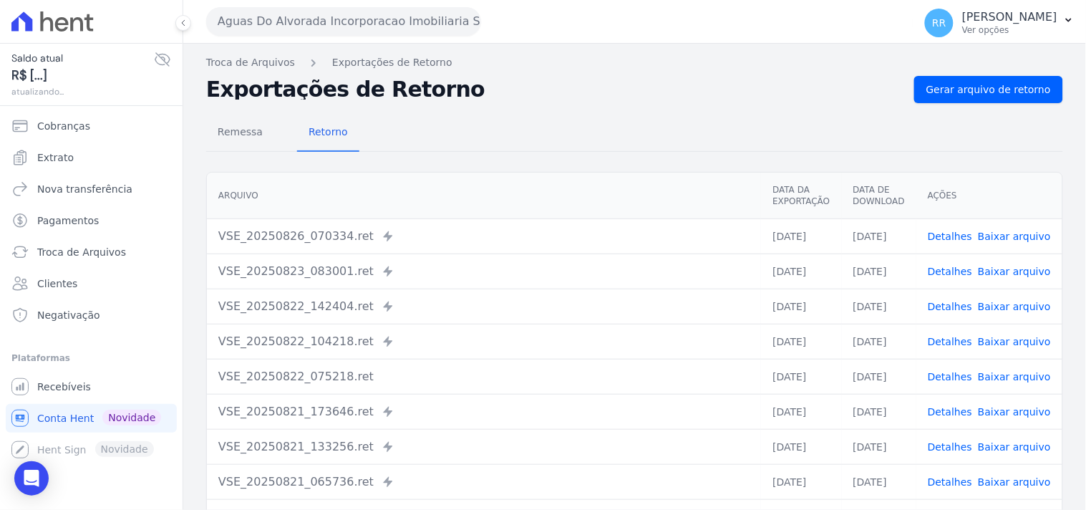
click at [349, 30] on button "Aguas Do Alvorada Incorporacao Imobiliaria SPE LTDA" at bounding box center [343, 21] width 275 height 29
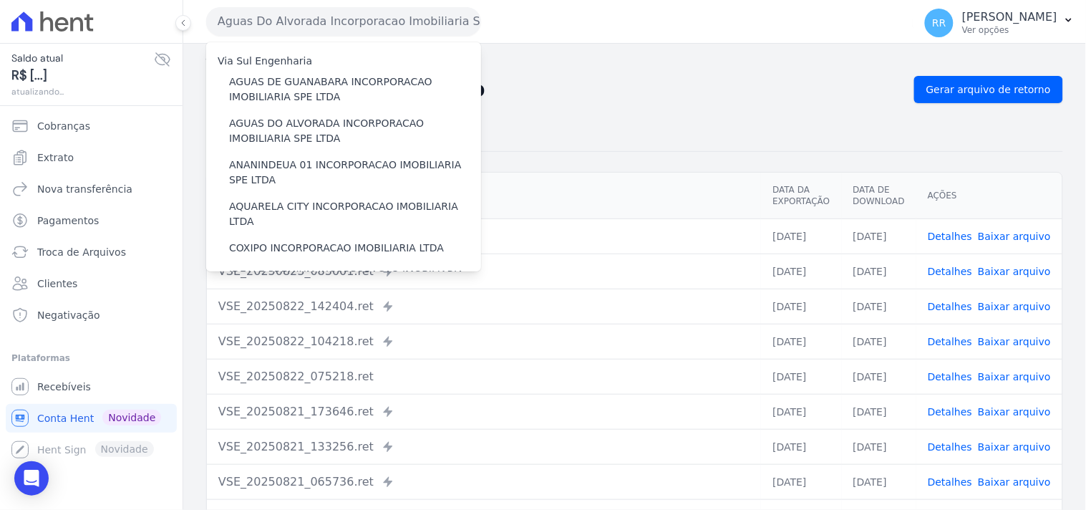
click at [888, 109] on div "Remessa Retorno Arquivo Data da Exportação Data de Download Ações VSE_20250826_…" at bounding box center [634, 362] width 857 height 518
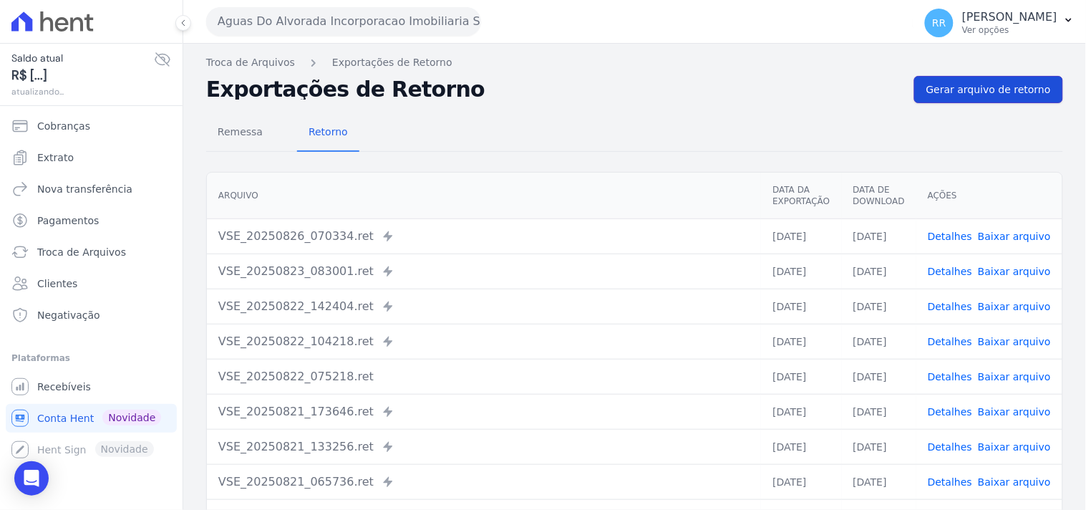
click at [936, 95] on span "Gerar arquivo de retorno" at bounding box center [988, 89] width 125 height 14
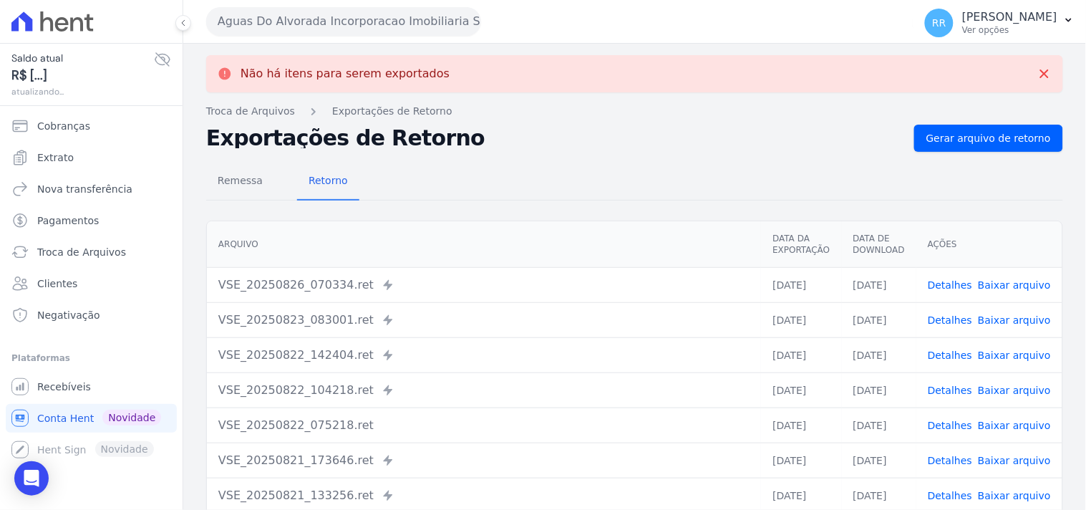
click at [414, 34] on button "Aguas Do Alvorada Incorporacao Imobiliaria SPE LTDA" at bounding box center [343, 21] width 275 height 29
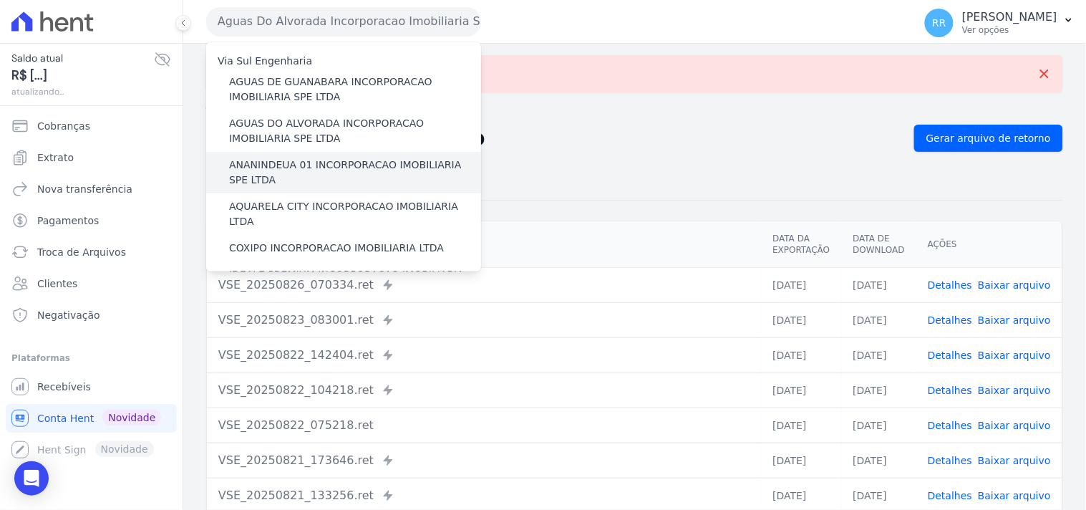
click at [304, 167] on label "ANANINDEUA 01 INCORPORACAO IMOBILIARIA SPE LTDA" at bounding box center [355, 172] width 252 height 30
click at [0, 0] on input "ANANINDEUA 01 INCORPORACAO IMOBILIARIA SPE LTDA" at bounding box center [0, 0] width 0 height 0
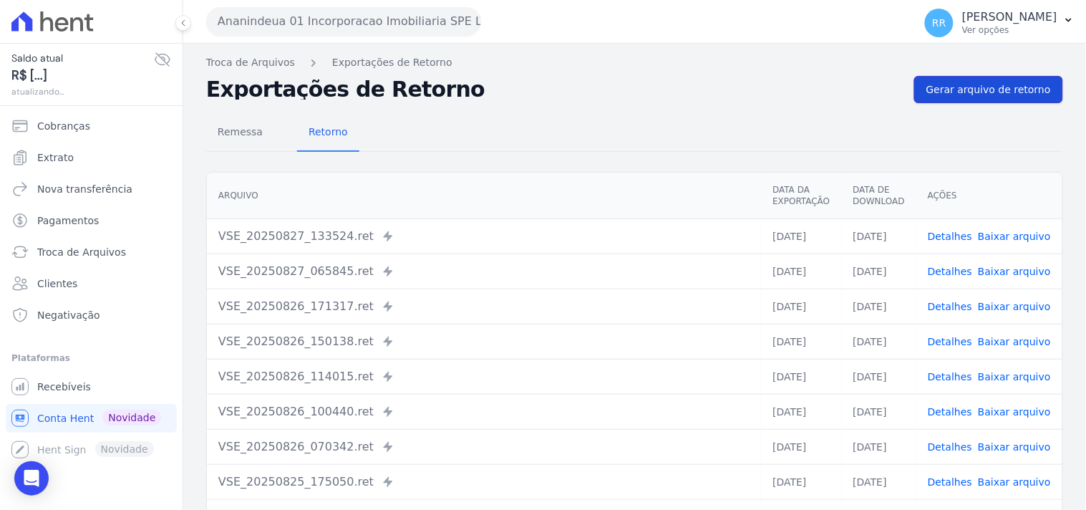
click at [989, 98] on link "Gerar arquivo de retorno" at bounding box center [988, 89] width 149 height 27
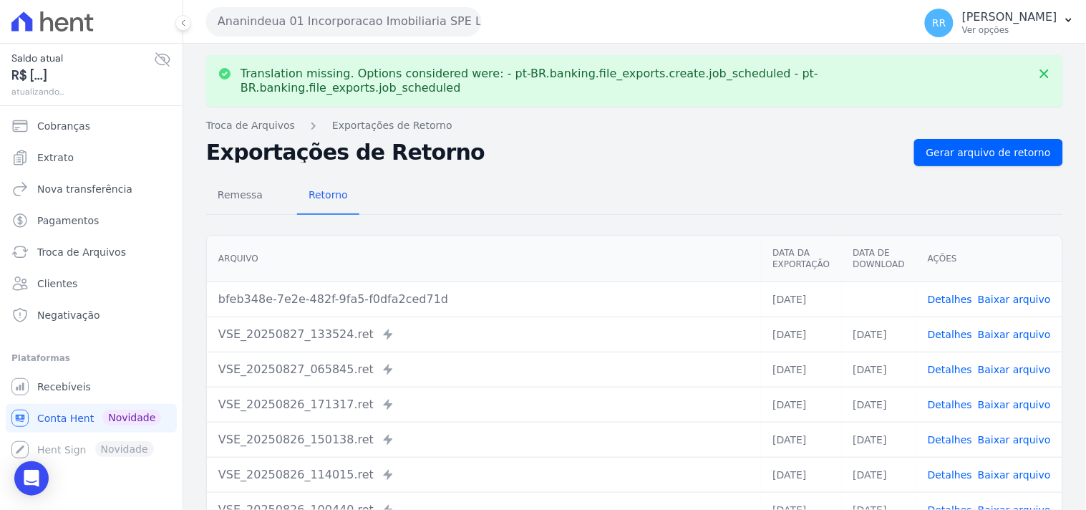
click at [995, 293] on link "Baixar arquivo" at bounding box center [1014, 298] width 73 height 11
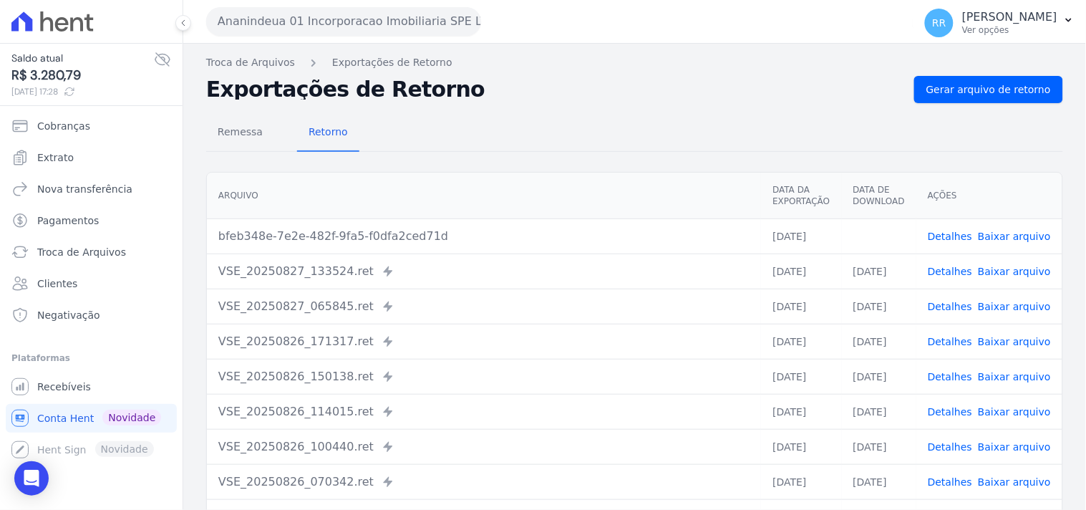
click at [683, 63] on nav "Troca de Arquivos Exportações de Retorno" at bounding box center [634, 62] width 857 height 15
click at [396, 23] on button "Ananindeua 01 Incorporacao Imobiliaria SPE LTDA" at bounding box center [343, 21] width 275 height 29
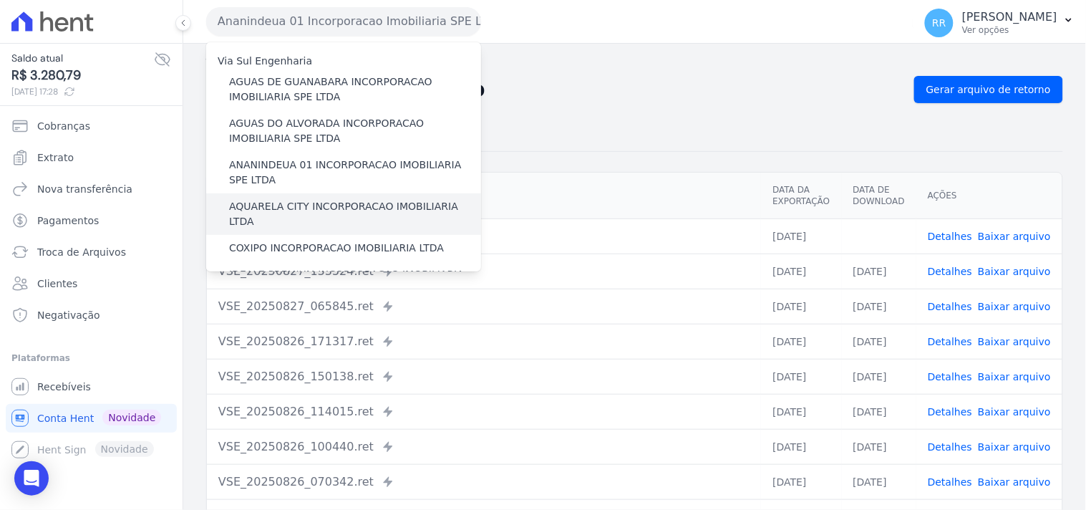
click at [305, 203] on label "AQUARELA CITY INCORPORACAO IMOBILIARIA LTDA" at bounding box center [355, 214] width 252 height 30
click at [0, 0] on input "AQUARELA CITY INCORPORACAO IMOBILIARIA LTDA" at bounding box center [0, 0] width 0 height 0
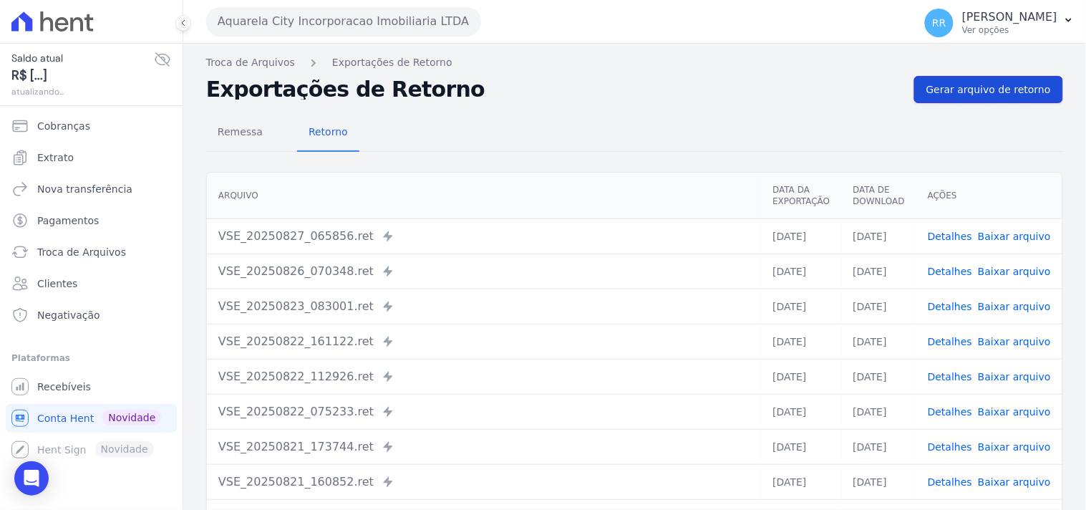
click at [971, 84] on span "Gerar arquivo de retorno" at bounding box center [988, 89] width 125 height 14
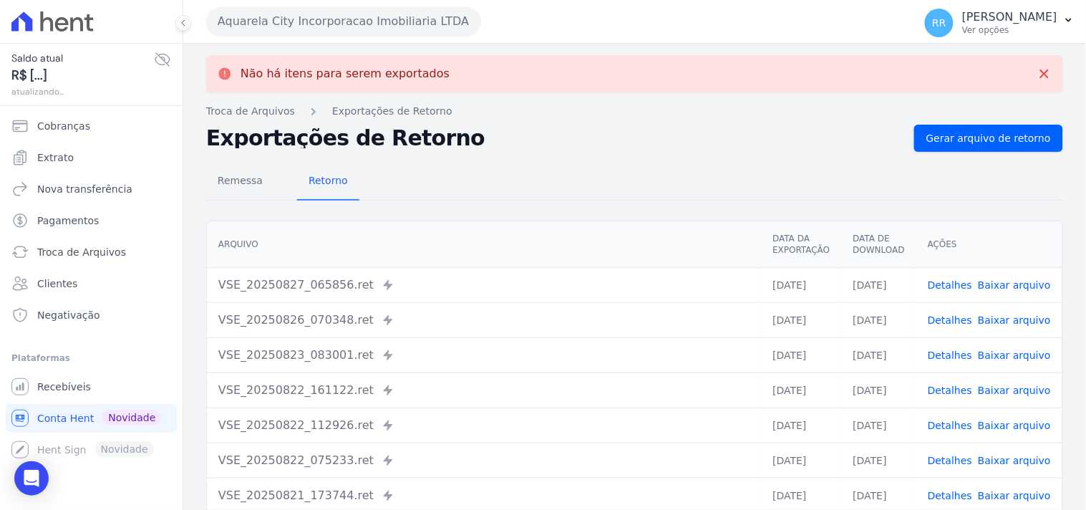
click at [242, 19] on button "Aquarela City Incorporacao Imobiliaria LTDA" at bounding box center [343, 21] width 275 height 29
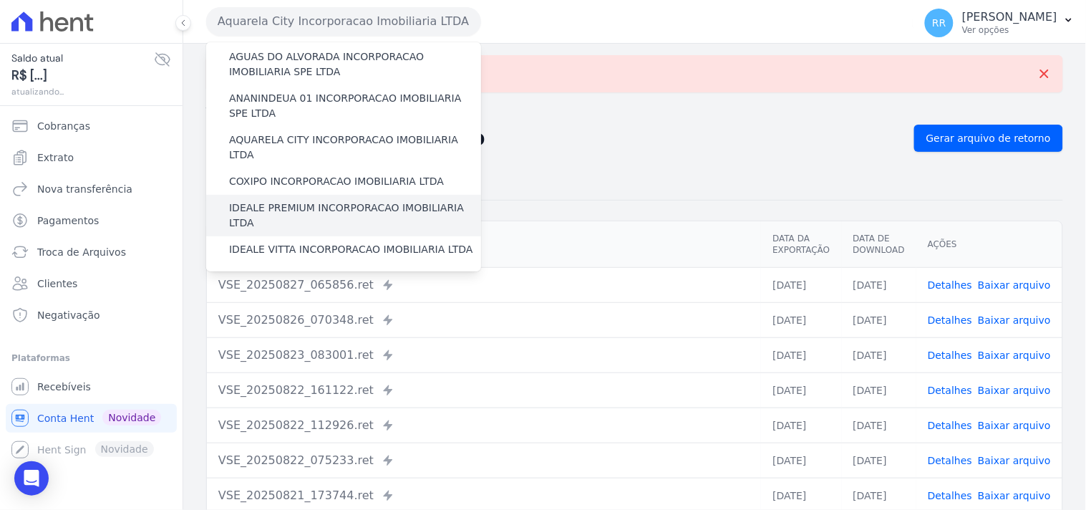
scroll to position [79, 0]
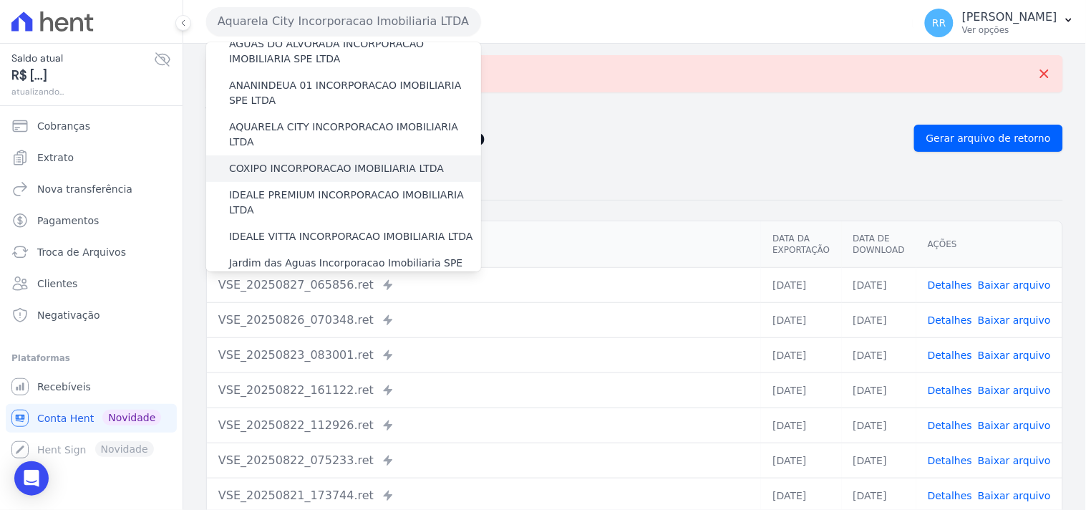
click at [301, 161] on label "COXIPO INCORPORACAO IMOBILIARIA LTDA" at bounding box center [336, 168] width 215 height 15
click at [0, 0] on input "COXIPO INCORPORACAO IMOBILIARIA LTDA" at bounding box center [0, 0] width 0 height 0
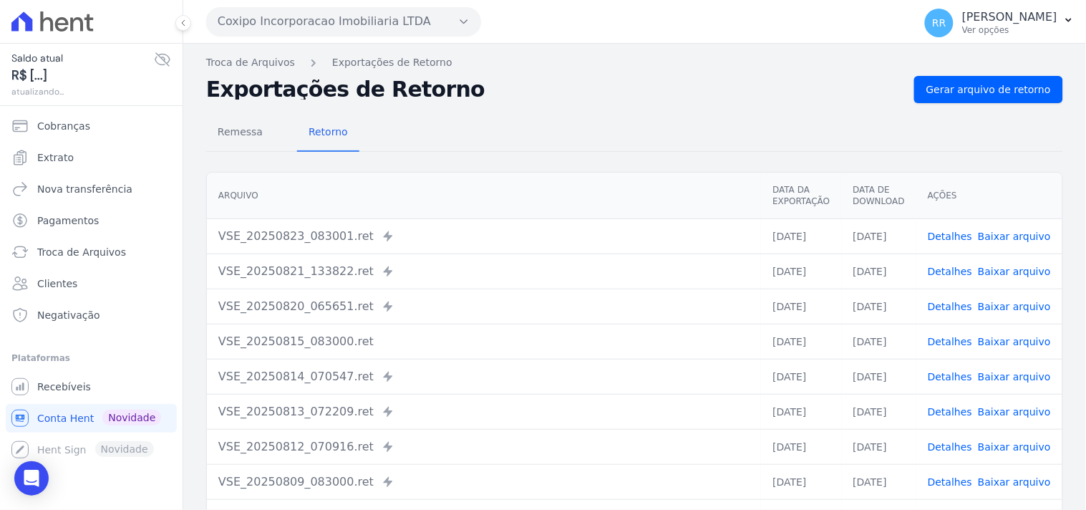
click at [992, 103] on div "Remessa Retorno Arquivo Data da Exportação Data de Download Ações VSE_20250823_…" at bounding box center [634, 362] width 857 height 518
click at [993, 90] on span "Gerar arquivo de retorno" at bounding box center [988, 89] width 125 height 14
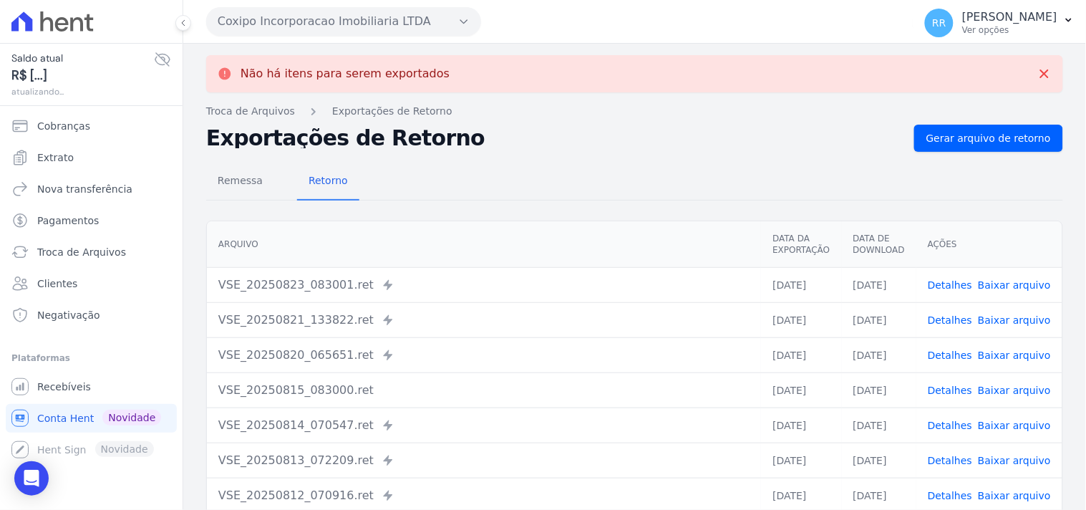
click at [361, 11] on button "Coxipo Incorporacao Imobiliaria LTDA" at bounding box center [343, 21] width 275 height 29
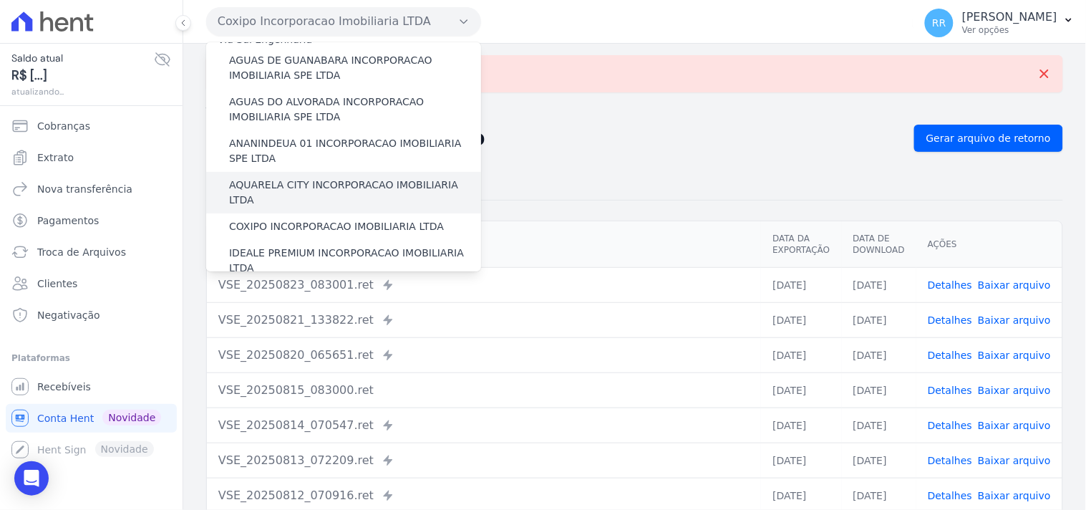
scroll to position [26, 0]
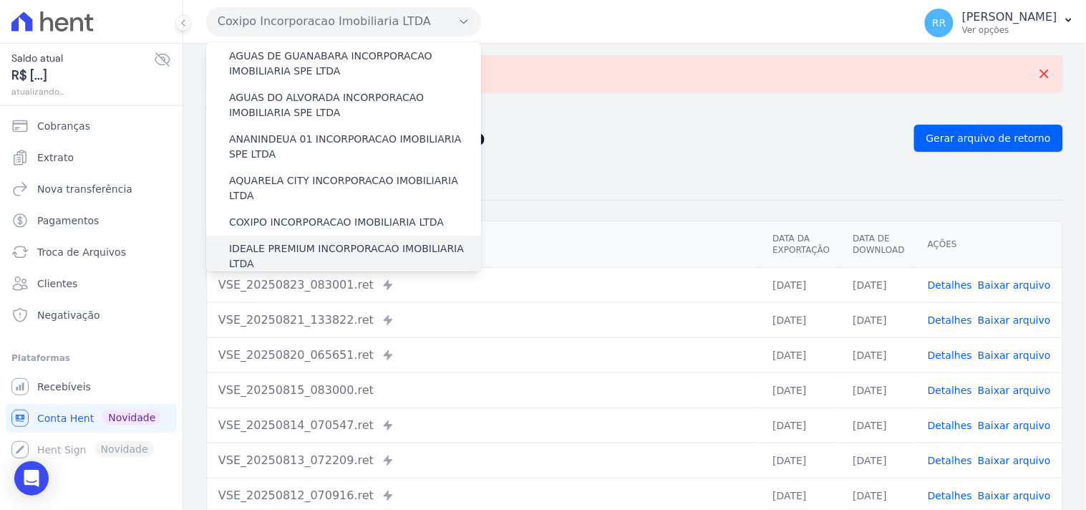
click at [261, 241] on label "IDEALE PREMIUM INCORPORACAO IMOBILIARIA LTDA" at bounding box center [355, 256] width 252 height 30
click at [0, 0] on input "IDEALE PREMIUM INCORPORACAO IMOBILIARIA LTDA" at bounding box center [0, 0] width 0 height 0
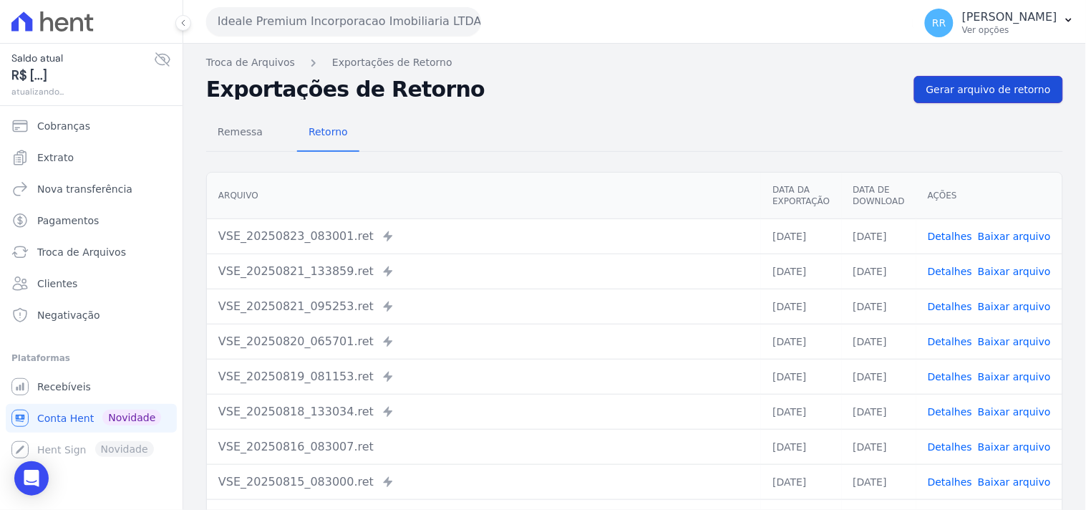
click at [998, 94] on span "Gerar arquivo de retorno" at bounding box center [988, 89] width 125 height 14
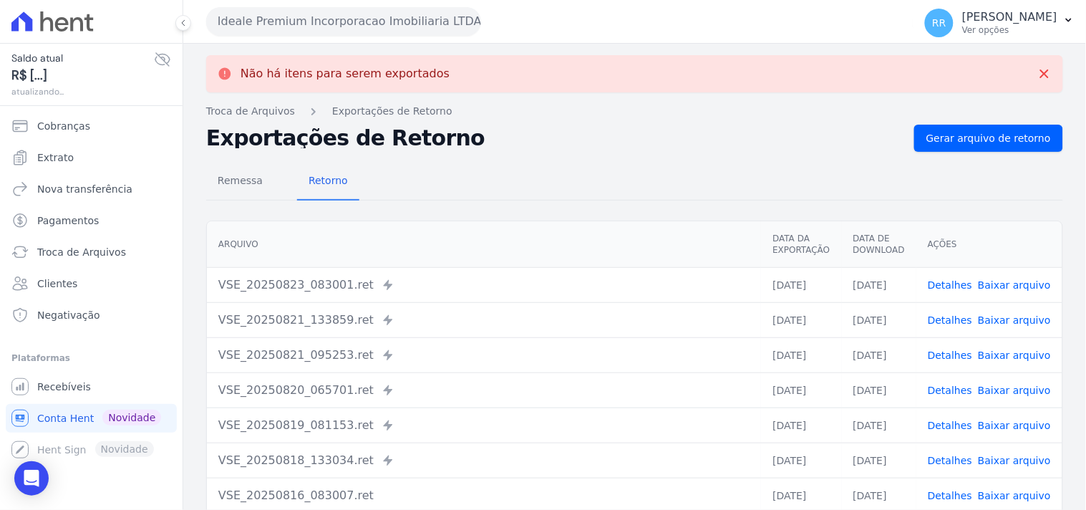
click at [280, 13] on button "Ideale Premium Incorporacao Imobiliaria LTDA" at bounding box center [343, 21] width 275 height 29
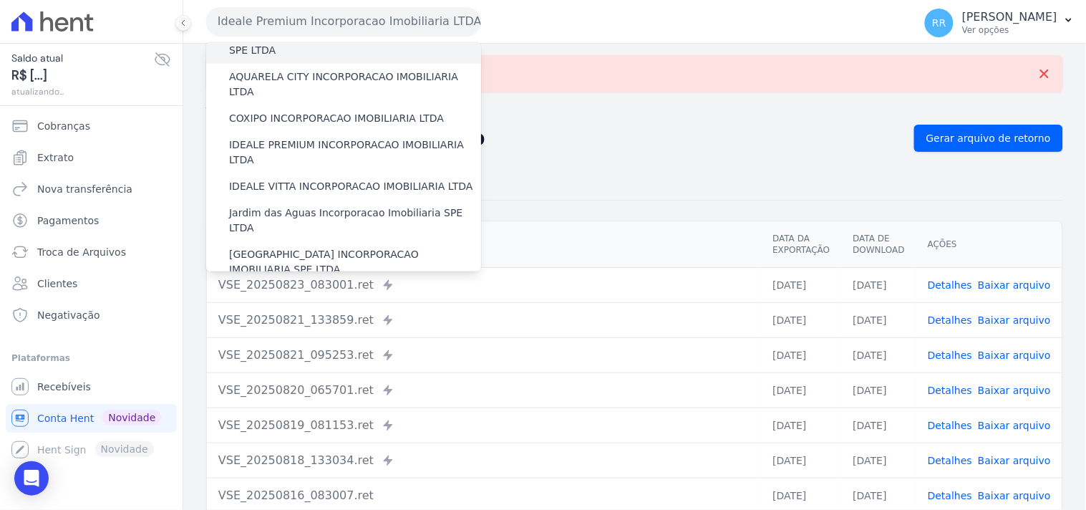
scroll to position [132, 0]
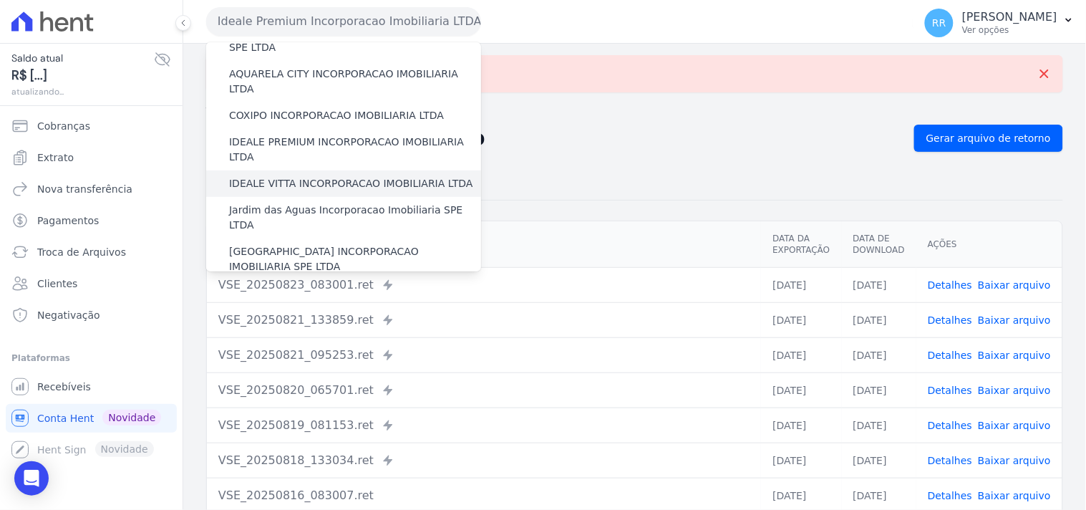
click at [324, 176] on label "IDEALE VITTA INCORPORACAO IMOBILIARIA LTDA" at bounding box center [350, 183] width 243 height 15
click at [0, 0] on input "IDEALE VITTA INCORPORACAO IMOBILIARIA LTDA" at bounding box center [0, 0] width 0 height 0
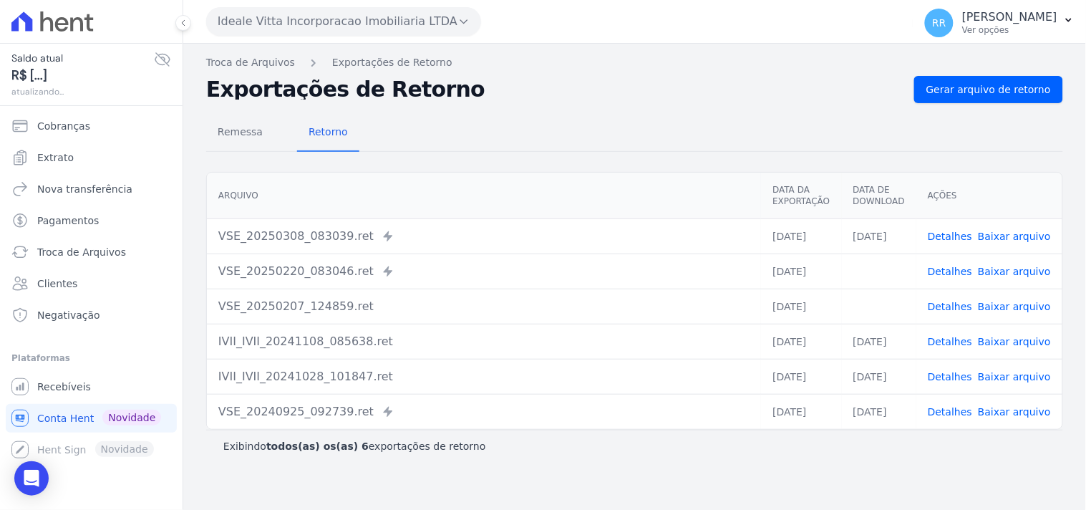
click at [314, 24] on button "Ideale Vitta Incorporacao Imobiliaria LTDA" at bounding box center [343, 21] width 275 height 29
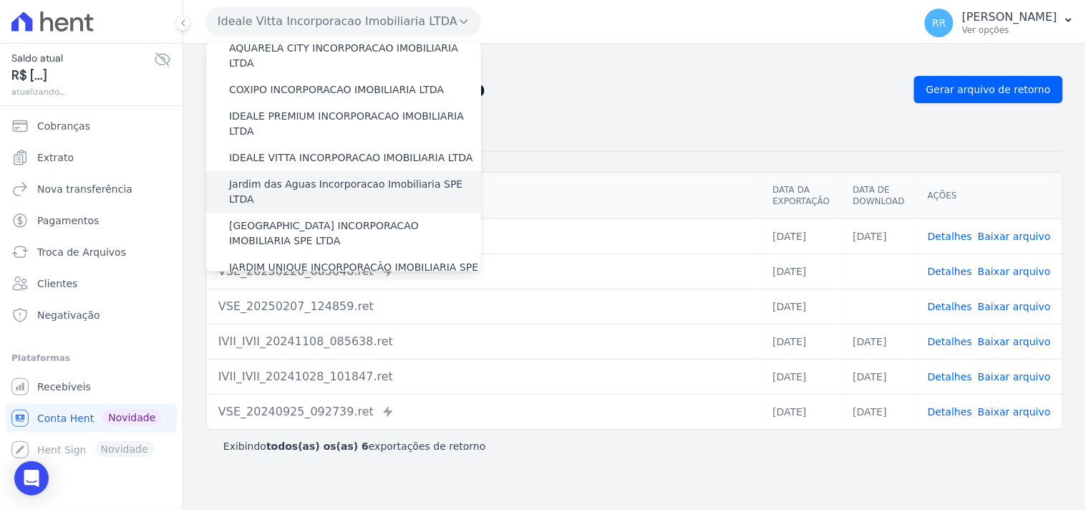
scroll to position [159, 0]
click at [318, 176] on label "Jardim das Aguas Incorporacao Imobiliaria SPE LTDA" at bounding box center [355, 191] width 252 height 30
click at [0, 0] on input "Jardim das Aguas Incorporacao Imobiliaria SPE LTDA" at bounding box center [0, 0] width 0 height 0
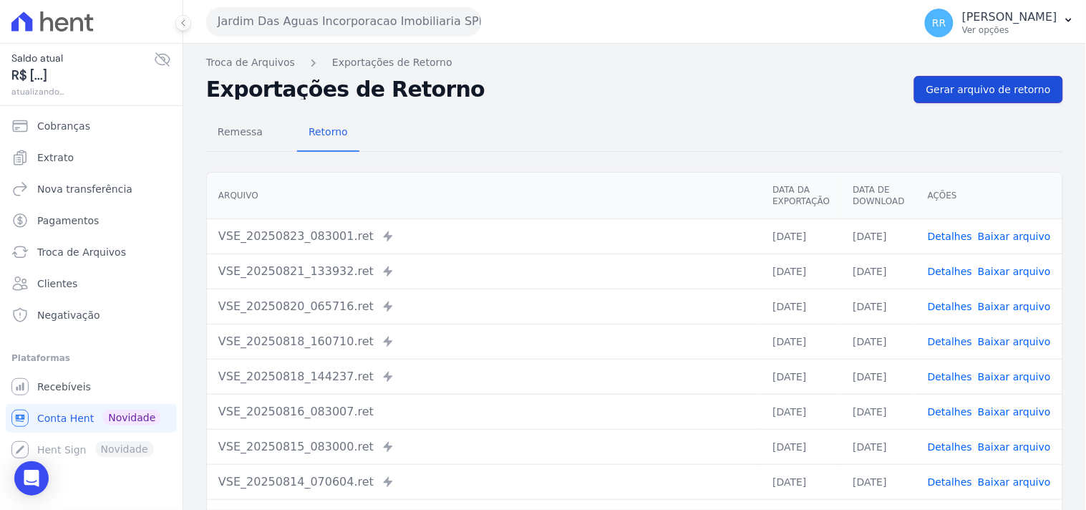
click at [982, 84] on span "Gerar arquivo de retorno" at bounding box center [988, 89] width 125 height 14
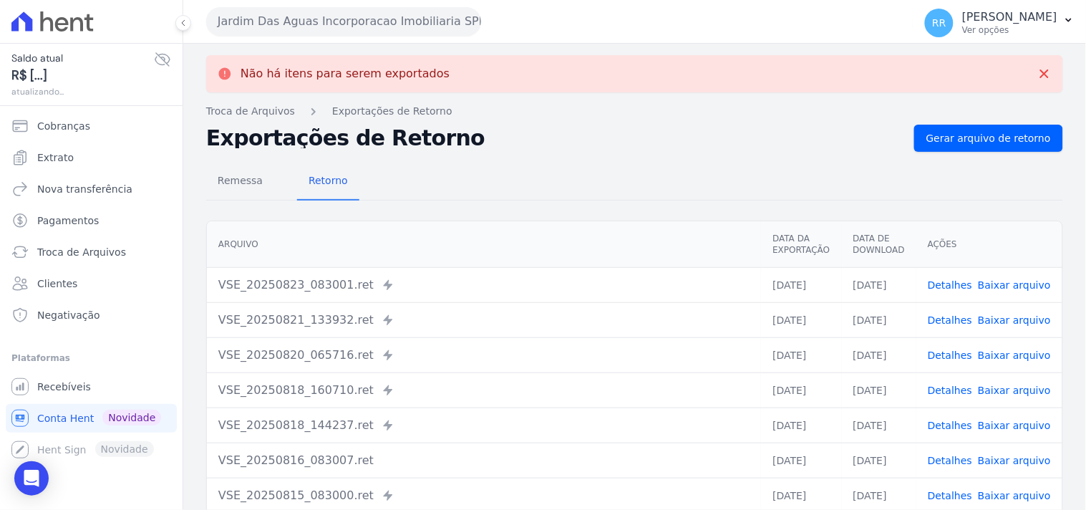
drag, startPoint x: 305, startPoint y: 42, endPoint x: 304, endPoint y: 79, distance: 37.3
click at [298, 24] on button "Jardim Das Aguas Incorporacao Imobiliaria SPE LTDA" at bounding box center [343, 21] width 275 height 29
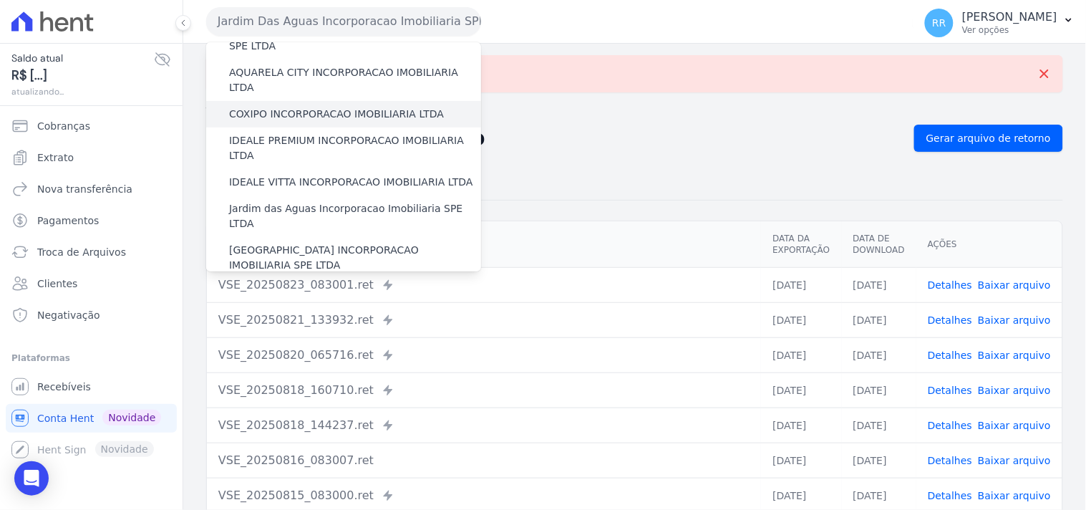
scroll to position [212, 0]
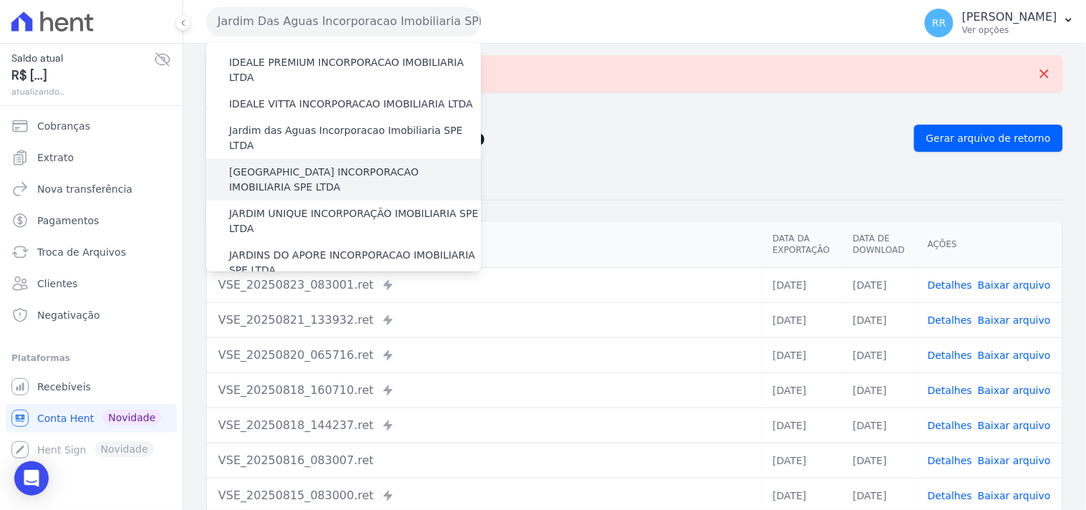
click at [309, 165] on label "[GEOGRAPHIC_DATA] INCORPORACAO IMOBILIARIA SPE LTDA" at bounding box center [355, 180] width 252 height 30
click at [0, 0] on input "[GEOGRAPHIC_DATA] INCORPORACAO IMOBILIARIA SPE LTDA" at bounding box center [0, 0] width 0 height 0
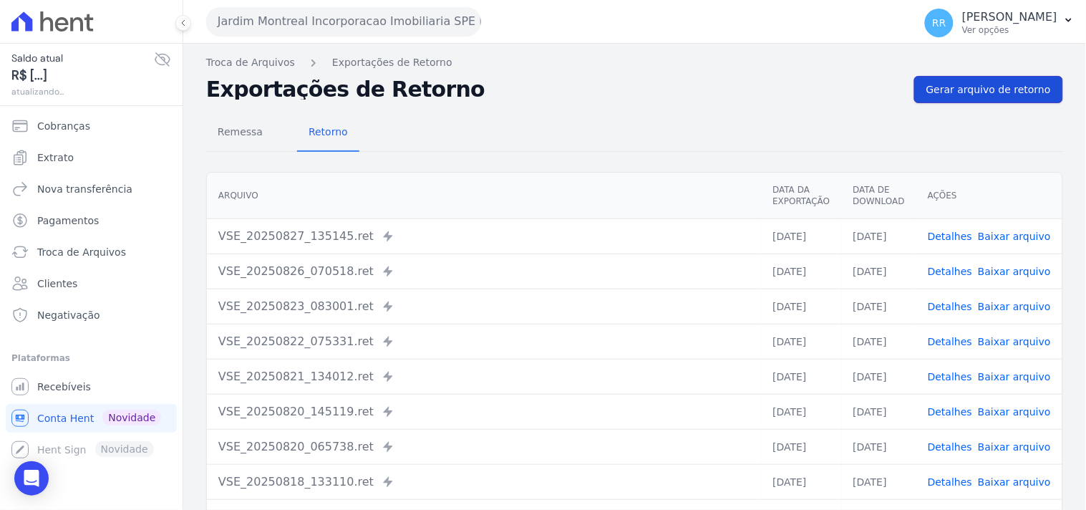
click at [1022, 97] on link "Gerar arquivo de retorno" at bounding box center [988, 89] width 149 height 27
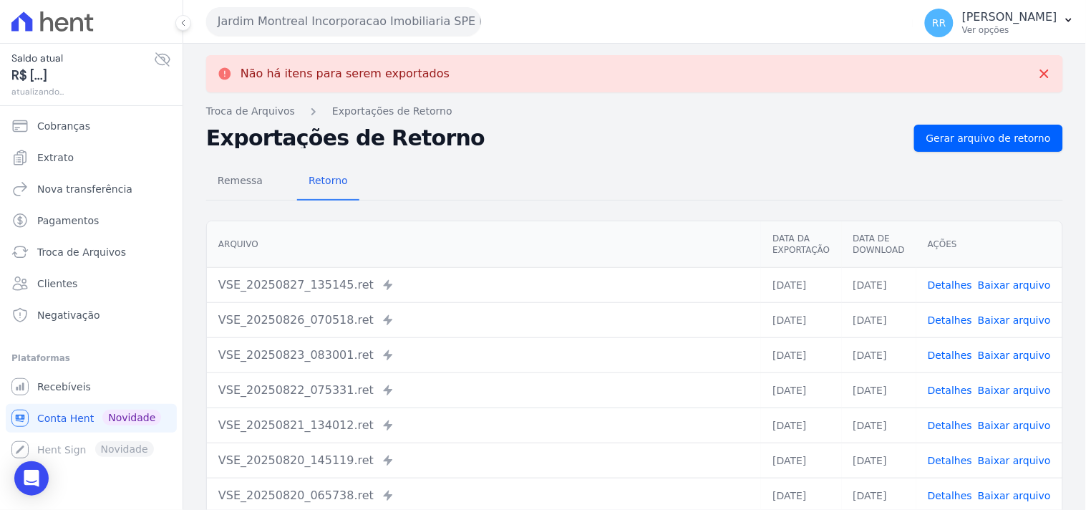
click at [282, 14] on button "Jardim Montreal Incorporacao Imobiliaria SPE LTDA" at bounding box center [343, 21] width 275 height 29
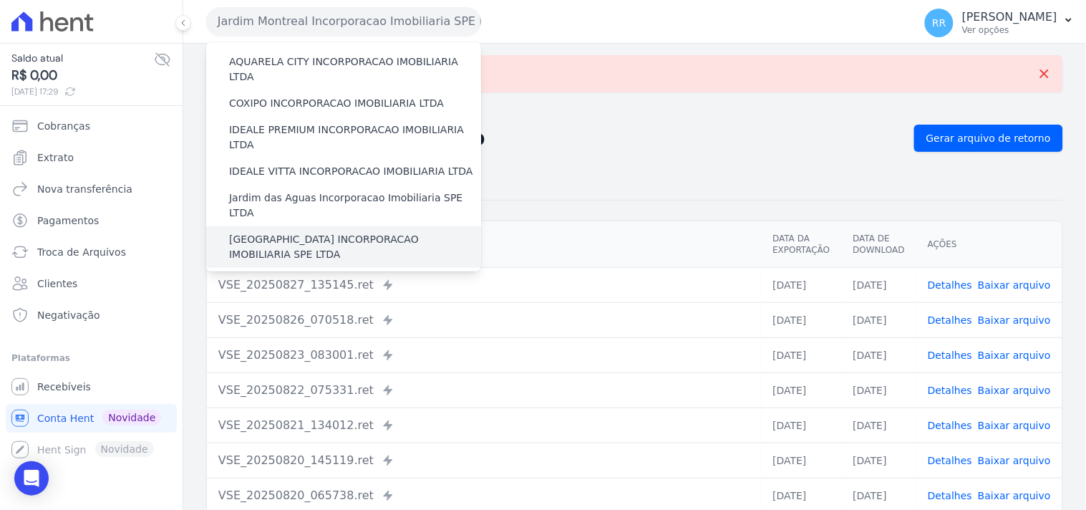
scroll to position [159, 0]
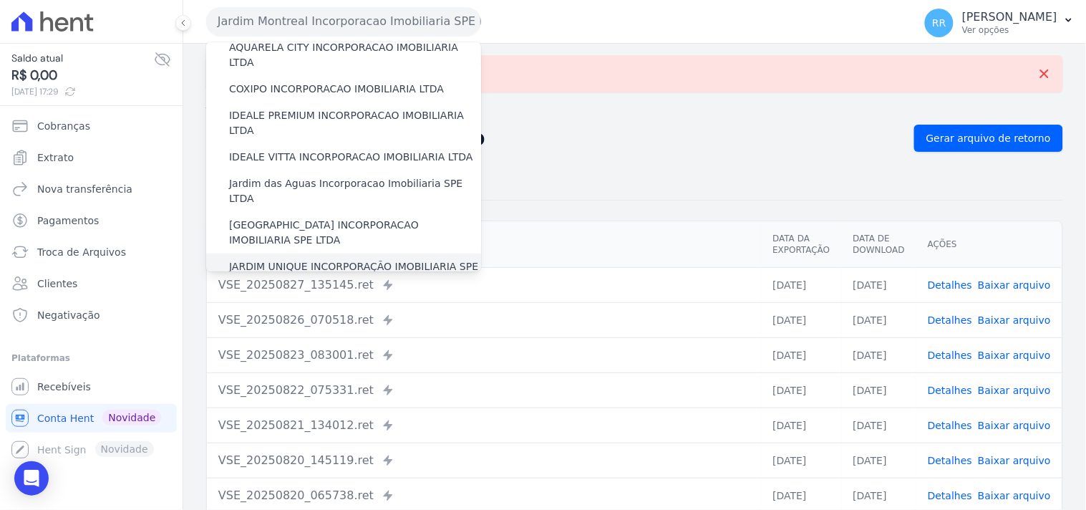
click at [287, 259] on label "JARDIM UNIQUE INCORPORAÇÃO IMOBILIARIA SPE LTDA" at bounding box center [355, 274] width 252 height 30
click at [0, 0] on input "JARDIM UNIQUE INCORPORAÇÃO IMOBILIARIA SPE LTDA" at bounding box center [0, 0] width 0 height 0
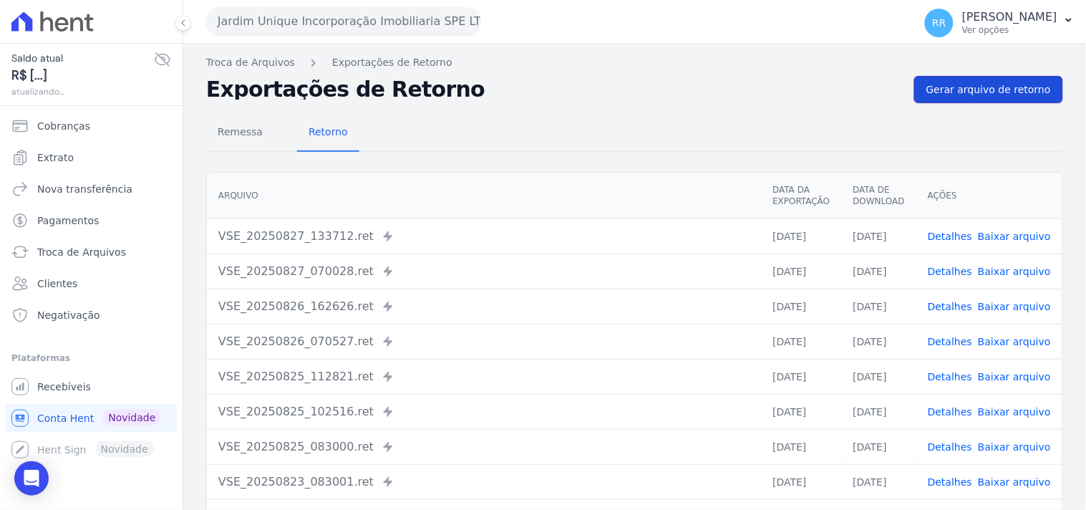
click at [984, 89] on span "Gerar arquivo de retorno" at bounding box center [988, 89] width 125 height 14
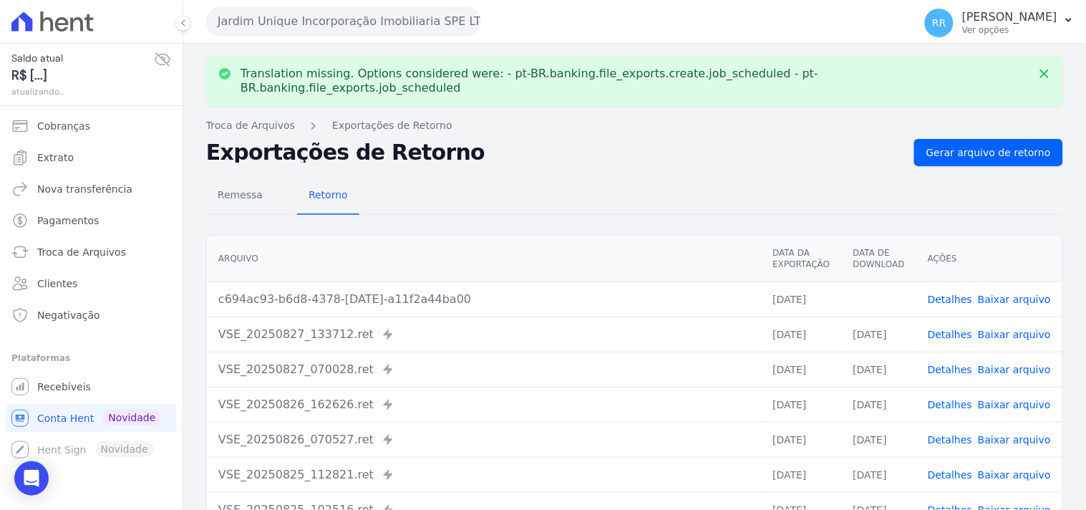
click at [984, 293] on link "Baixar arquivo" at bounding box center [1014, 298] width 73 height 11
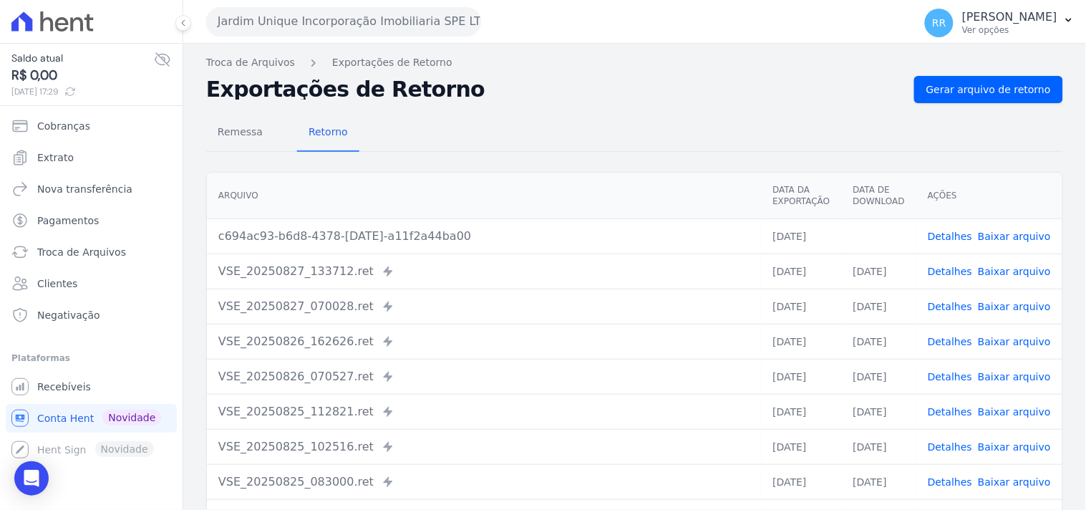
drag, startPoint x: 583, startPoint y: 116, endPoint x: 576, endPoint y: 112, distance: 8.3
click at [583, 116] on div "Remessa Retorno" at bounding box center [634, 133] width 857 height 37
click at [324, 21] on button "Jardim Unique Incorporação Imobiliaria SPE LTDA" at bounding box center [343, 21] width 275 height 29
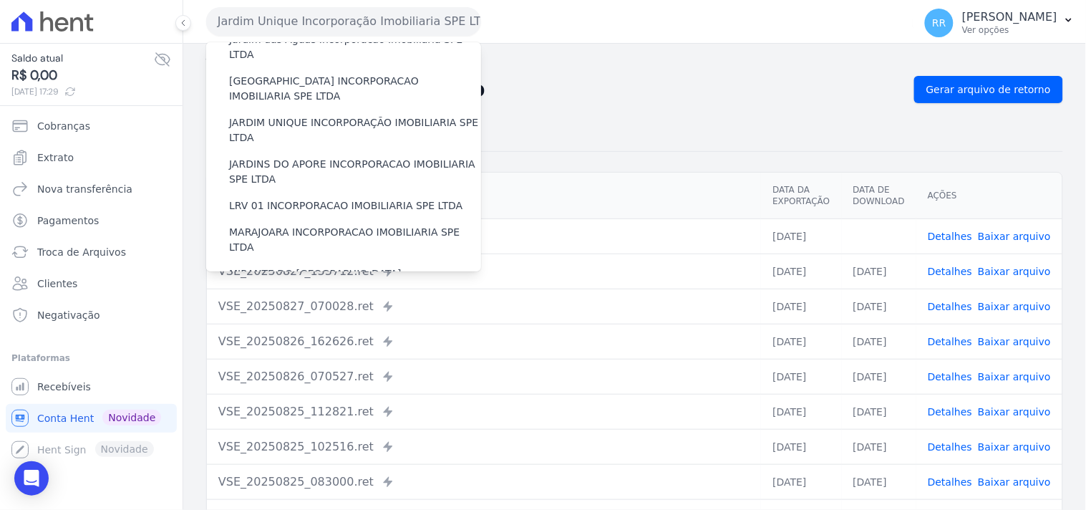
scroll to position [344, 0]
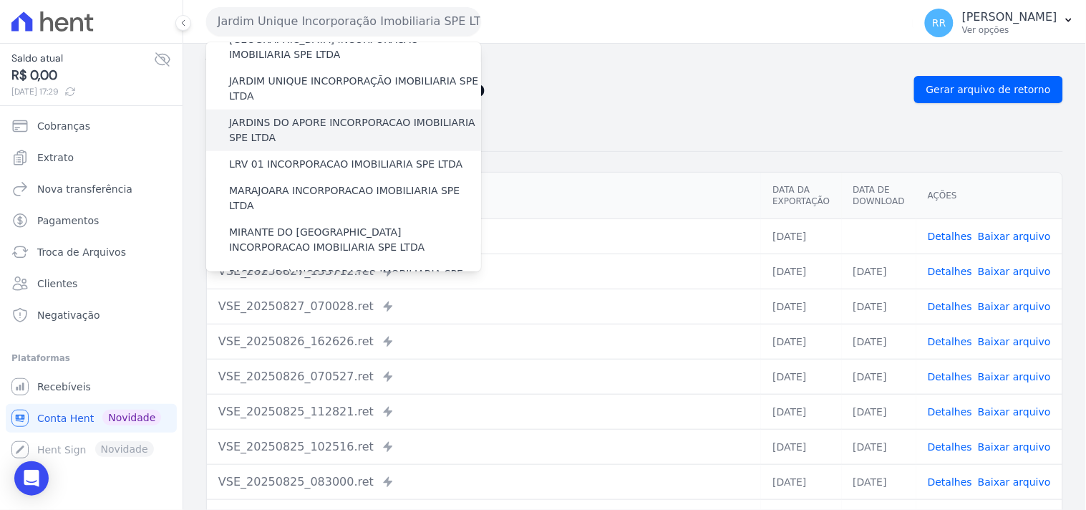
click at [330, 115] on label "JARDINS DO APORE INCORPORACAO IMOBILIARIA SPE LTDA" at bounding box center [355, 130] width 252 height 30
click at [0, 0] on input "JARDINS DO APORE INCORPORACAO IMOBILIARIA SPE LTDA" at bounding box center [0, 0] width 0 height 0
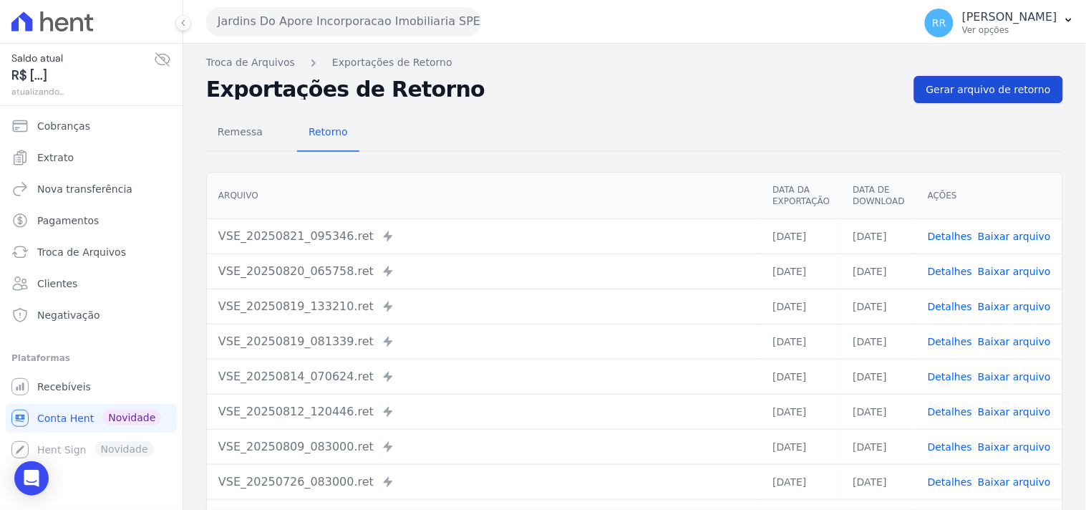
click at [1014, 84] on span "Gerar arquivo de retorno" at bounding box center [988, 89] width 125 height 14
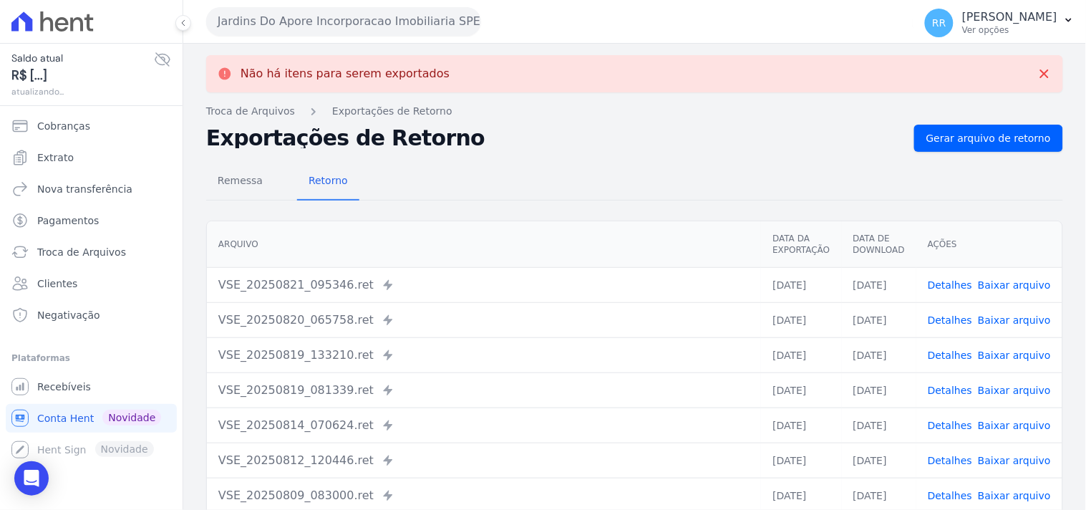
click at [280, 23] on button "Jardins Do Apore Incorporacao Imobiliaria SPE LTDA" at bounding box center [343, 21] width 275 height 29
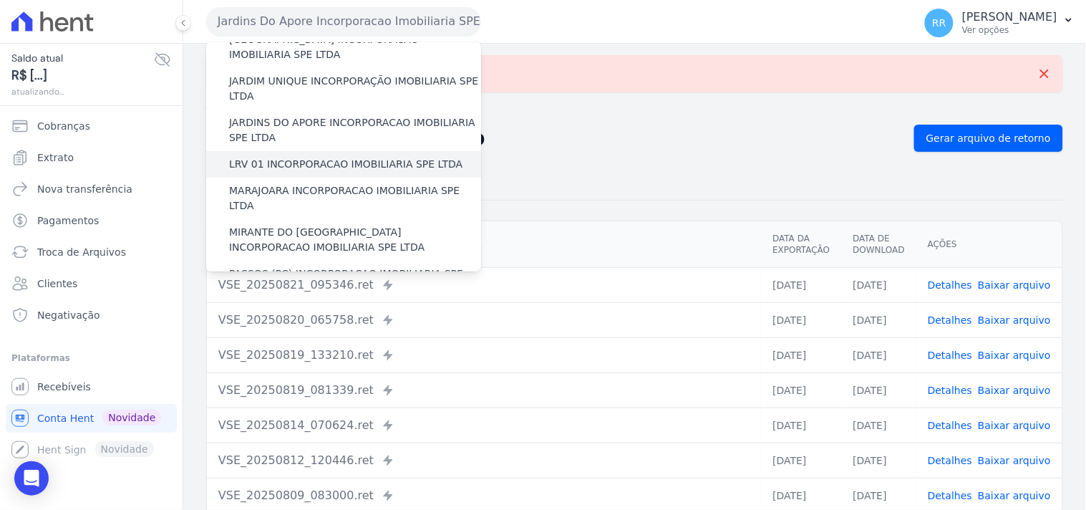
click at [304, 157] on label "LRV 01 INCORPORACAO IMOBILIARIA SPE LTDA" at bounding box center [345, 164] width 233 height 15
click at [0, 0] on input "LRV 01 INCORPORACAO IMOBILIARIA SPE LTDA" at bounding box center [0, 0] width 0 height 0
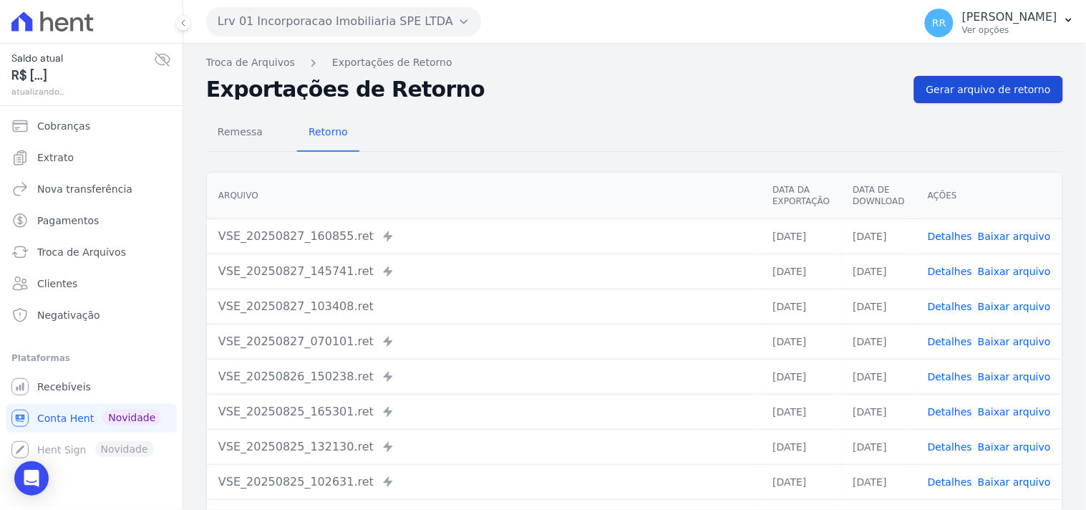
click at [956, 102] on link "Gerar arquivo de retorno" at bounding box center [988, 89] width 149 height 27
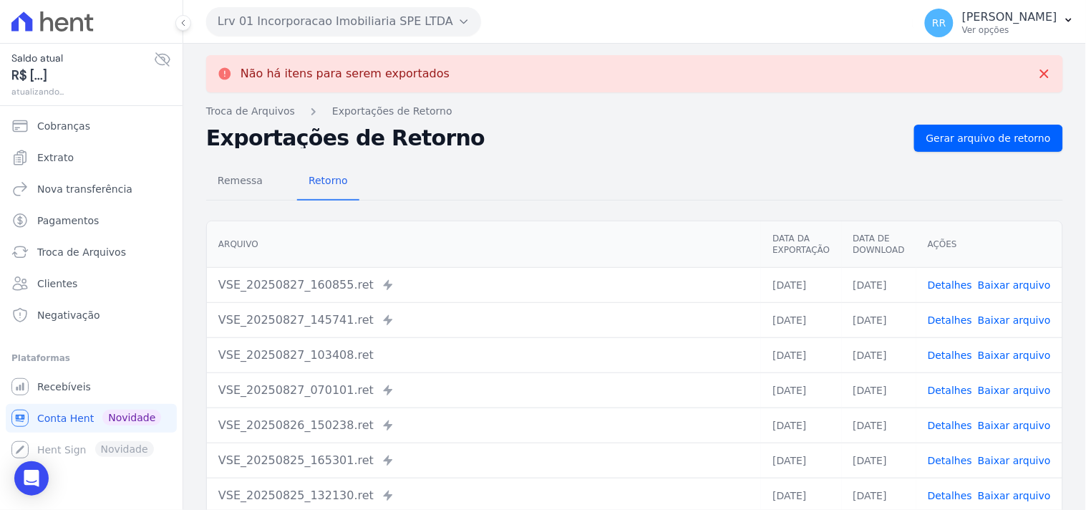
click at [367, 15] on button "Lrv 01 Incorporacao Imobiliaria SPE LTDA" at bounding box center [343, 21] width 275 height 29
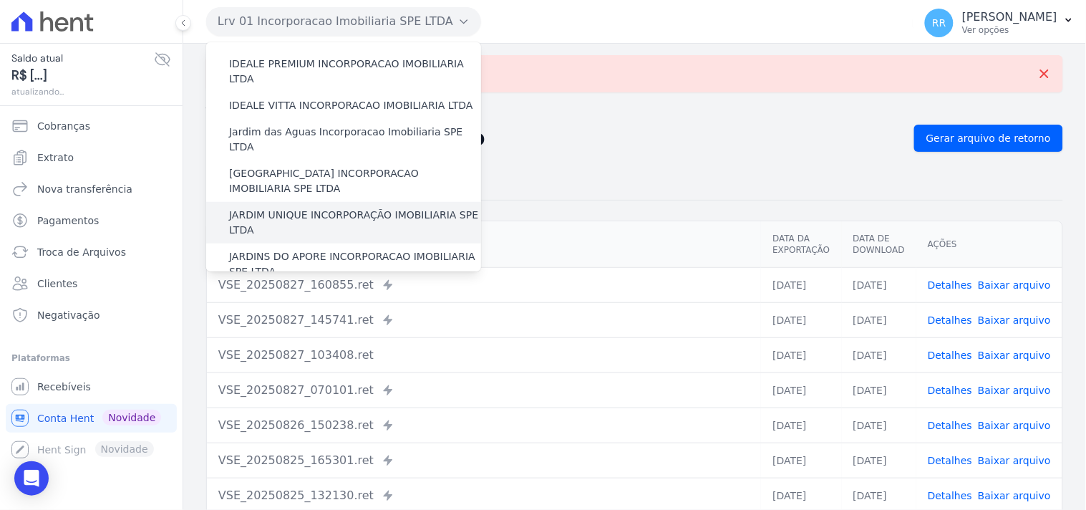
scroll to position [318, 0]
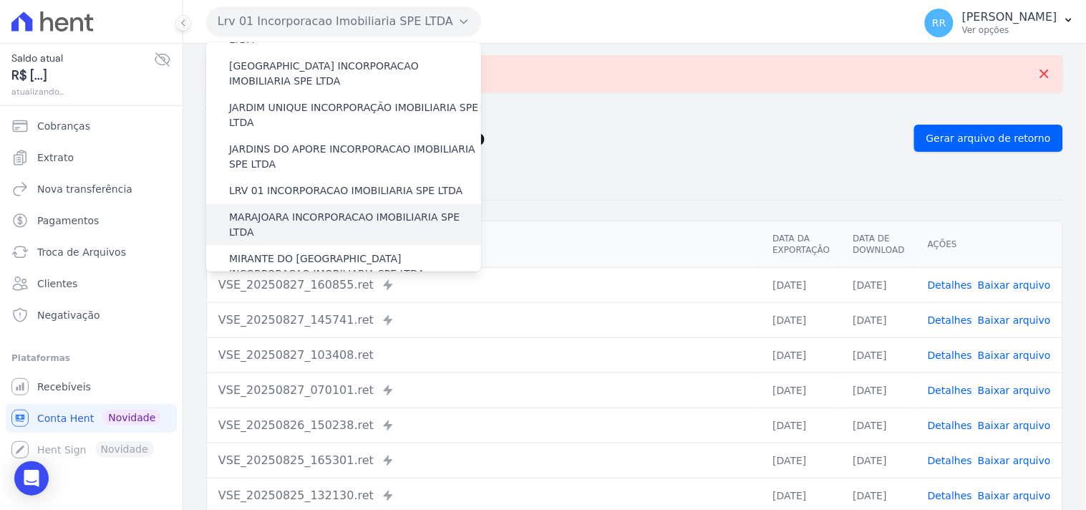
click at [306, 210] on label "MARAJOARA INCORPORACAO IMOBILIARIA SPE LTDA" at bounding box center [355, 225] width 252 height 30
click at [0, 0] on input "MARAJOARA INCORPORACAO IMOBILIARIA SPE LTDA" at bounding box center [0, 0] width 0 height 0
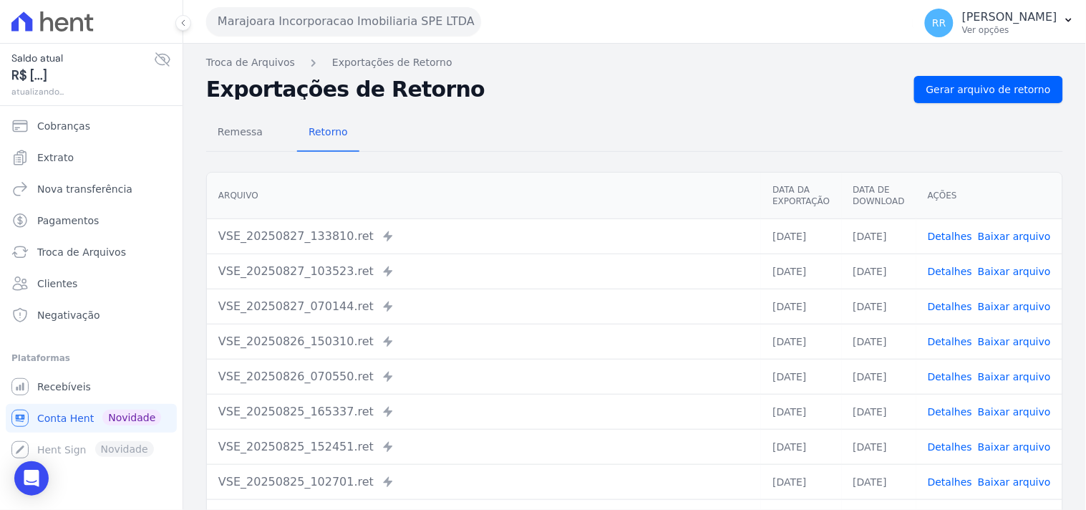
click at [985, 103] on div "Remessa Retorno Arquivo Data da Exportação Data de Download Ações VSE_20250827_…" at bounding box center [634, 362] width 857 height 518
click at [984, 103] on div "Remessa Retorno Arquivo Data da Exportação Data de Download Ações VSE_20250827_…" at bounding box center [634, 362] width 857 height 518
click at [984, 91] on span "Gerar arquivo de retorno" at bounding box center [988, 89] width 125 height 14
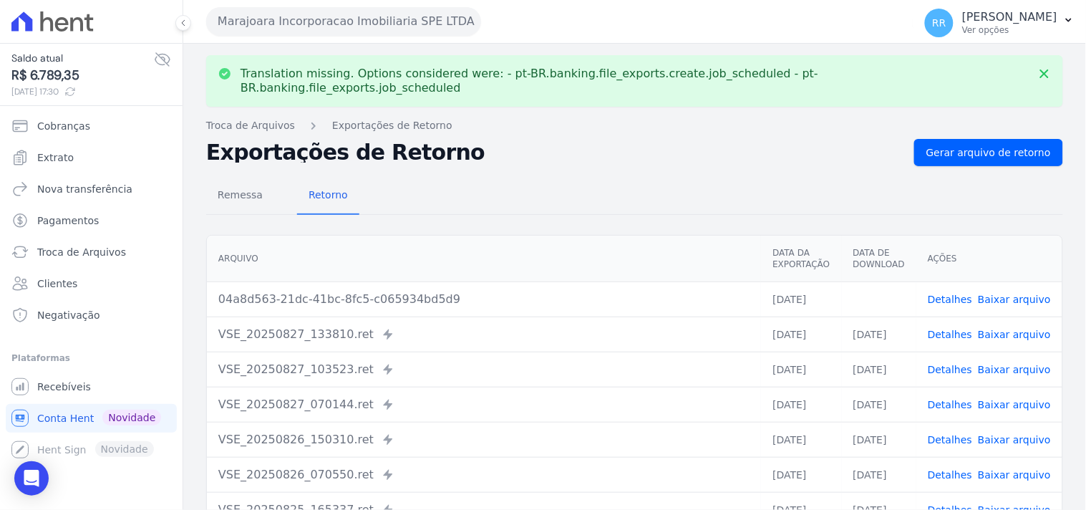
click at [1022, 293] on link "Baixar arquivo" at bounding box center [1014, 298] width 73 height 11
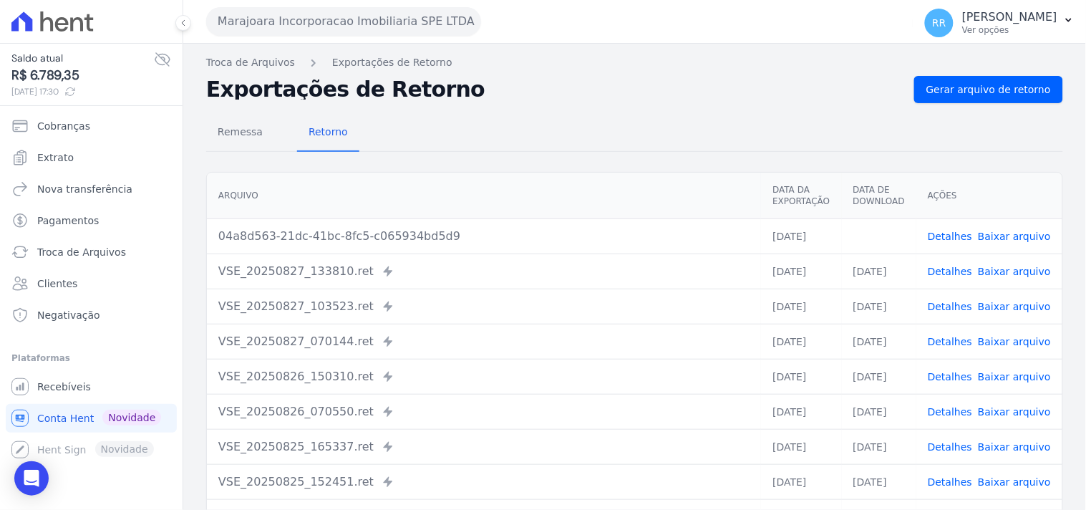
click at [599, 74] on div "Translation missing. Options considered were: - pt-BR.banking.file_exports.crea…" at bounding box center [634, 338] width 903 height 588
click at [260, 15] on button "Marajoara Incorporacao Imobiliaria SPE LTDA" at bounding box center [343, 21] width 275 height 29
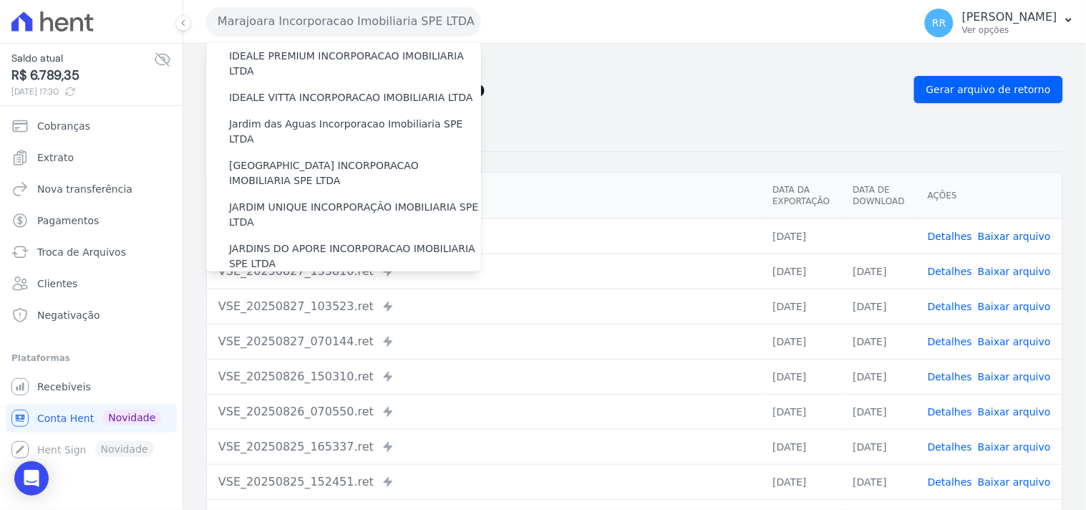
scroll to position [344, 0]
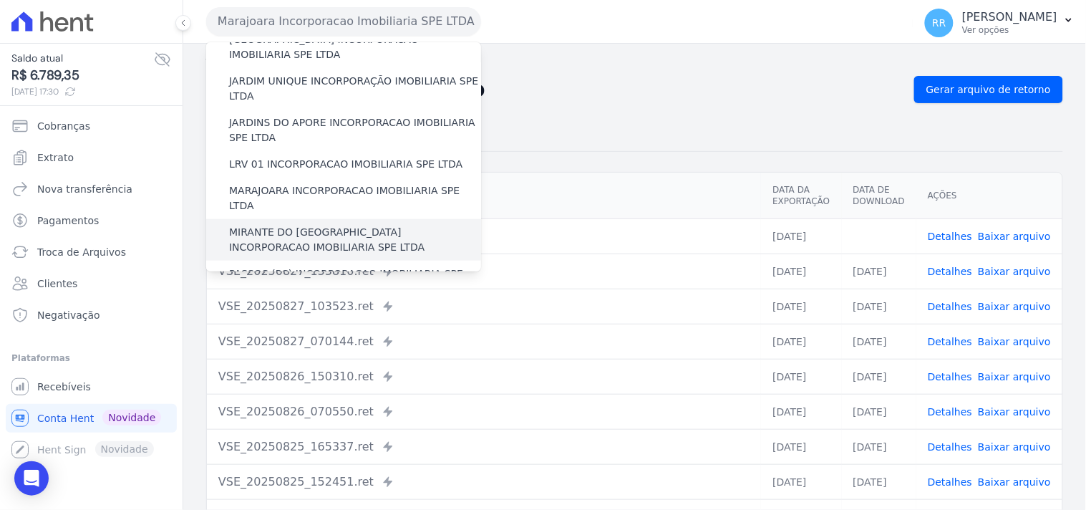
click at [321, 225] on label "MIRANTE DO [GEOGRAPHIC_DATA] INCORPORACAO IMOBILIARIA SPE LTDA" at bounding box center [355, 240] width 252 height 30
click at [0, 0] on input "MIRANTE DO [GEOGRAPHIC_DATA] INCORPORACAO IMOBILIARIA SPE LTDA" at bounding box center [0, 0] width 0 height 0
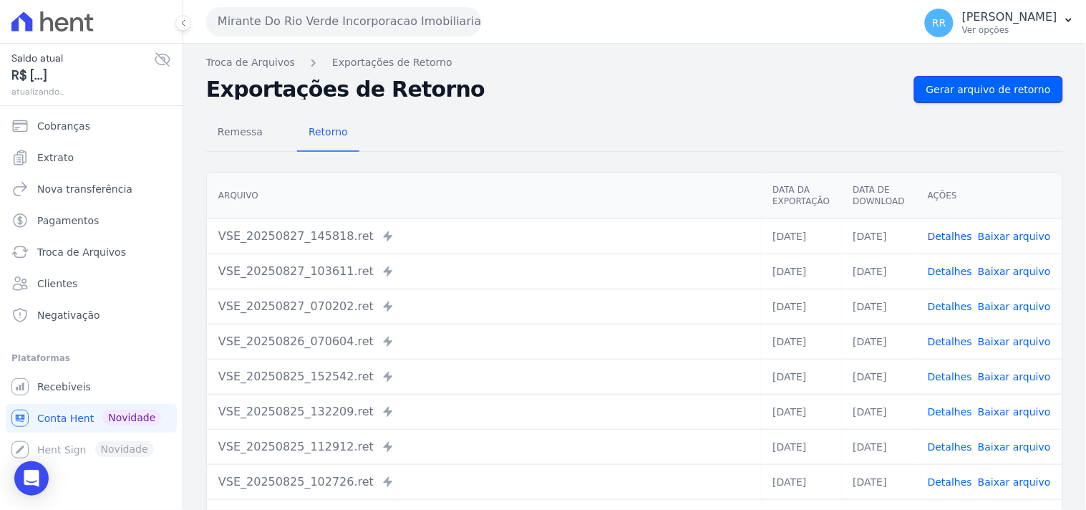
click at [948, 97] on link "Gerar arquivo de retorno" at bounding box center [988, 89] width 149 height 27
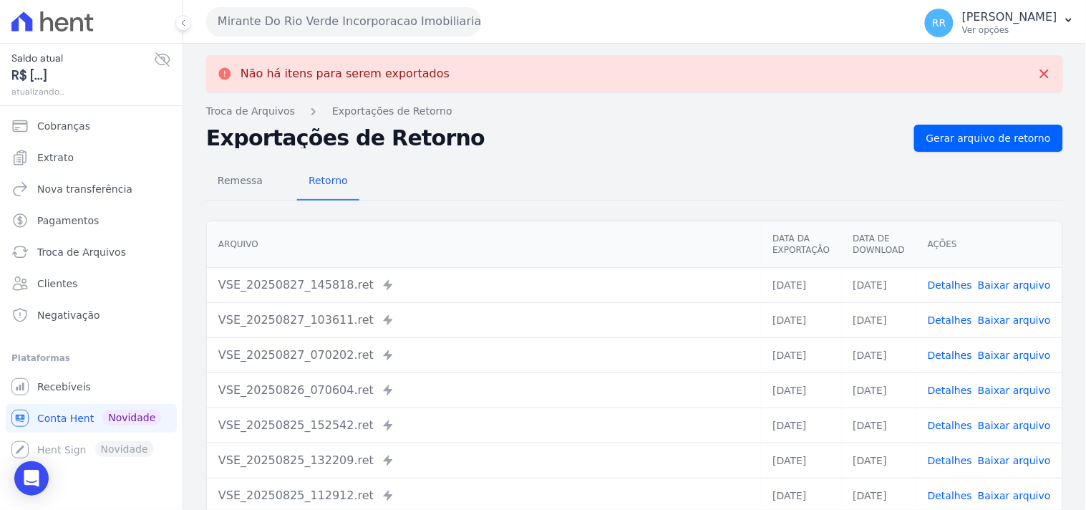
click at [363, 17] on button "Mirante Do Rio Verde Incorporacao Imobiliaria SPE LTDA" at bounding box center [343, 21] width 275 height 29
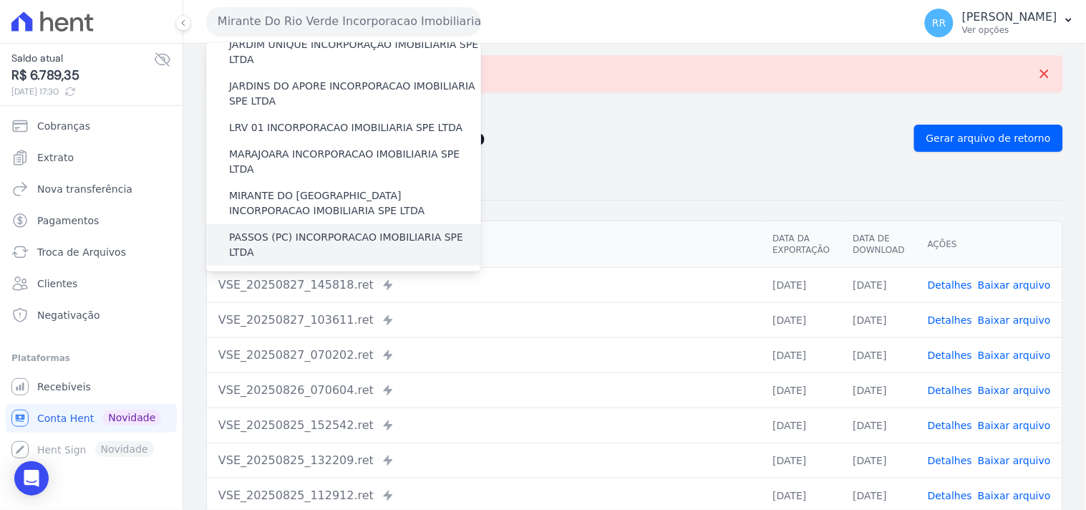
scroll to position [397, 0]
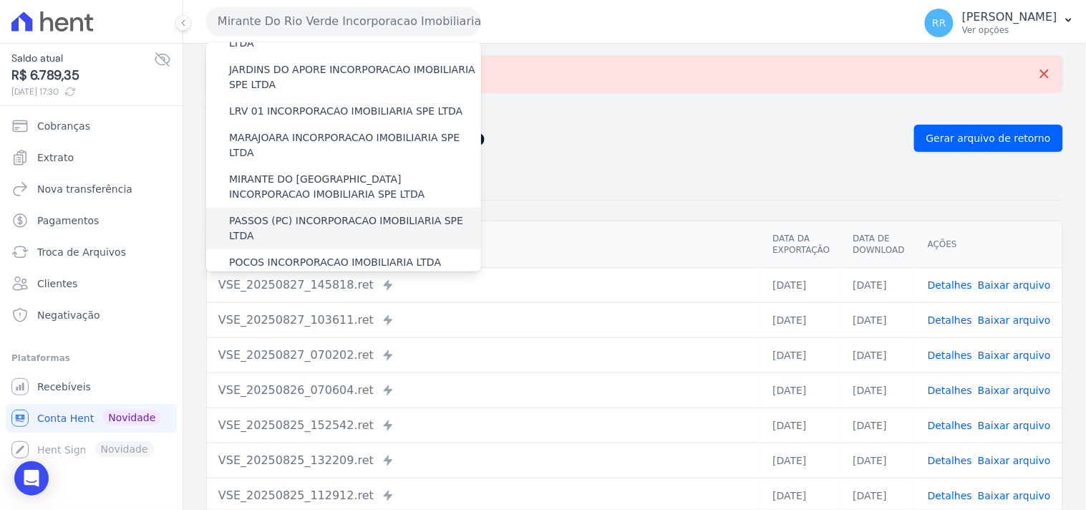
click at [308, 208] on div "PASSOS (PC) INCORPORACAO IMOBILIARIA SPE LTDA" at bounding box center [343, 229] width 275 height 42
click at [306, 213] on label "PASSOS (PC) INCORPORACAO IMOBILIARIA SPE LTDA" at bounding box center [355, 228] width 252 height 30
click at [0, 0] on input "PASSOS (PC) INCORPORACAO IMOBILIARIA SPE LTDA" at bounding box center [0, 0] width 0 height 0
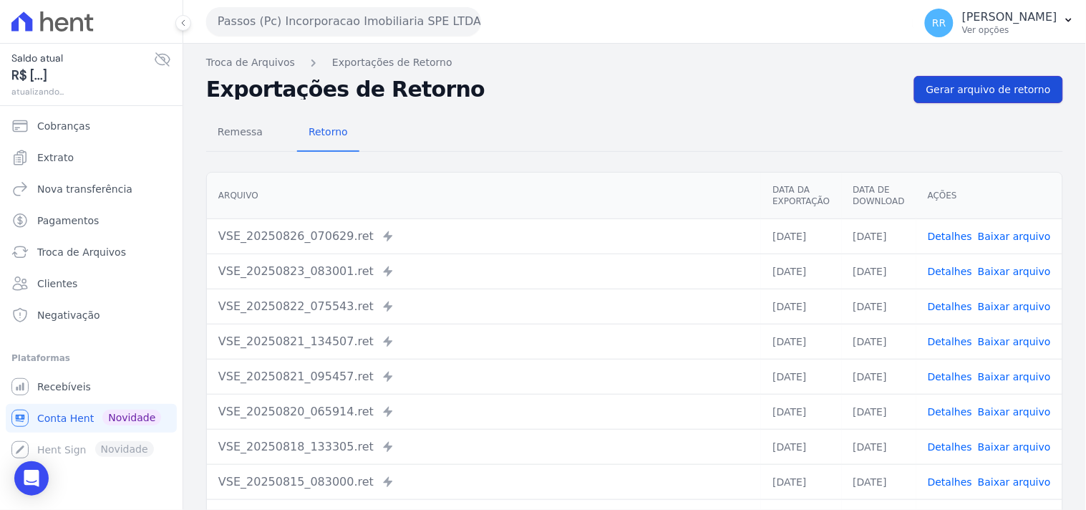
click at [941, 97] on link "Gerar arquivo de retorno" at bounding box center [988, 89] width 149 height 27
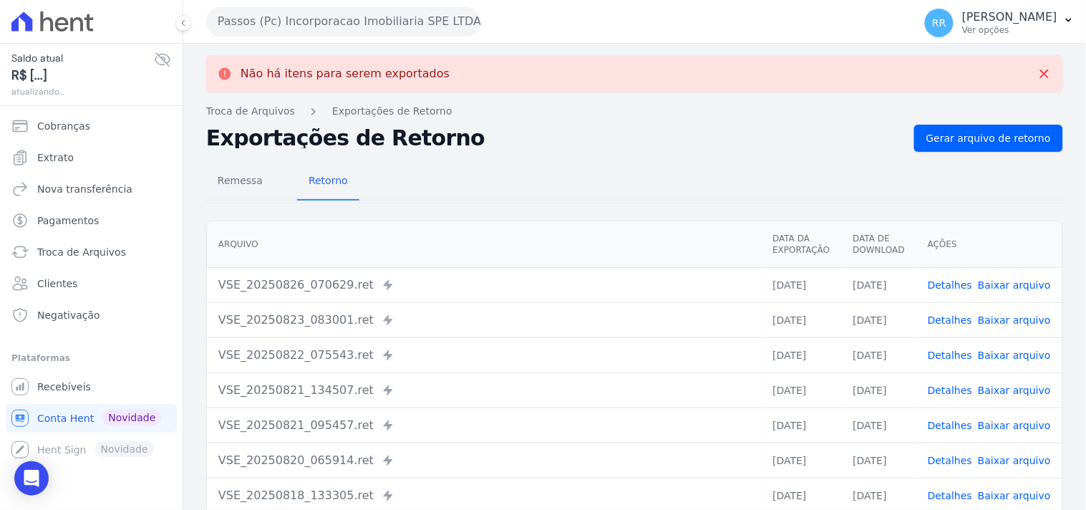
click at [392, 34] on button "Passos (Pc) Incorporacao Imobiliaria SPE LTDA" at bounding box center [343, 21] width 275 height 29
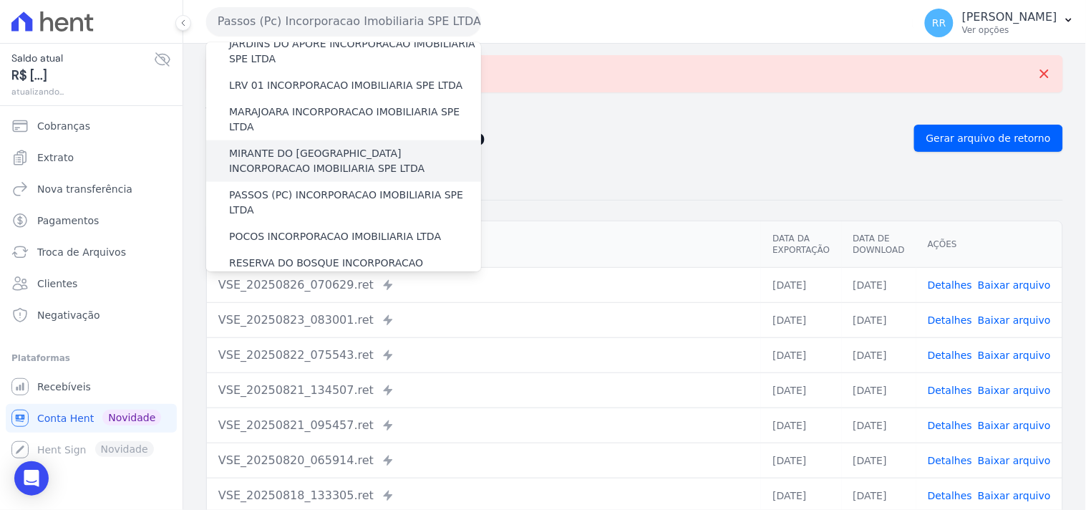
scroll to position [424, 0]
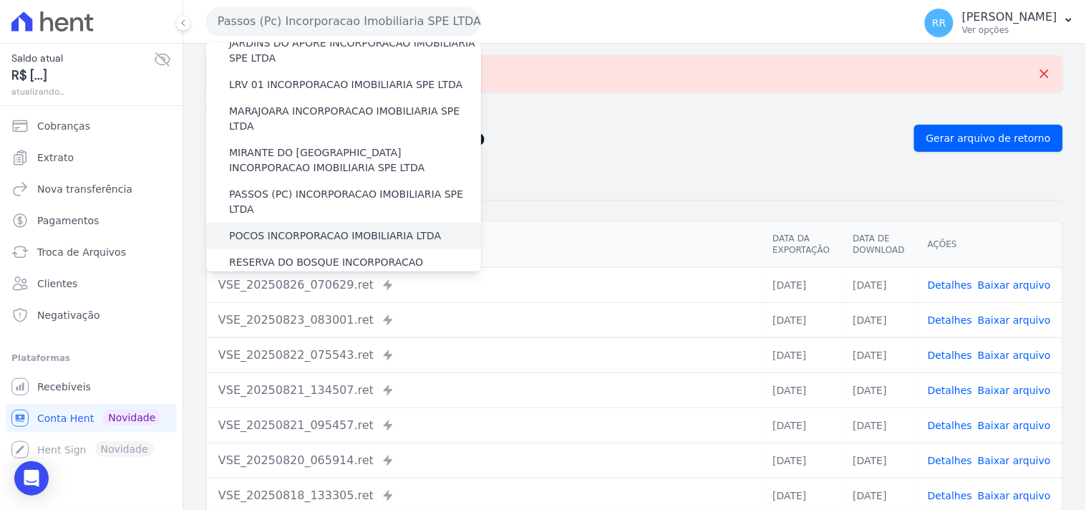
click at [271, 228] on label "POCOS INCORPORACAO IMOBILIARIA LTDA" at bounding box center [335, 235] width 212 height 15
click at [0, 0] on input "POCOS INCORPORACAO IMOBILIARIA LTDA" at bounding box center [0, 0] width 0 height 0
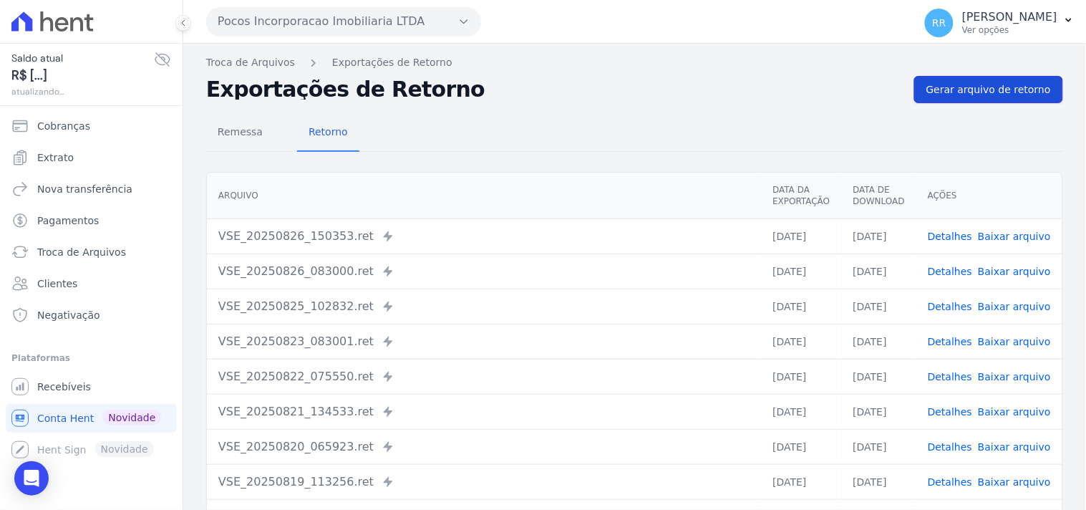
click at [981, 82] on span "Gerar arquivo de retorno" at bounding box center [988, 89] width 125 height 14
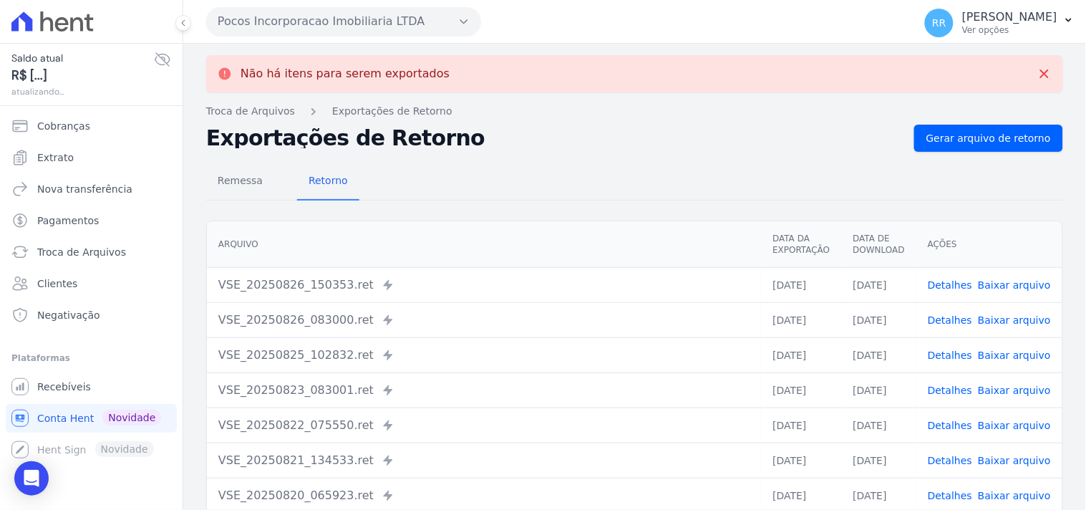
click at [267, 5] on div "Pocos Incorporacao Imobiliaria LTDA Via Sul Engenharia AGUAS DE GUANABARA INCOR…" at bounding box center [557, 21] width 702 height 44
click at [267, 8] on button "Pocos Incorporacao Imobiliaria LTDA" at bounding box center [343, 21] width 275 height 29
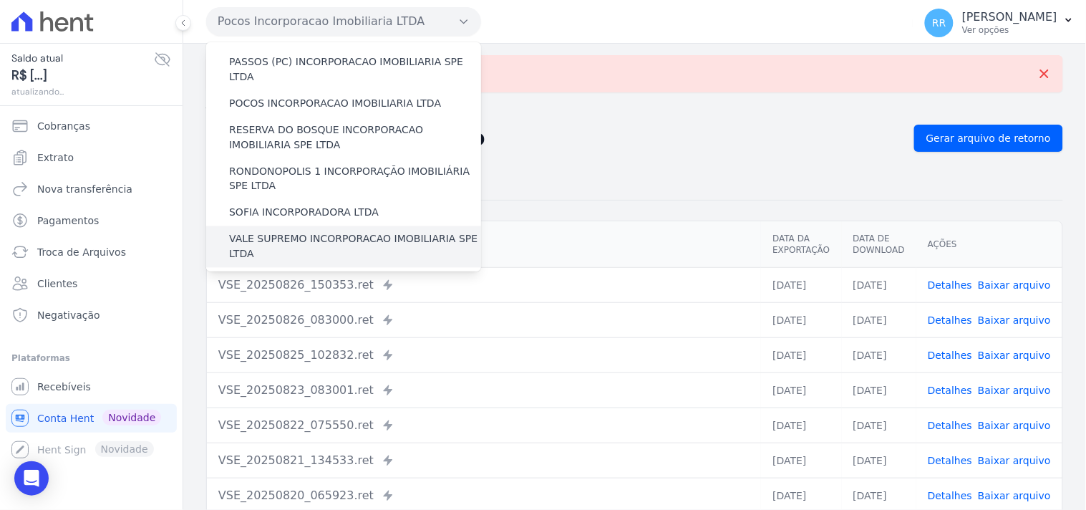
scroll to position [530, 0]
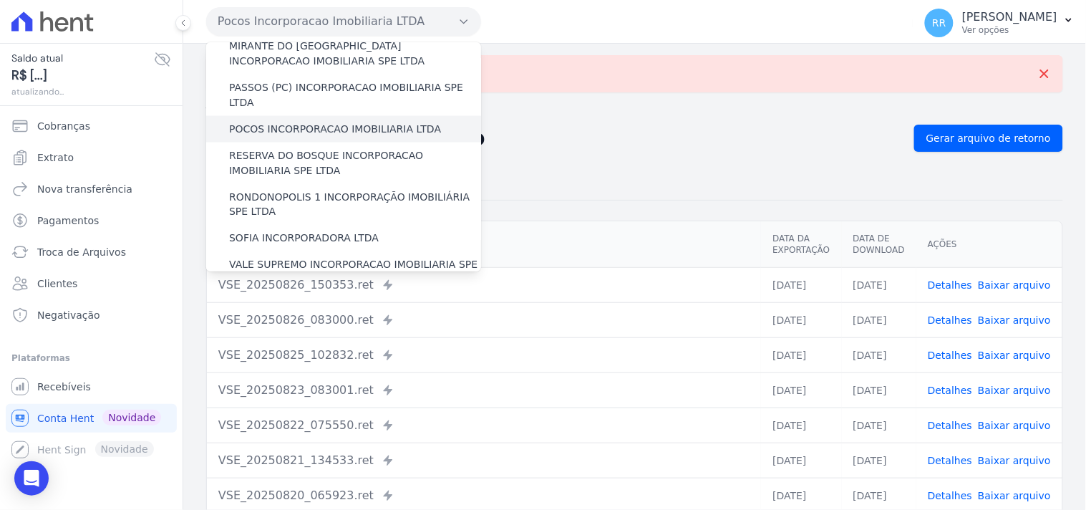
click at [290, 116] on div "POCOS INCORPORACAO IMOBILIARIA LTDA" at bounding box center [343, 129] width 275 height 26
click at [296, 122] on label "POCOS INCORPORACAO IMOBILIARIA LTDA" at bounding box center [335, 129] width 212 height 15
click at [0, 0] on input "POCOS INCORPORACAO IMOBILIARIA LTDA" at bounding box center [0, 0] width 0 height 0
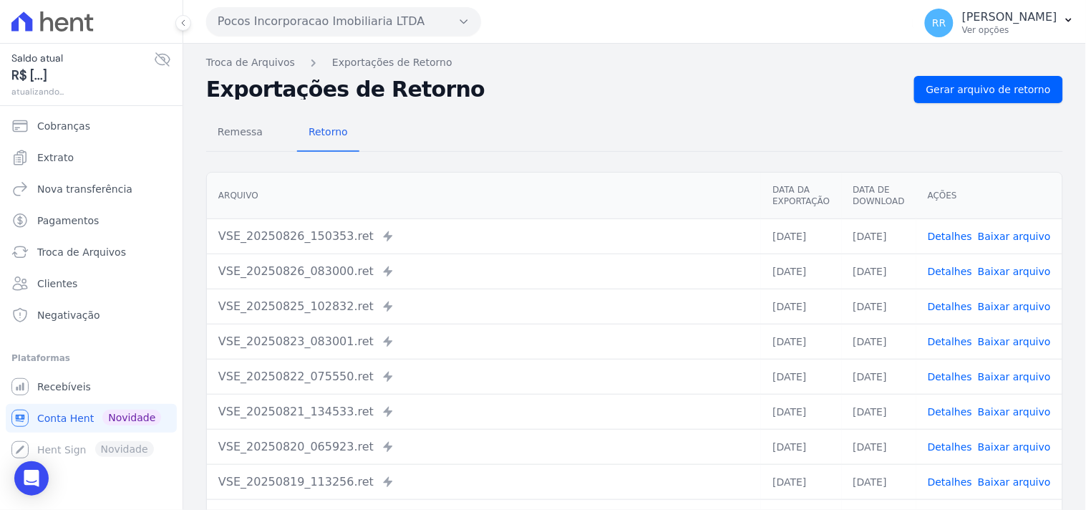
click at [315, 30] on button "Pocos Incorporacao Imobiliaria LTDA" at bounding box center [343, 21] width 275 height 29
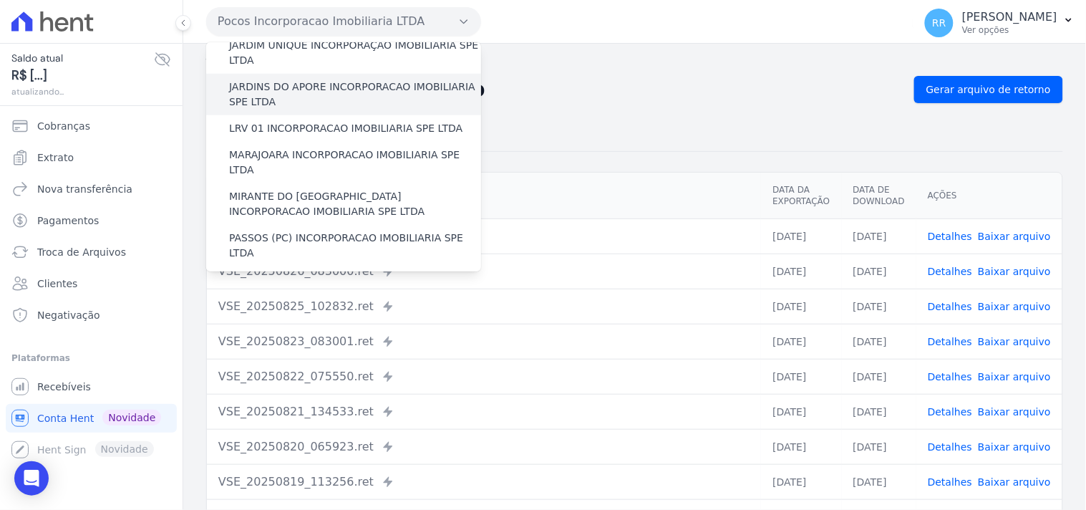
scroll to position [503, 0]
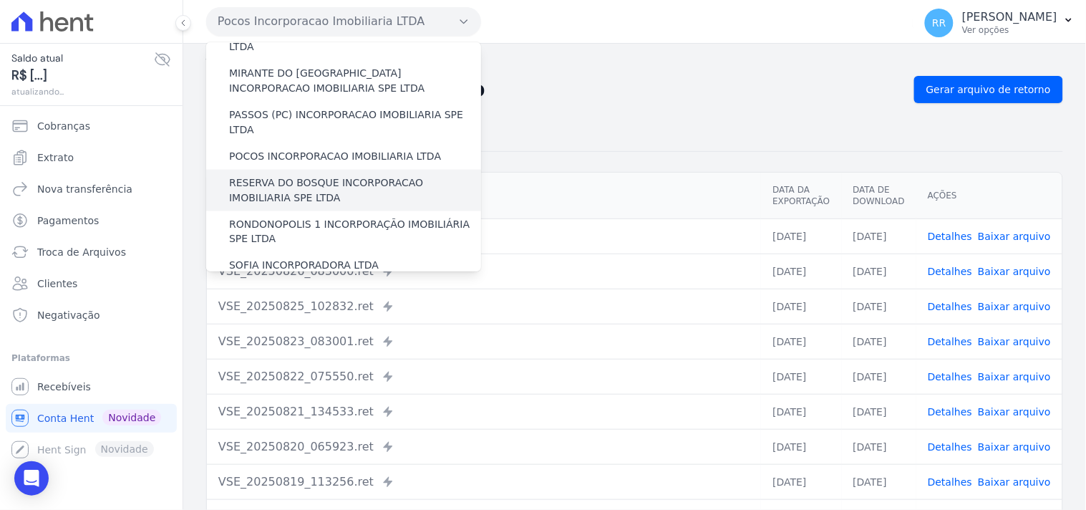
click at [259, 175] on label "RESERVA DO BOSQUE INCORPORACAO IMOBILIARIA SPE LTDA" at bounding box center [355, 190] width 252 height 30
click at [0, 0] on input "RESERVA DO BOSQUE INCORPORACAO IMOBILIARIA SPE LTDA" at bounding box center [0, 0] width 0 height 0
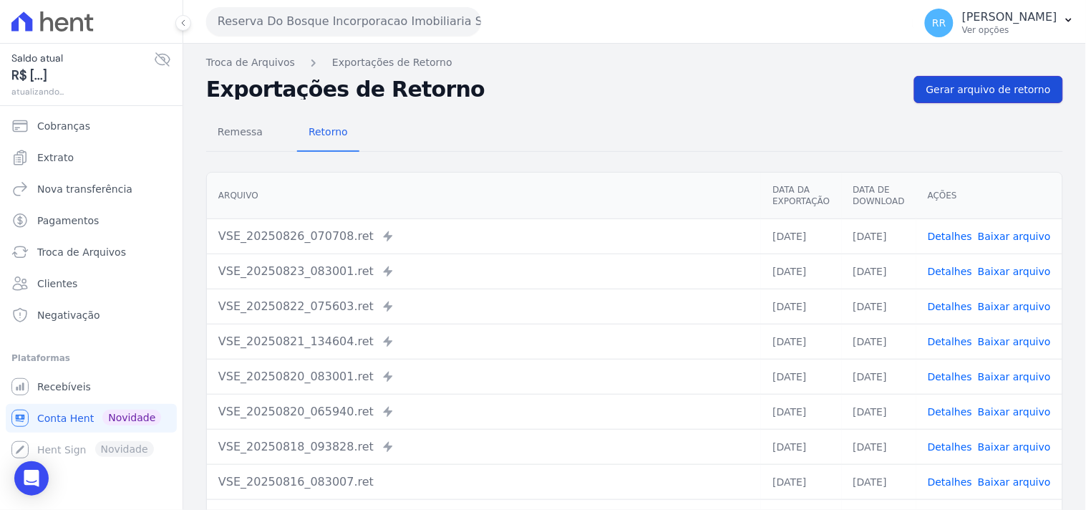
click at [960, 96] on span "Gerar arquivo de retorno" at bounding box center [988, 89] width 125 height 14
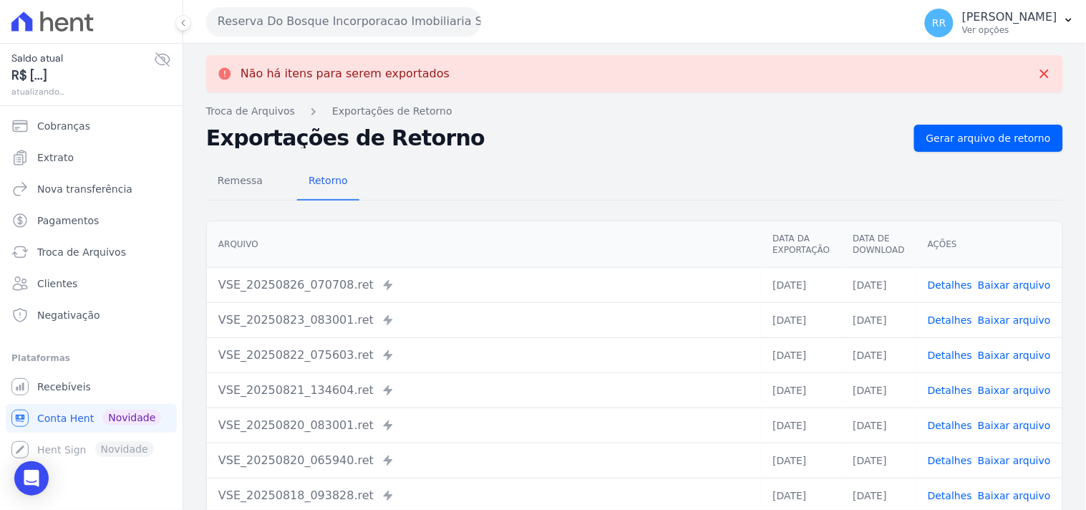
click at [274, 19] on button "Reserva Do Bosque Incorporacao Imobiliaria SPE LTDA" at bounding box center [343, 21] width 275 height 29
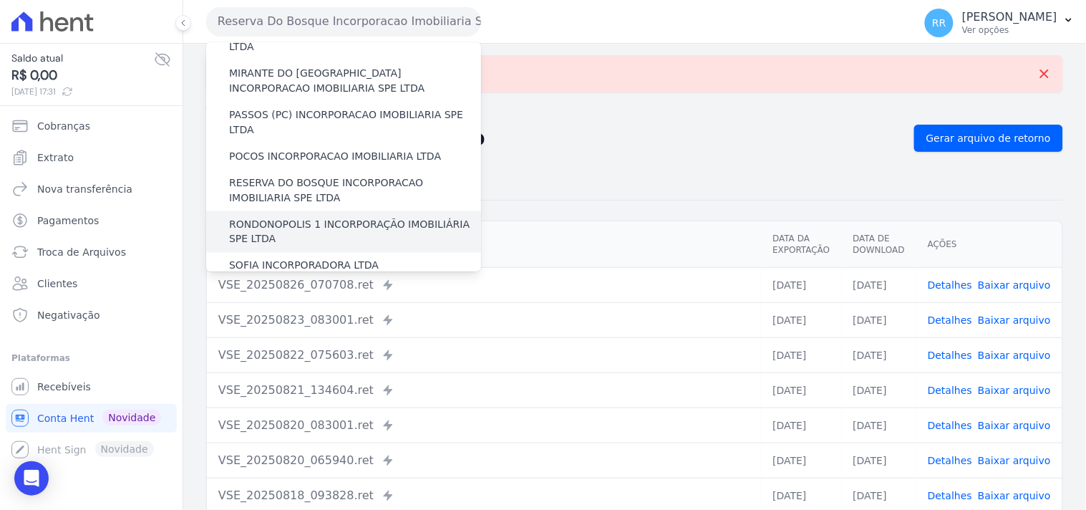
click at [296, 217] on label "RONDONOPOLIS 1 INCORPORAÇÃO IMOBILIÁRIA SPE LTDA" at bounding box center [355, 232] width 252 height 30
click at [0, 0] on input "RONDONOPOLIS 1 INCORPORAÇÃO IMOBILIÁRIA SPE LTDA" at bounding box center [0, 0] width 0 height 0
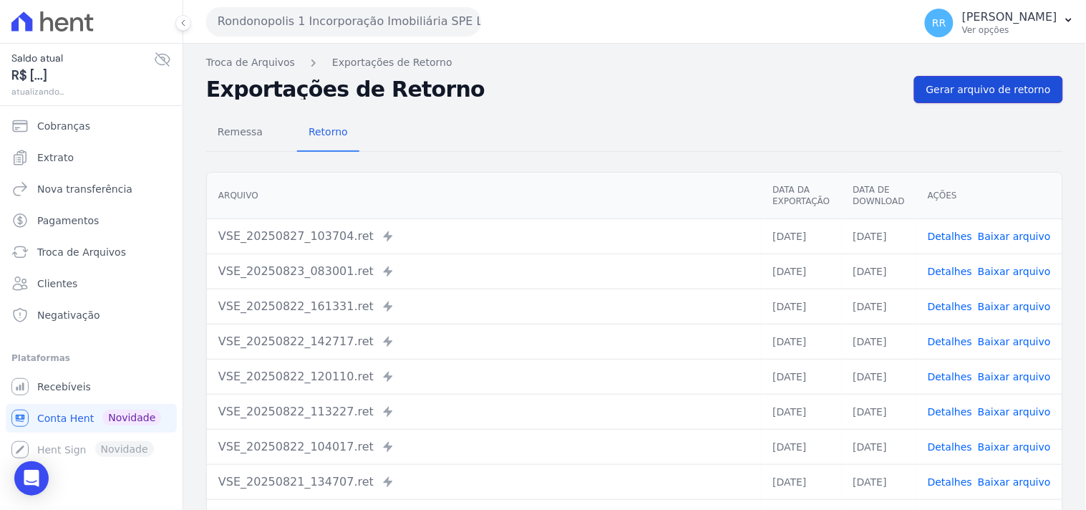
click at [938, 84] on span "Gerar arquivo de retorno" at bounding box center [988, 89] width 125 height 14
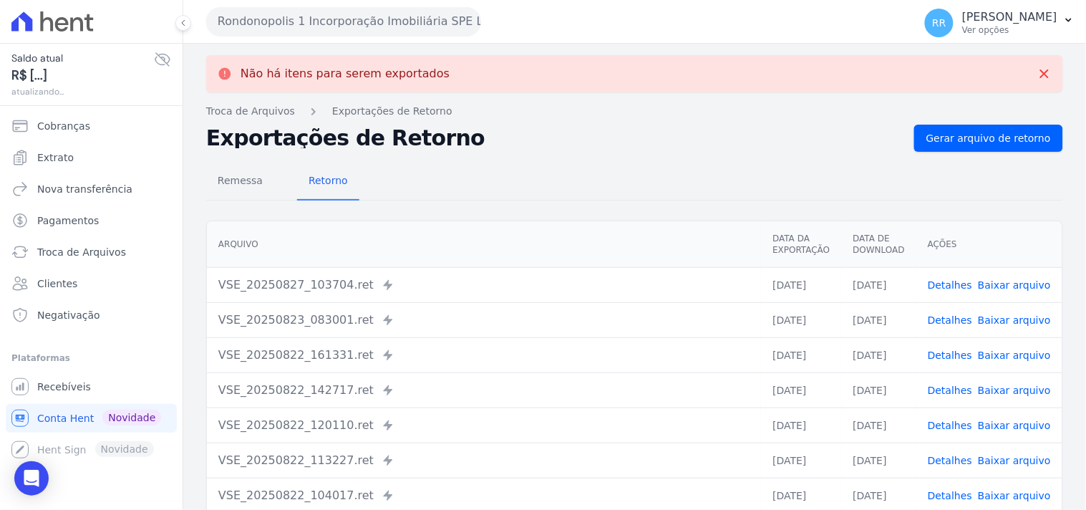
click at [339, 26] on button "Rondonopolis 1 Incorporação Imobiliária SPE LTDA" at bounding box center [343, 21] width 275 height 29
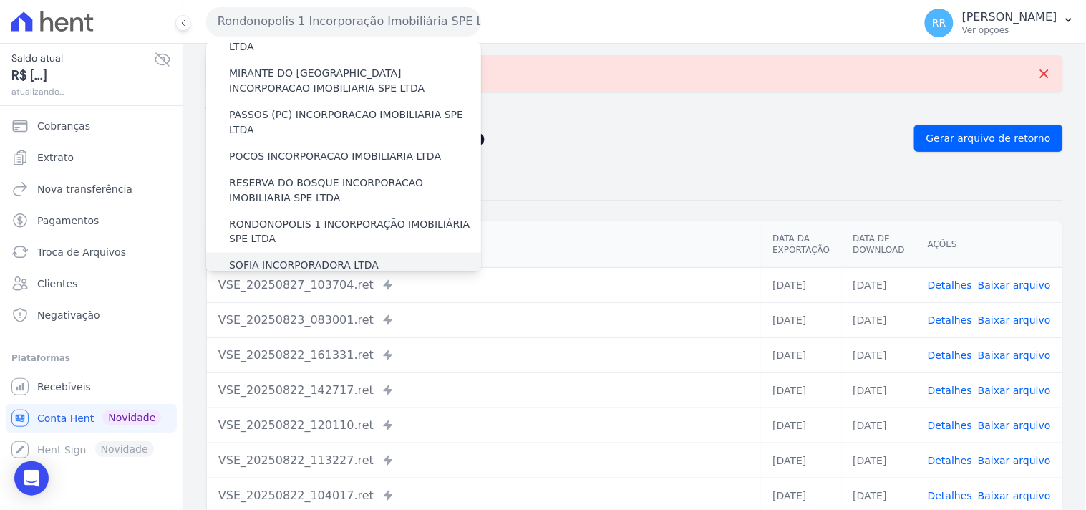
click at [281, 258] on label "SOFIA INCORPORADORA LTDA" at bounding box center [304, 265] width 150 height 15
click at [0, 0] on input "SOFIA INCORPORADORA LTDA" at bounding box center [0, 0] width 0 height 0
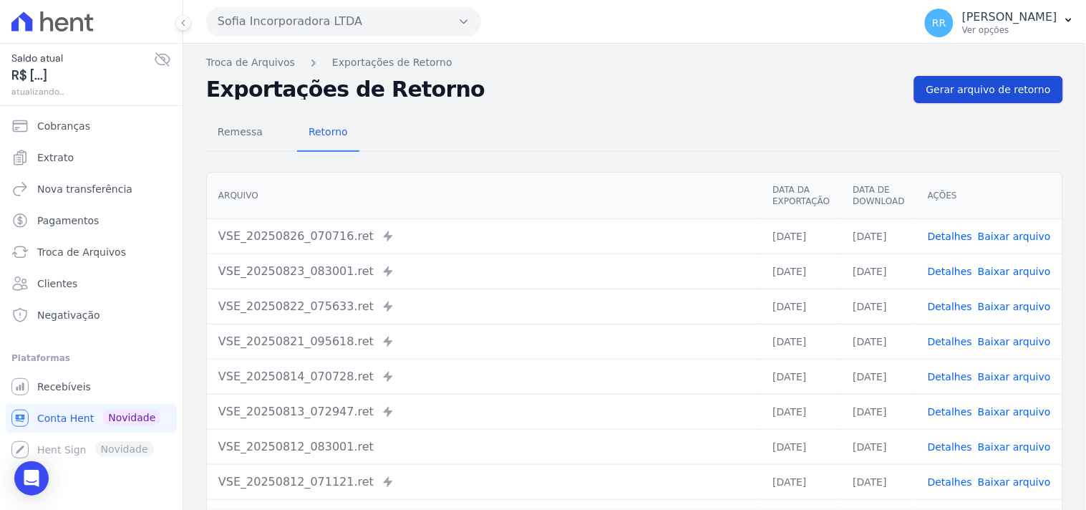
click at [965, 81] on link "Gerar arquivo de retorno" at bounding box center [988, 89] width 149 height 27
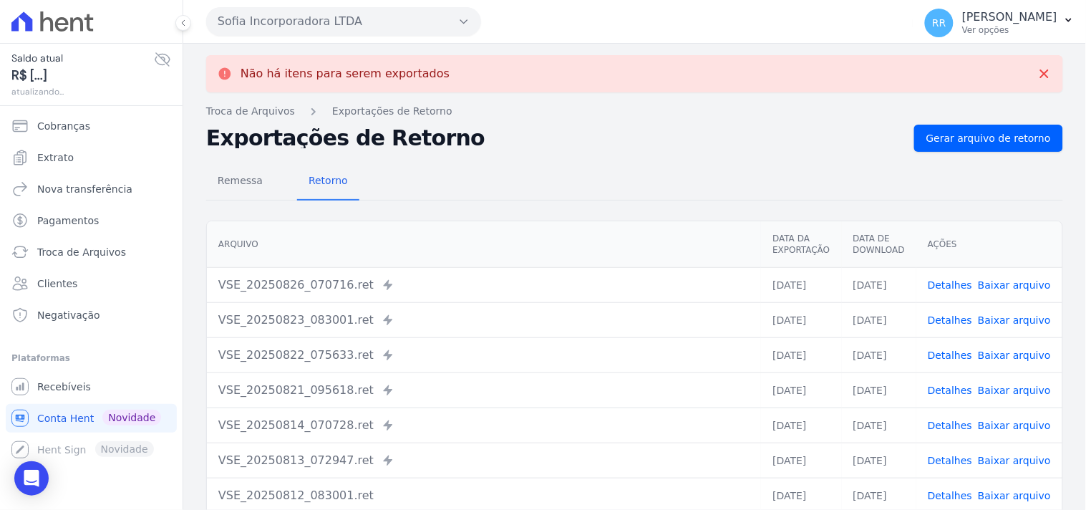
click at [282, 21] on button "Sofia Incorporadora LTDA" at bounding box center [343, 21] width 275 height 29
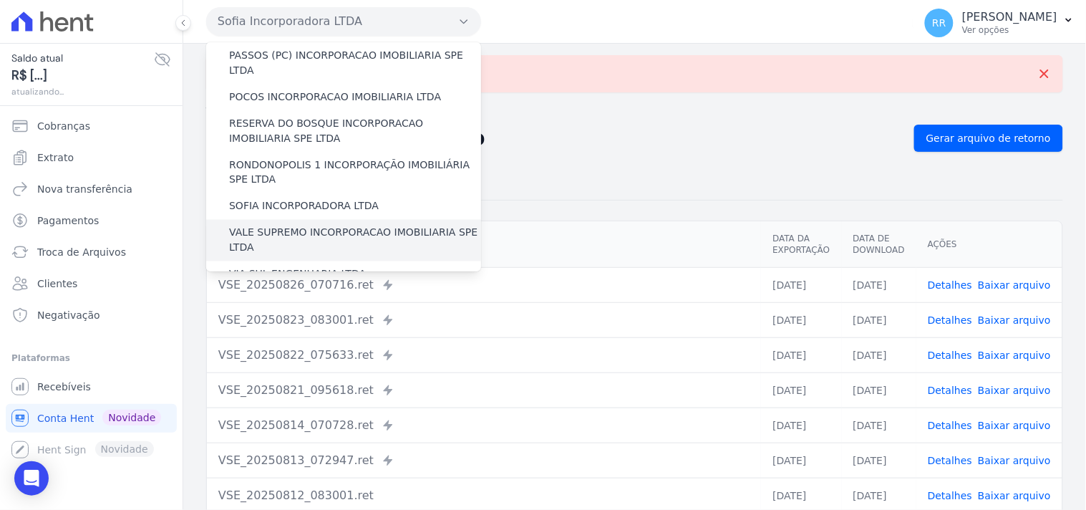
scroll to position [610, 0]
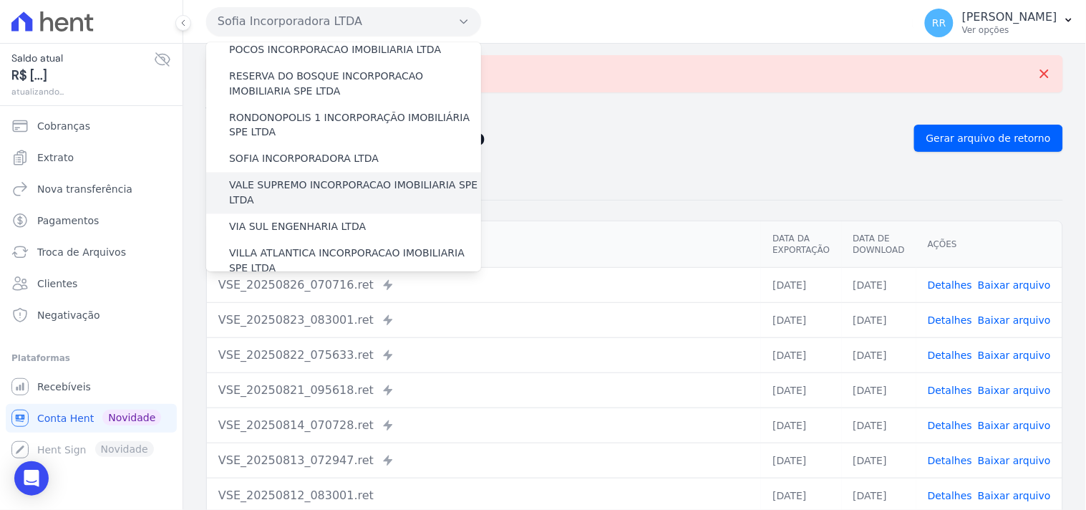
click at [281, 178] on label "VALE SUPREMO INCORPORACAO IMOBILIARIA SPE LTDA" at bounding box center [355, 193] width 252 height 30
click at [0, 0] on input "VALE SUPREMO INCORPORACAO IMOBILIARIA SPE LTDA" at bounding box center [0, 0] width 0 height 0
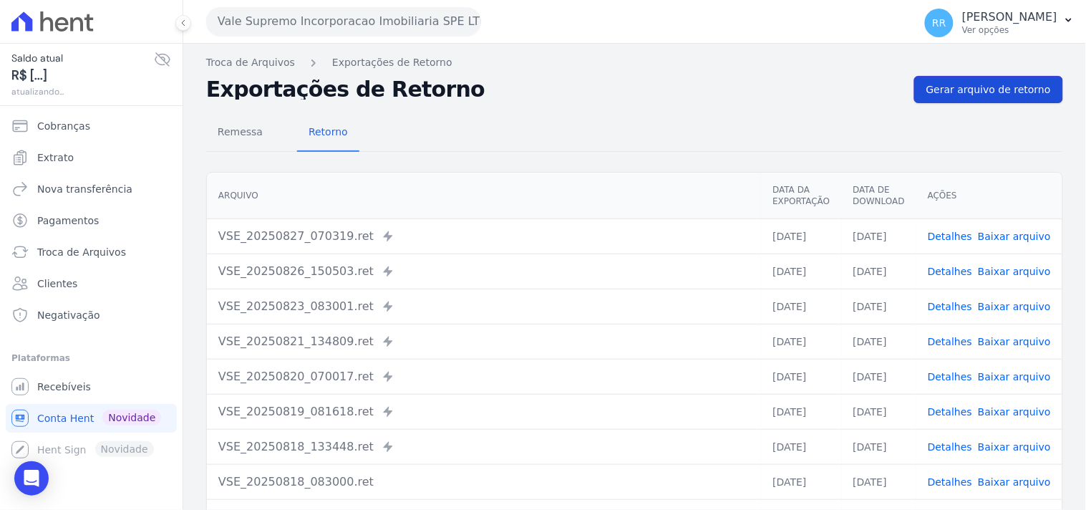
click at [969, 94] on span "Gerar arquivo de retorno" at bounding box center [988, 89] width 125 height 14
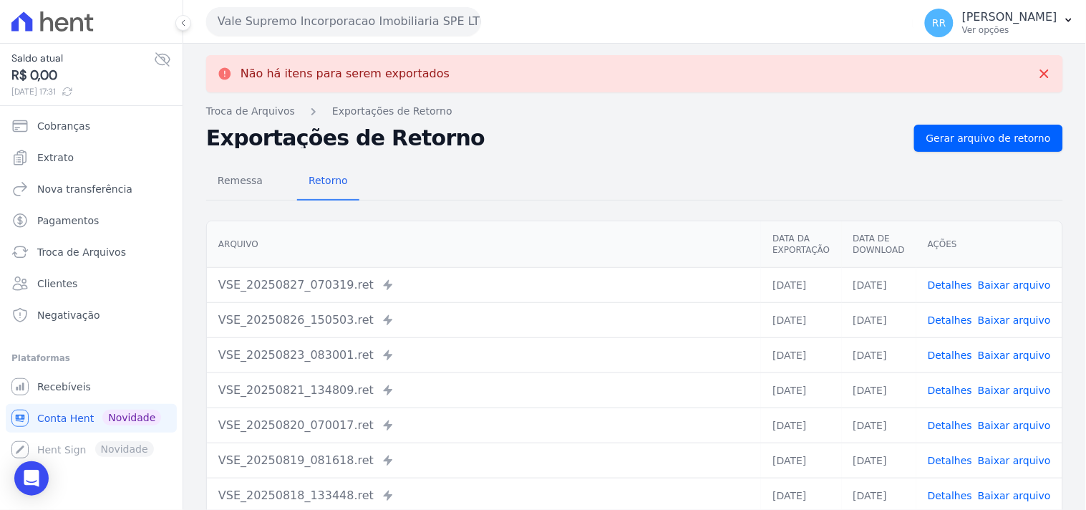
click at [382, 45] on div "Não há itens para serem exportados Troca de [GEOGRAPHIC_DATA] Exportações de Re…" at bounding box center [634, 362] width 903 height 637
click at [368, 15] on button "Vale Supremo Incorporacao Imobiliaria SPE LTDA" at bounding box center [343, 21] width 275 height 29
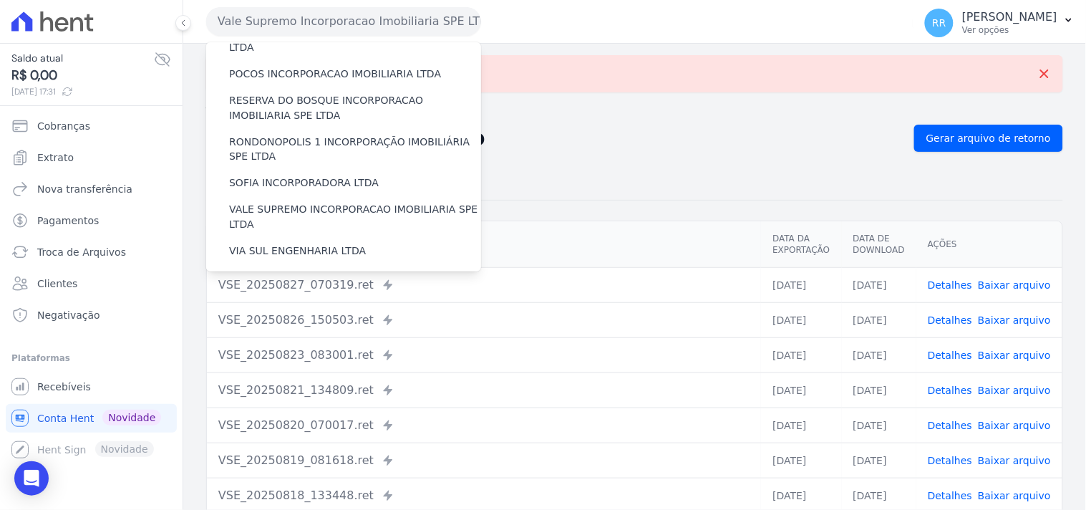
scroll to position [639, 0]
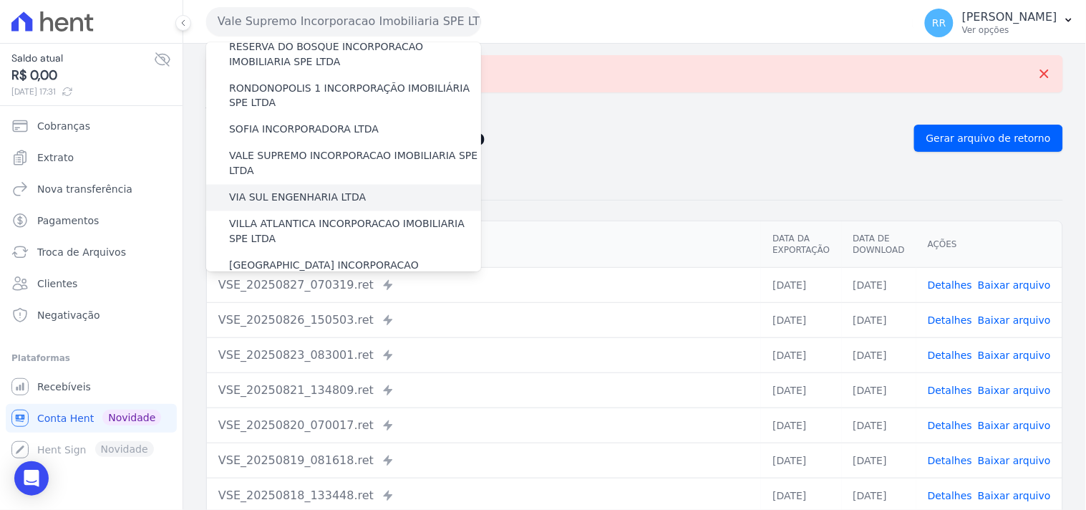
click at [266, 190] on label "VIA SUL ENGENHARIA LTDA" at bounding box center [297, 197] width 137 height 15
click at [0, 0] on input "VIA SUL ENGENHARIA LTDA" at bounding box center [0, 0] width 0 height 0
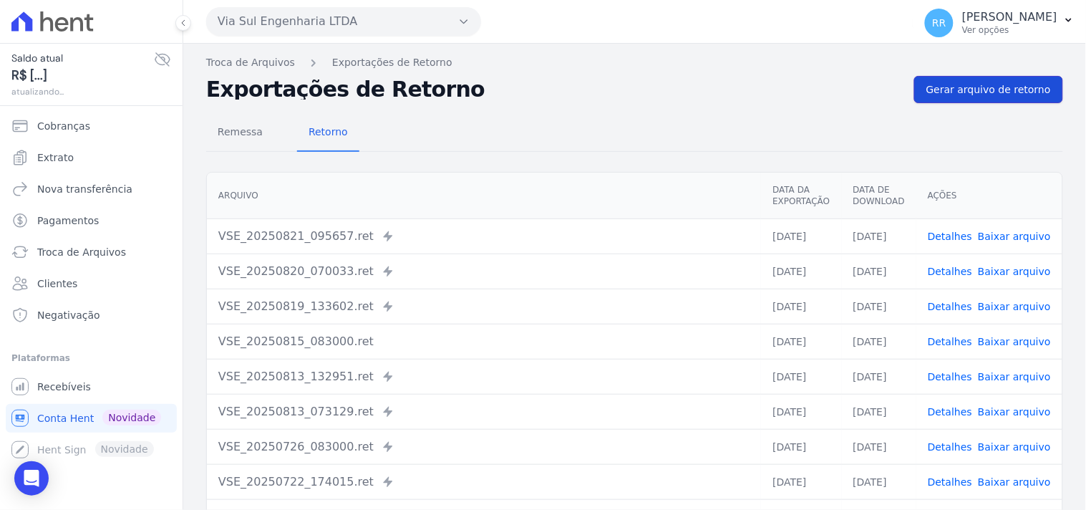
click at [968, 96] on span "Gerar arquivo de retorno" at bounding box center [988, 89] width 125 height 14
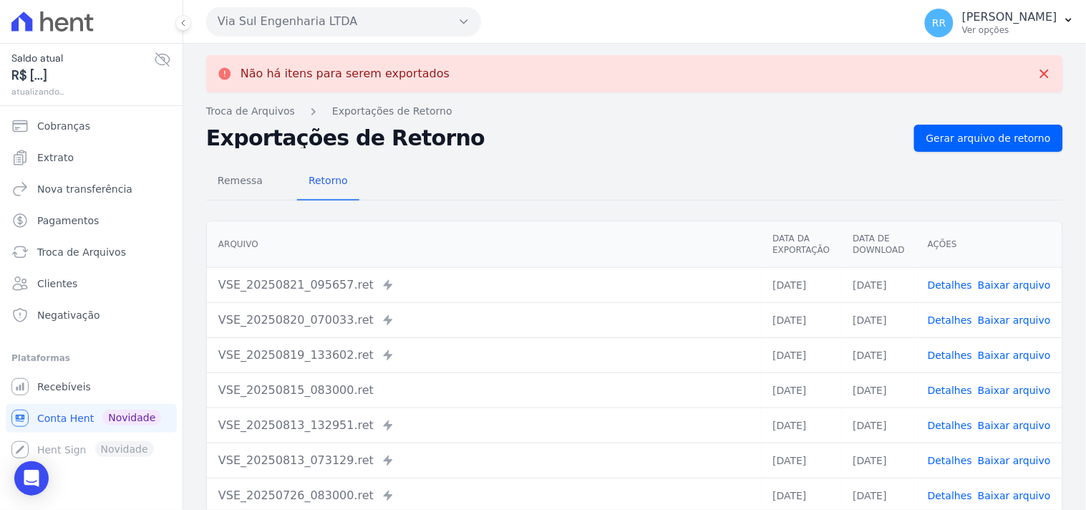
click at [349, 21] on button "Via Sul Engenharia LTDA" at bounding box center [343, 21] width 275 height 29
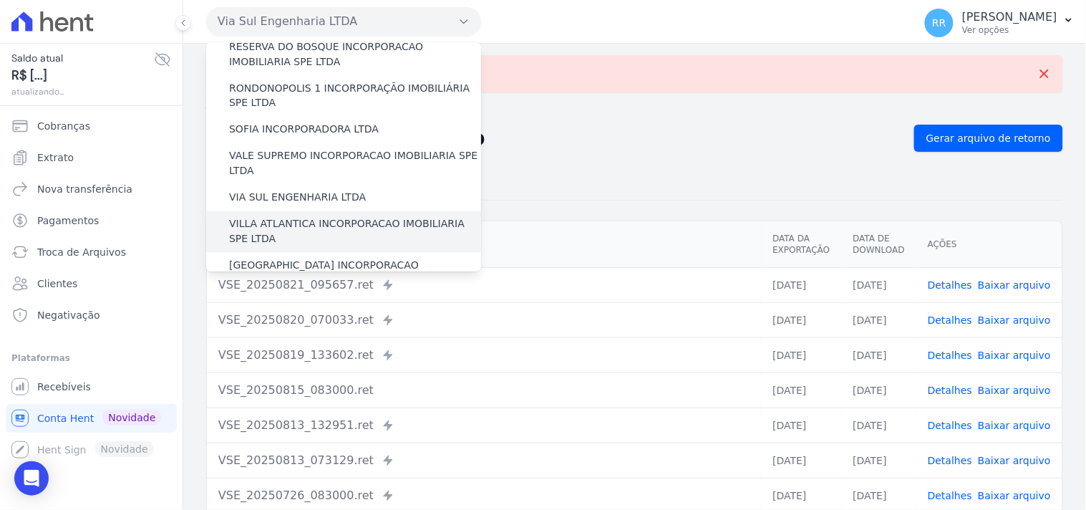
click at [298, 217] on label "VILLA ATLANTICA INCORPORACAO IMOBILIARIA SPE LTDA" at bounding box center [355, 232] width 252 height 30
click at [0, 0] on input "VILLA ATLANTICA INCORPORACAO IMOBILIARIA SPE LTDA" at bounding box center [0, 0] width 0 height 0
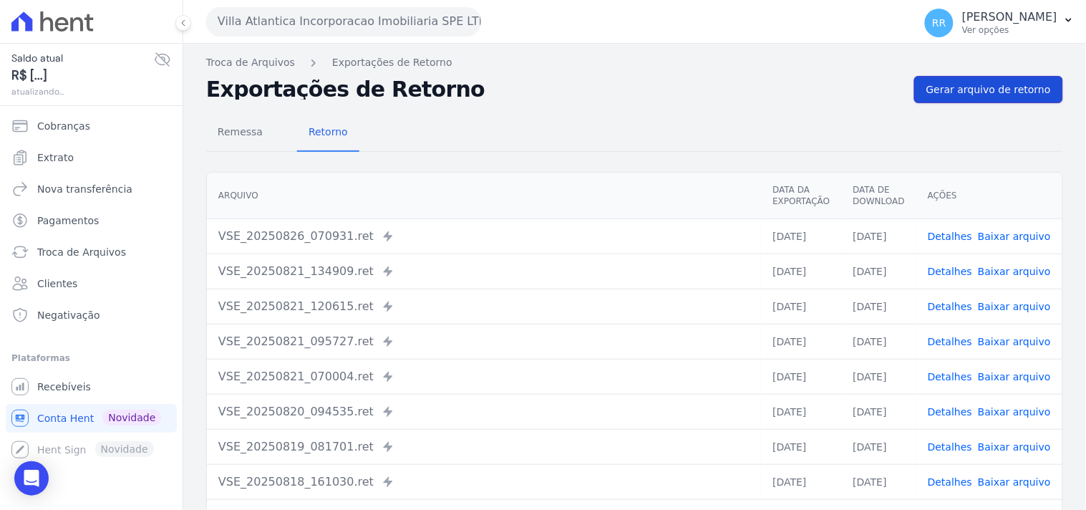
click at [984, 83] on span "Gerar arquivo de retorno" at bounding box center [988, 89] width 125 height 14
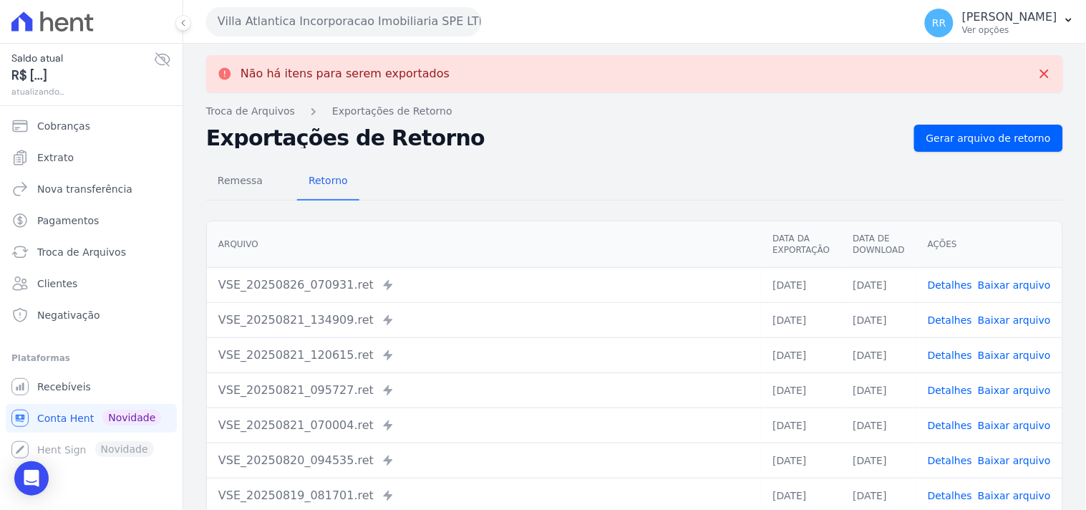
click at [329, 22] on button "Villa Atlantica Incorporacao Imobiliaria SPE LTDA" at bounding box center [343, 21] width 275 height 29
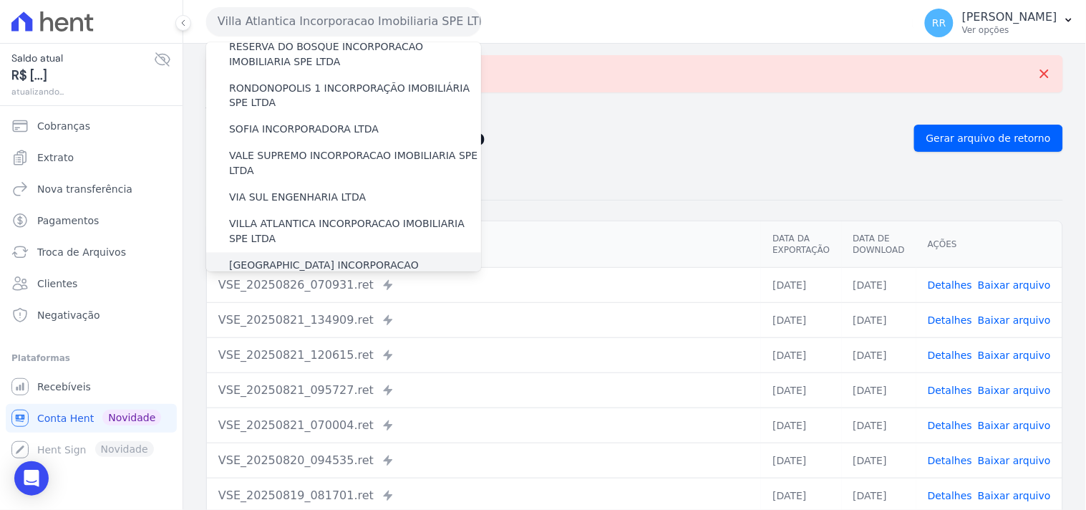
click at [319, 258] on label "[GEOGRAPHIC_DATA] INCORPORACAO IMOBILIARIA SPE LTDA" at bounding box center [355, 273] width 252 height 30
click at [0, 0] on input "[GEOGRAPHIC_DATA] INCORPORACAO IMOBILIARIA SPE LTDA" at bounding box center [0, 0] width 0 height 0
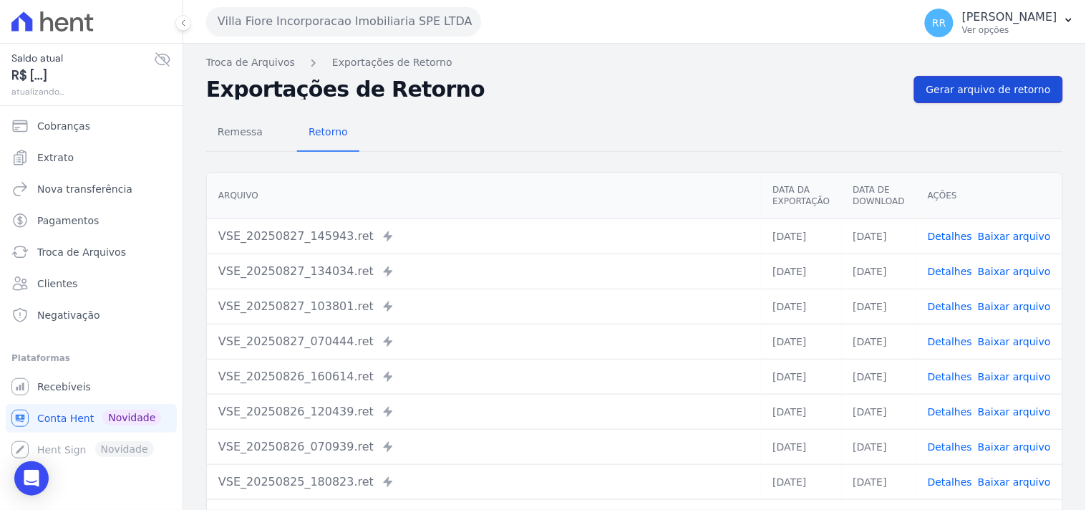
click at [969, 91] on span "Gerar arquivo de retorno" at bounding box center [988, 89] width 125 height 14
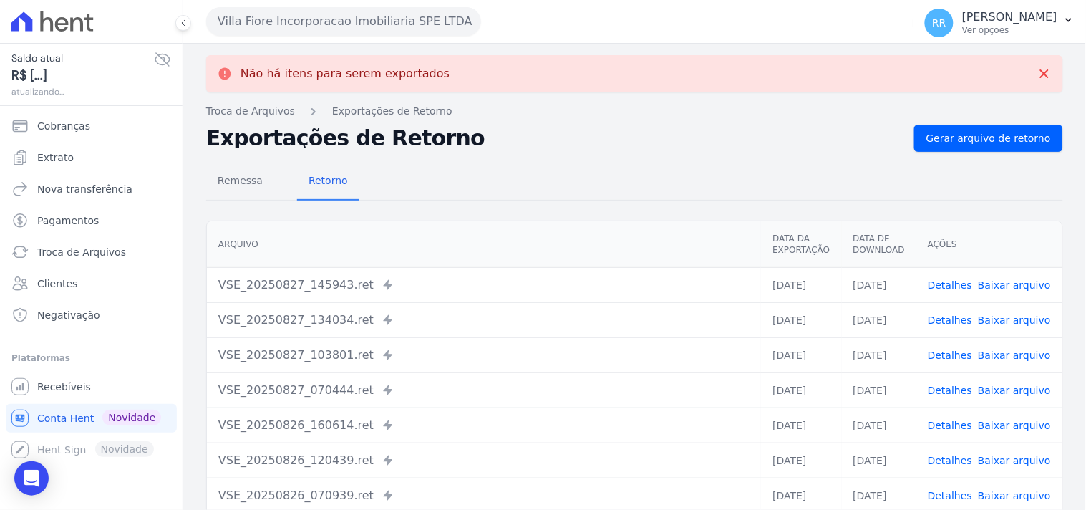
click at [394, 19] on button "Villa Fiore Incorporacao Imobiliaria SPE LTDA" at bounding box center [343, 21] width 275 height 29
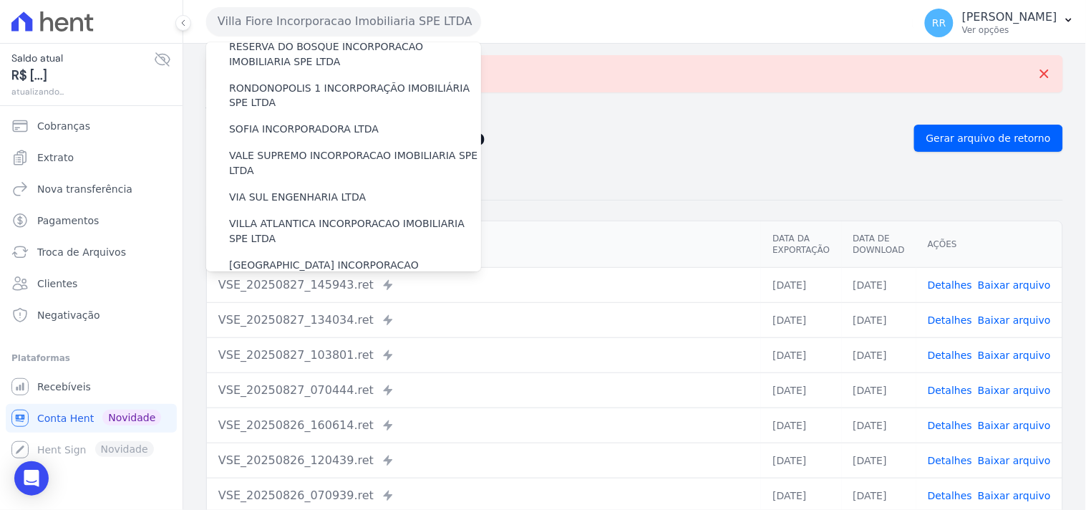
click at [347, 300] on label "VILLA TROPICAL INCORPORAÇÃO IMOBILIÁRIA SPE LTDA" at bounding box center [355, 315] width 252 height 30
click at [0, 0] on input "VILLA TROPICAL INCORPORAÇÃO IMOBILIÁRIA SPE LTDA" at bounding box center [0, 0] width 0 height 0
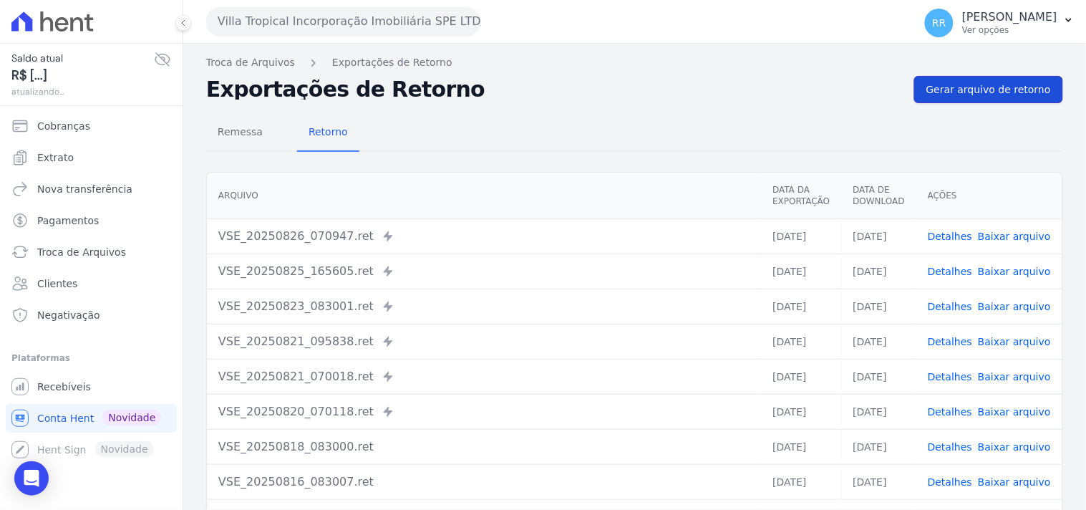
click at [982, 90] on span "Gerar arquivo de retorno" at bounding box center [988, 89] width 125 height 14
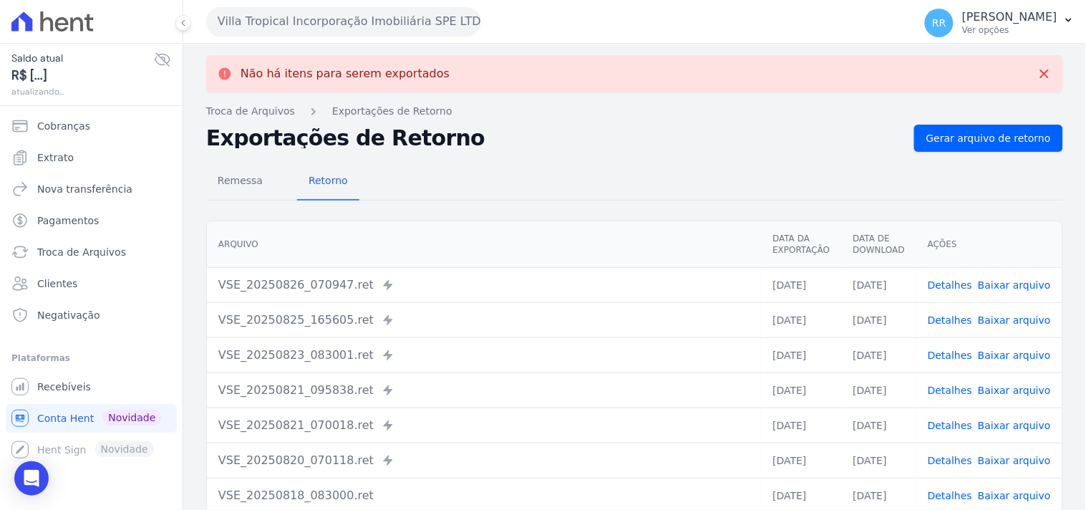
click at [533, 72] on div "Não há itens para serem exportados" at bounding box center [635, 74] width 834 height 14
click at [523, 144] on h2 "Exportações de Retorno" at bounding box center [554, 138] width 697 height 20
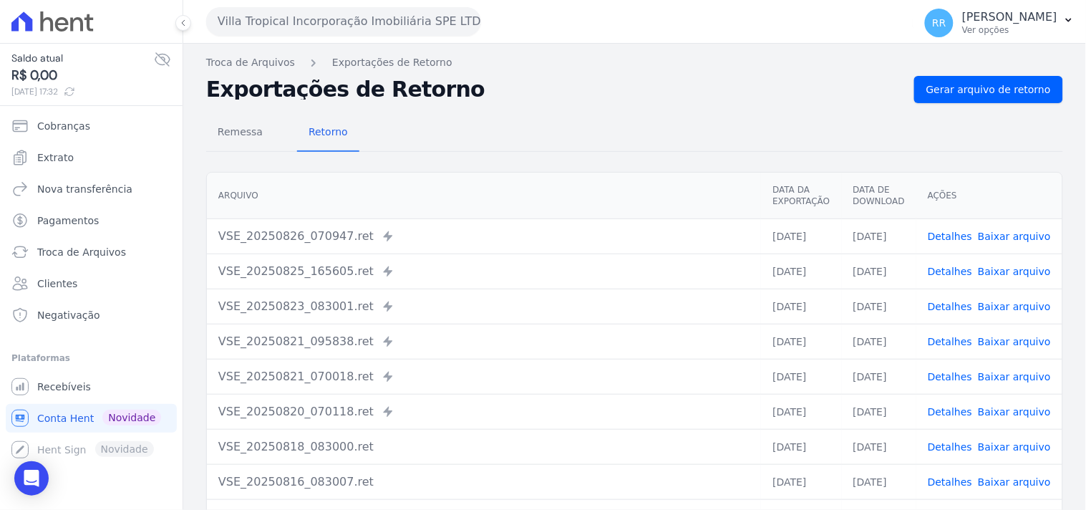
click at [669, 86] on h2 "Exportações de Retorno" at bounding box center [554, 89] width 697 height 20
click at [246, 13] on button "Villa Tropical Incorporação Imobiliária SPE LTDA" at bounding box center [343, 21] width 275 height 29
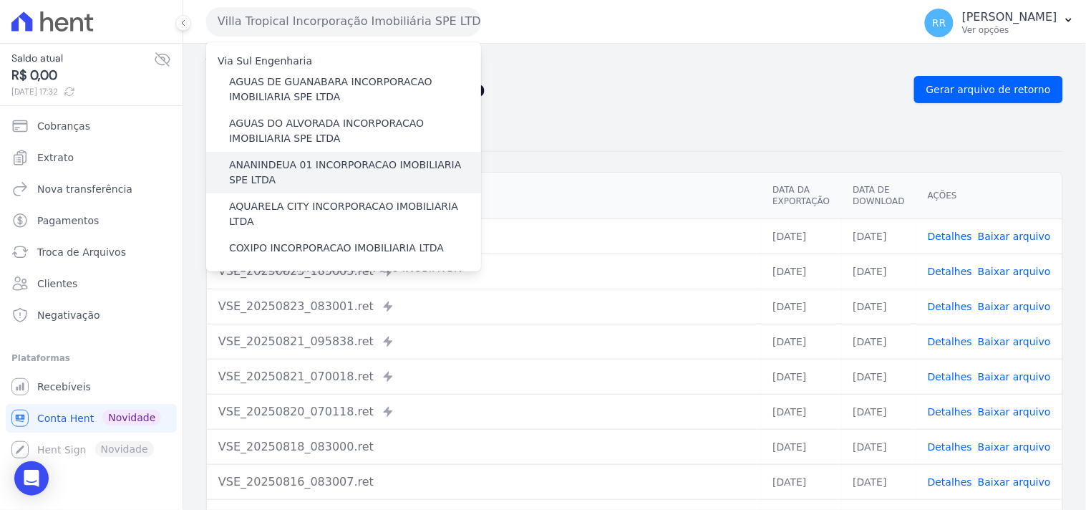
click at [278, 166] on label "ANANINDEUA 01 INCORPORACAO IMOBILIARIA SPE LTDA" at bounding box center [355, 172] width 252 height 30
click at [0, 0] on input "ANANINDEUA 01 INCORPORACAO IMOBILIARIA SPE LTDA" at bounding box center [0, 0] width 0 height 0
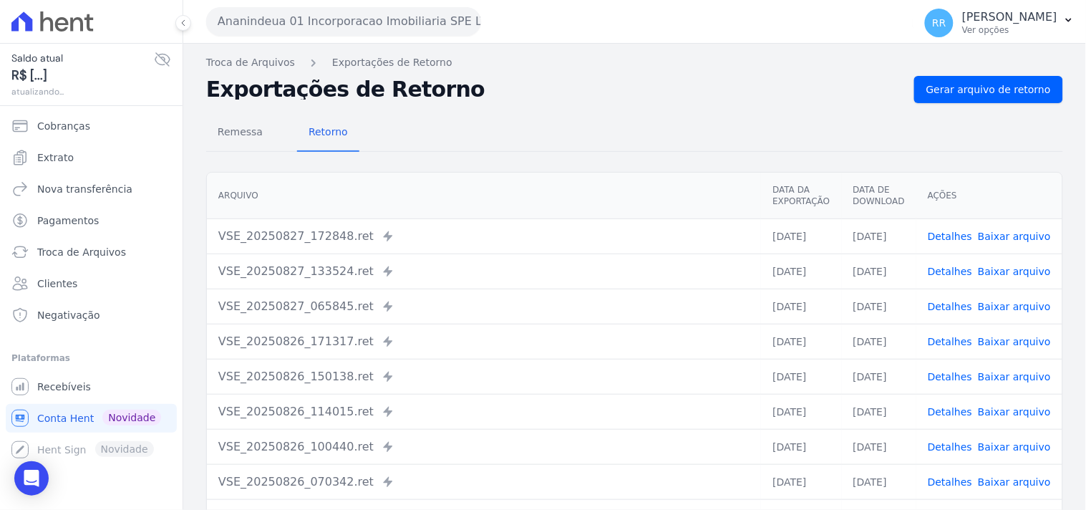
click at [948, 237] on link "Detalhes" at bounding box center [950, 236] width 44 height 11
